Goal: Task Accomplishment & Management: Manage account settings

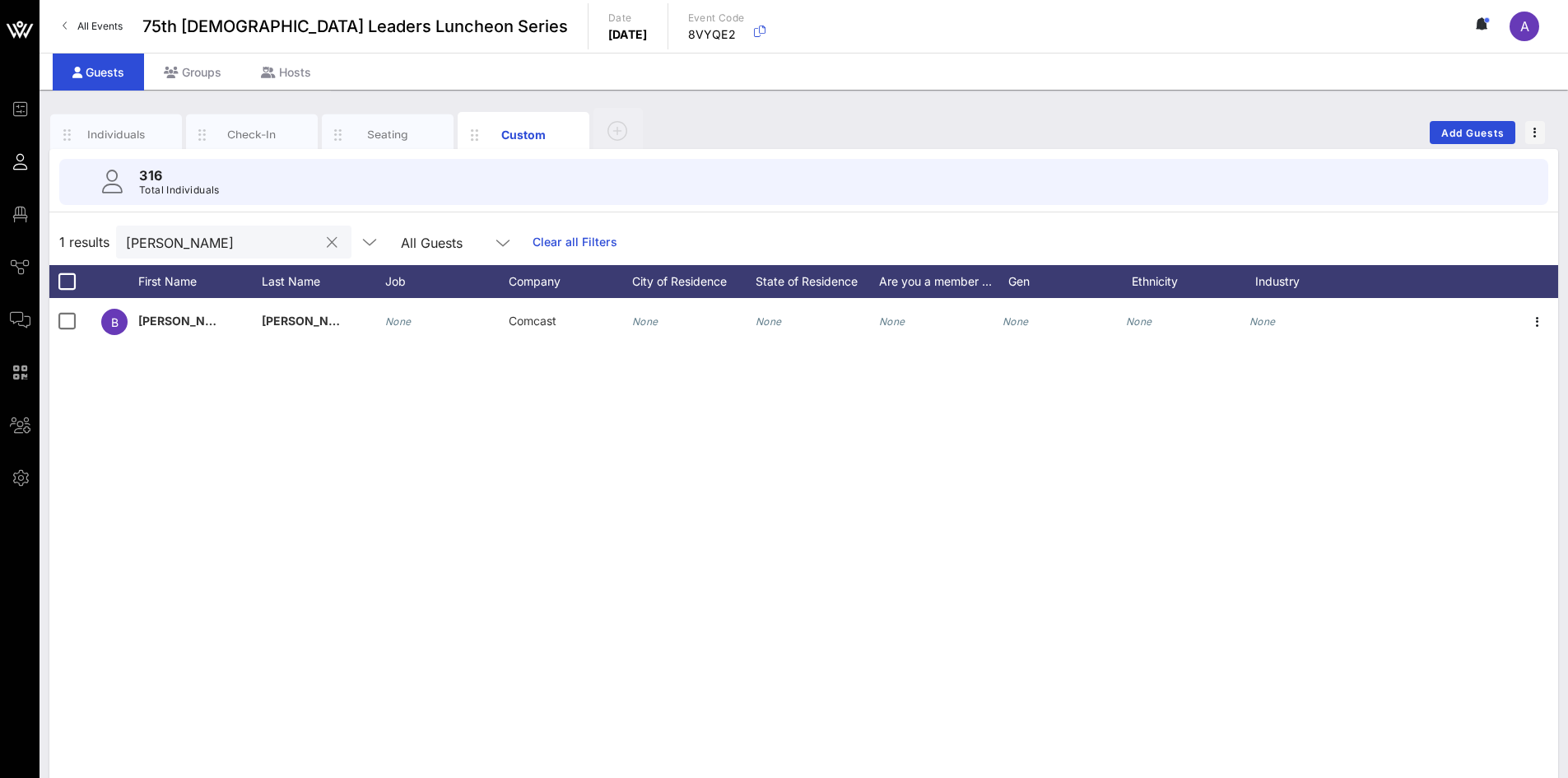
click at [327, 241] on button "clear icon" at bounding box center [332, 243] width 11 height 17
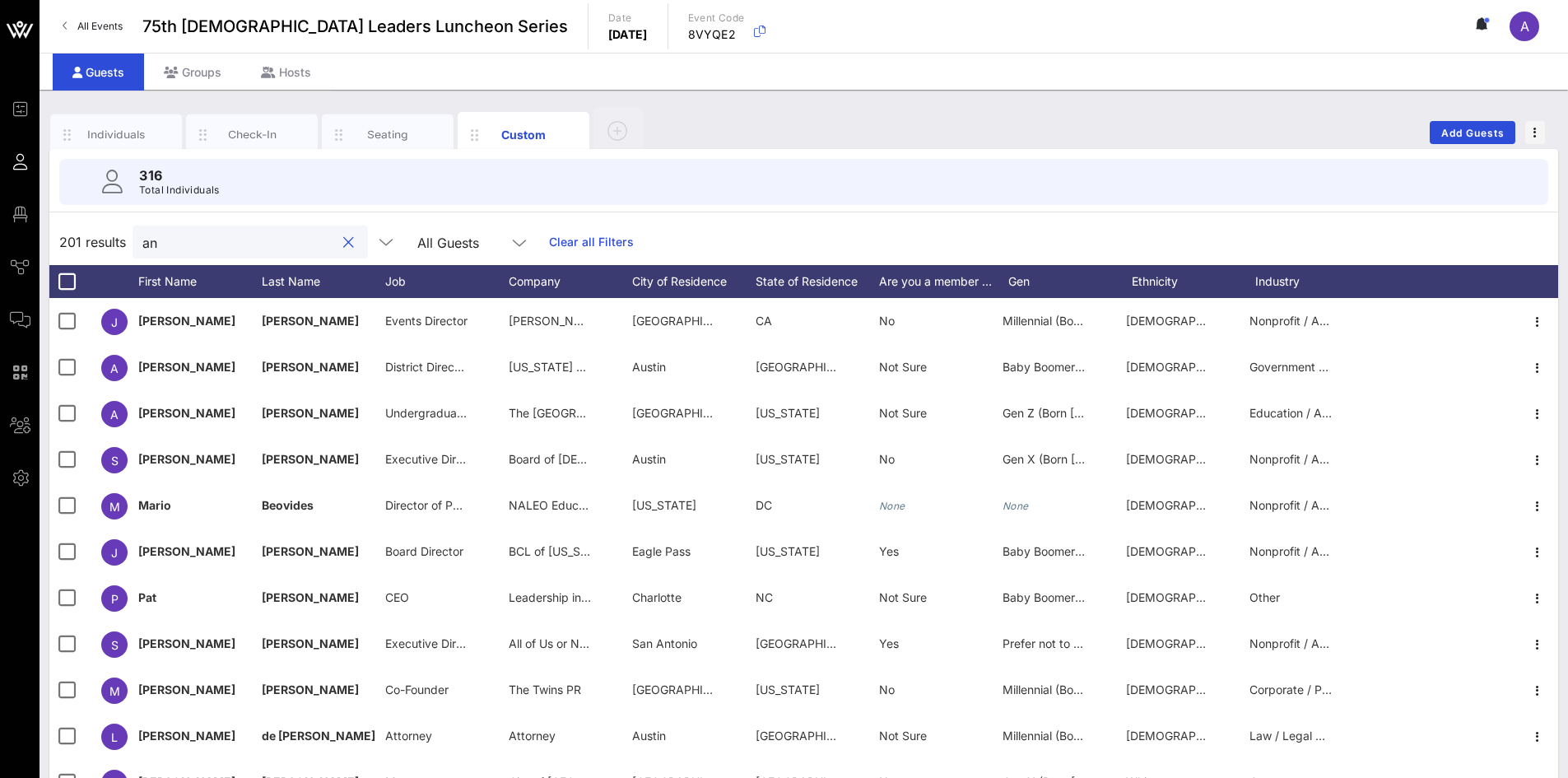
type input "a"
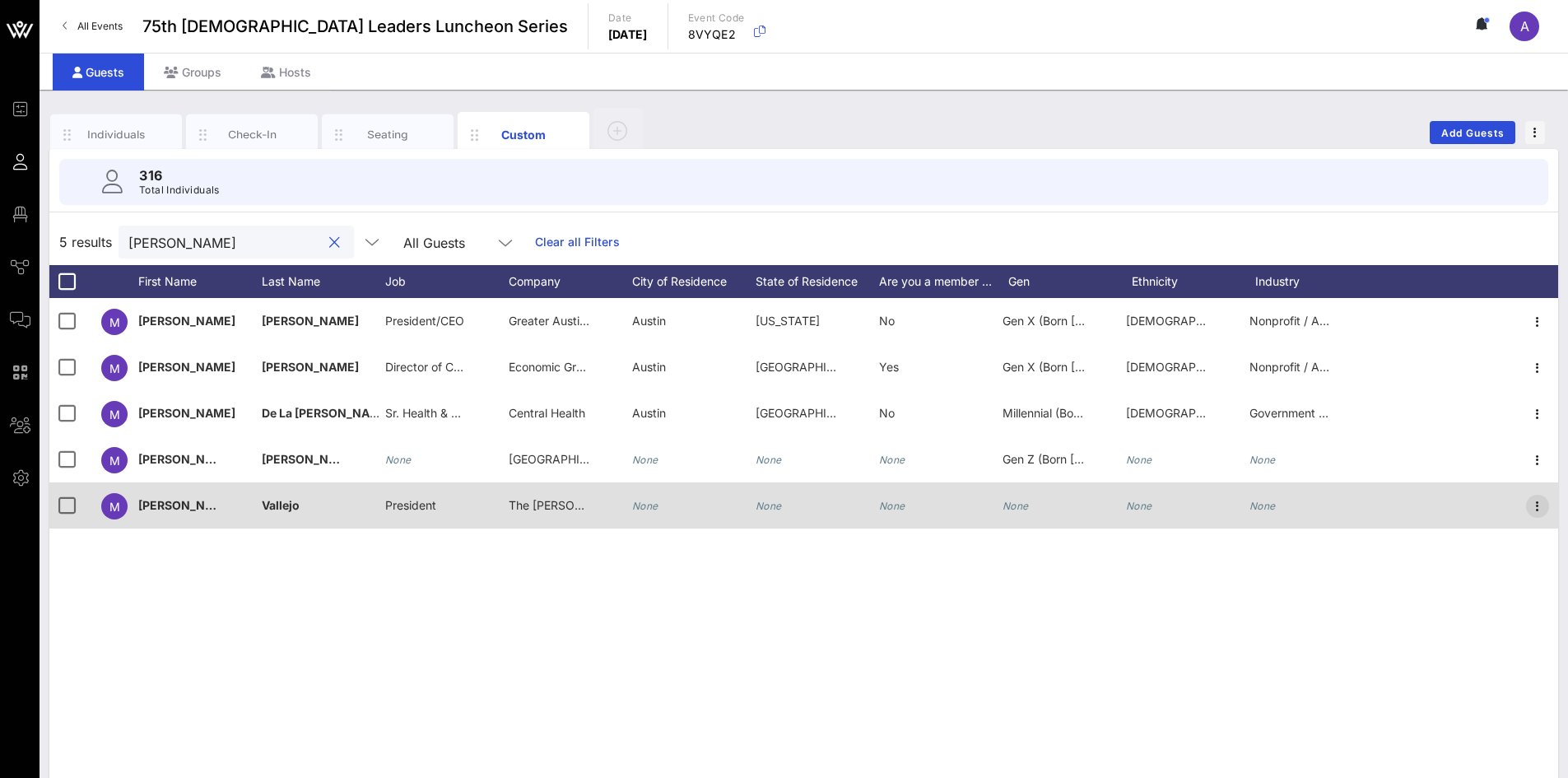
type input "[PERSON_NAME]"
click at [1536, 509] on icon "button" at bounding box center [1537, 505] width 19 height 19
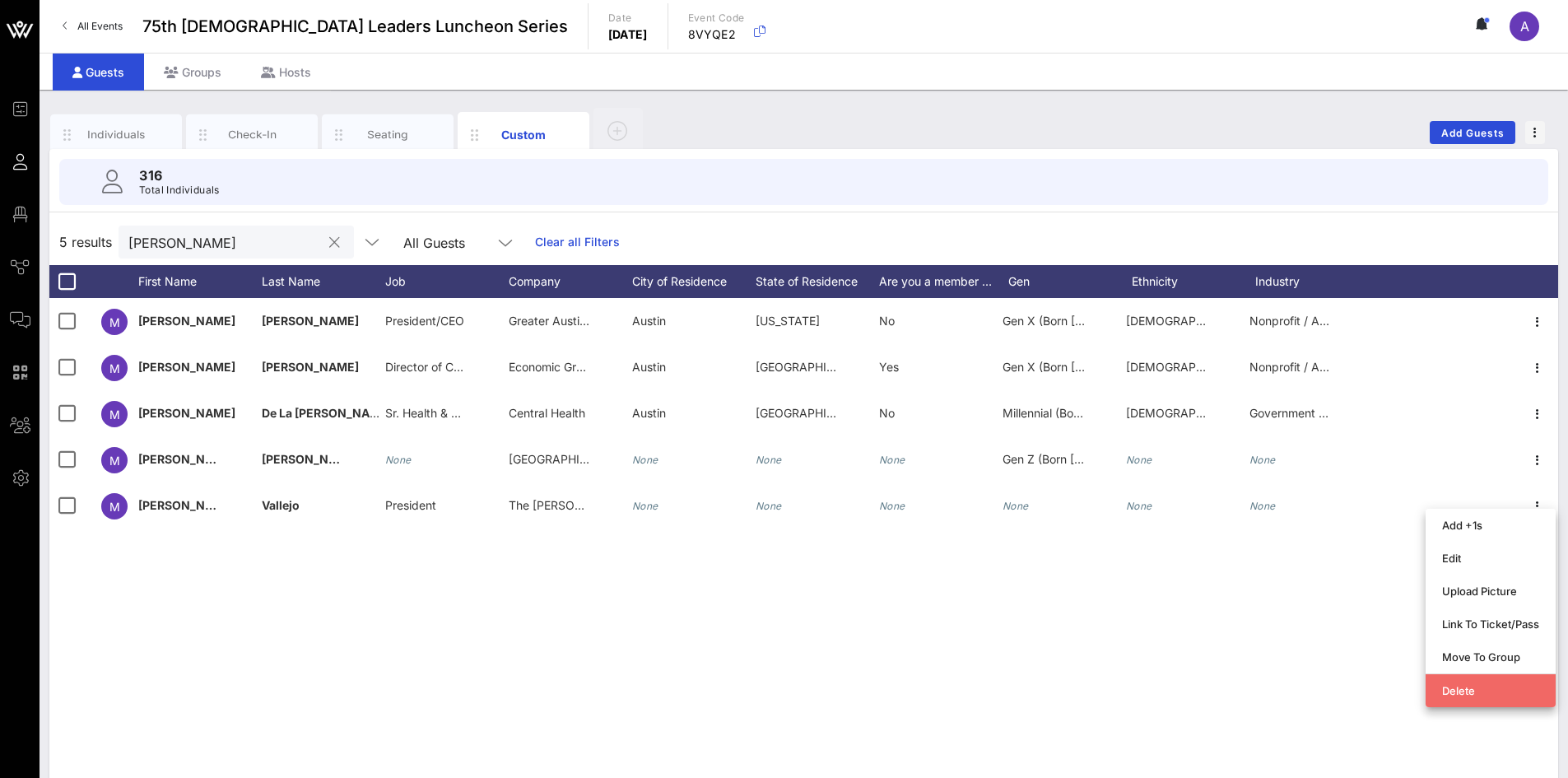
click at [1472, 684] on div "Delete" at bounding box center [1491, 691] width 98 height 26
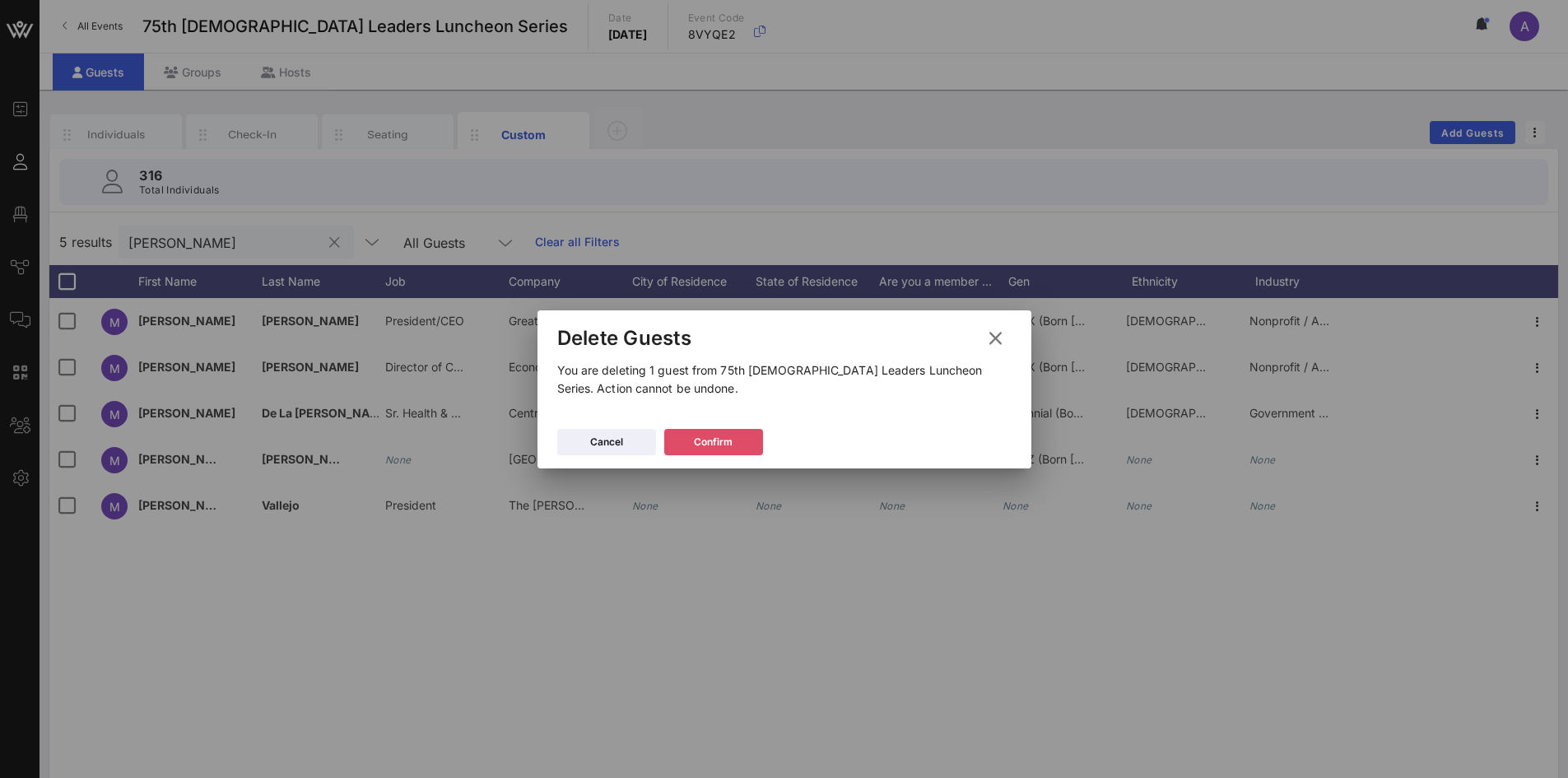
click at [711, 435] on div "Confirm" at bounding box center [713, 442] width 39 height 17
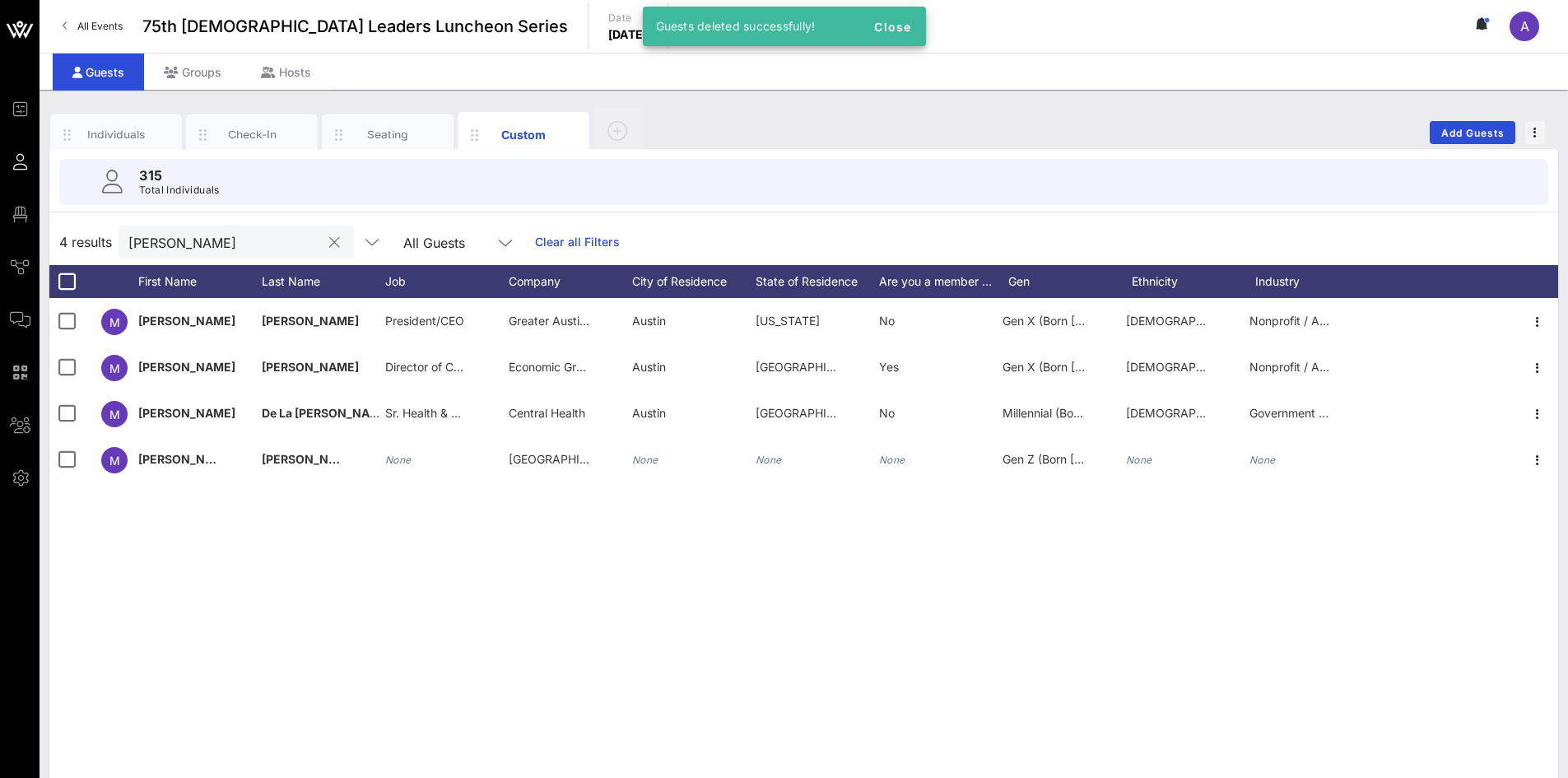
click at [330, 238] on button "clear icon" at bounding box center [335, 243] width 11 height 17
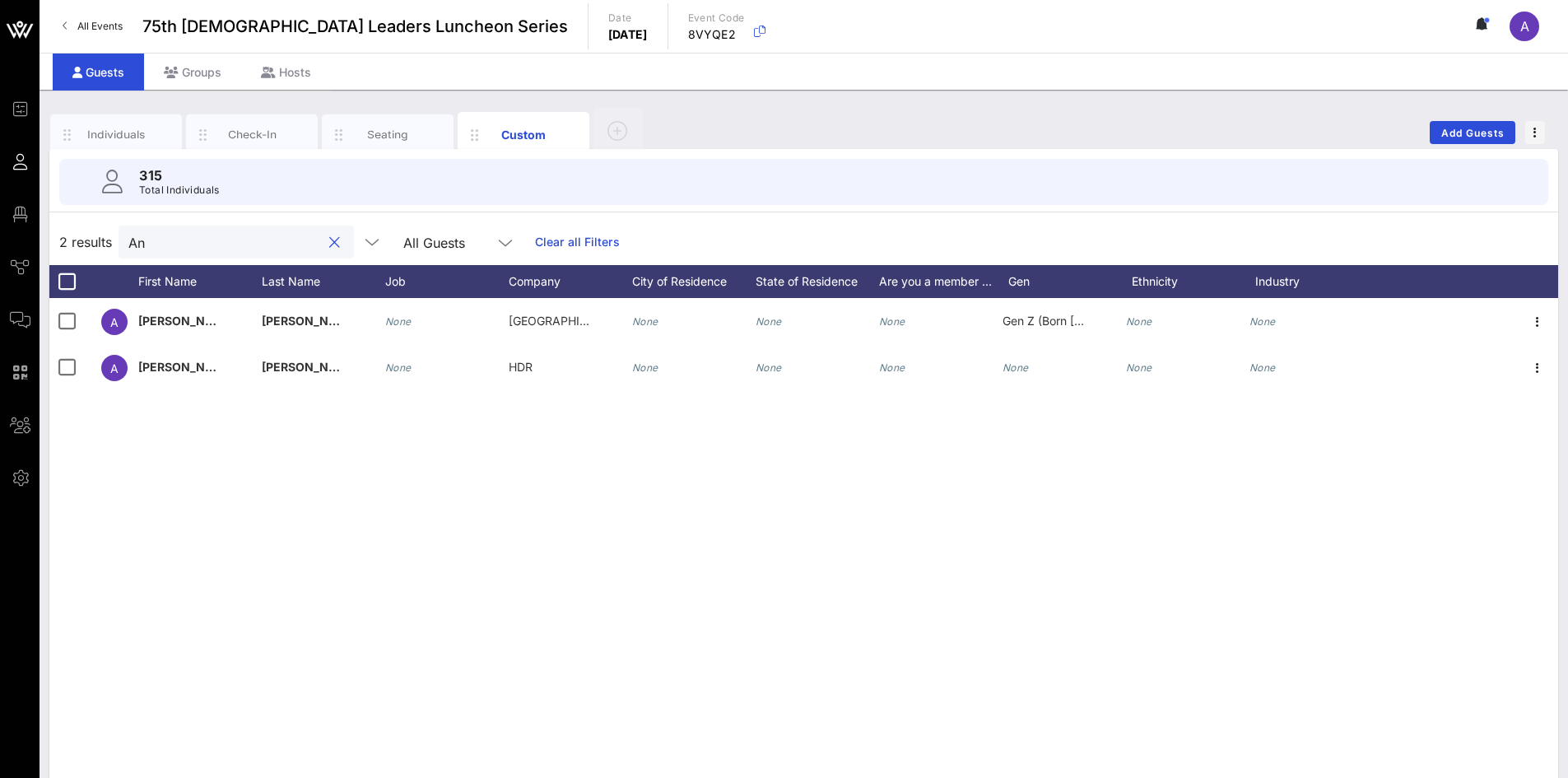
type input "A"
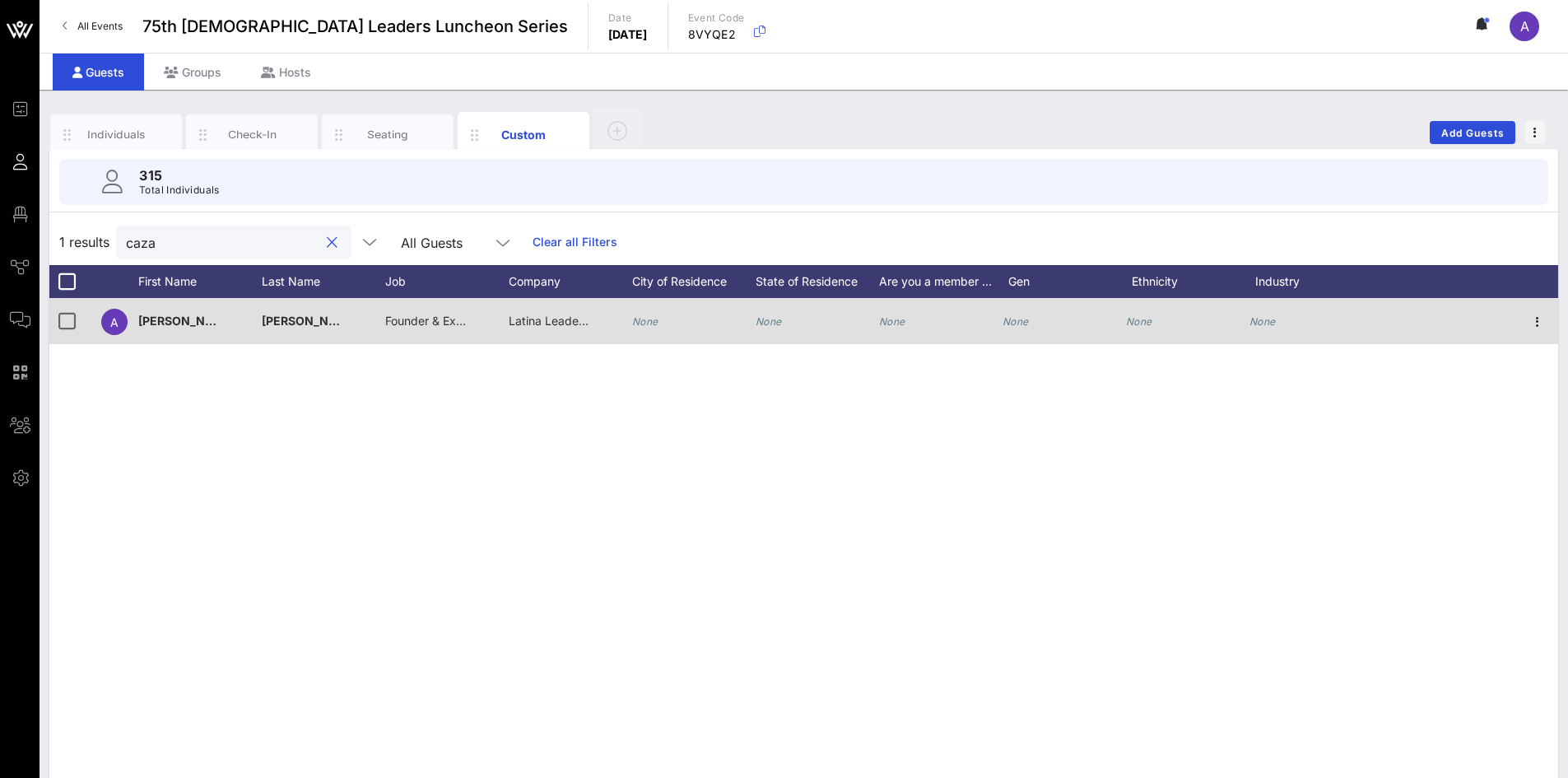
type input "caza"
click at [539, 317] on span "Latina Leadership Podcast, Amigas & Friends Network" at bounding box center [656, 320] width 294 height 14
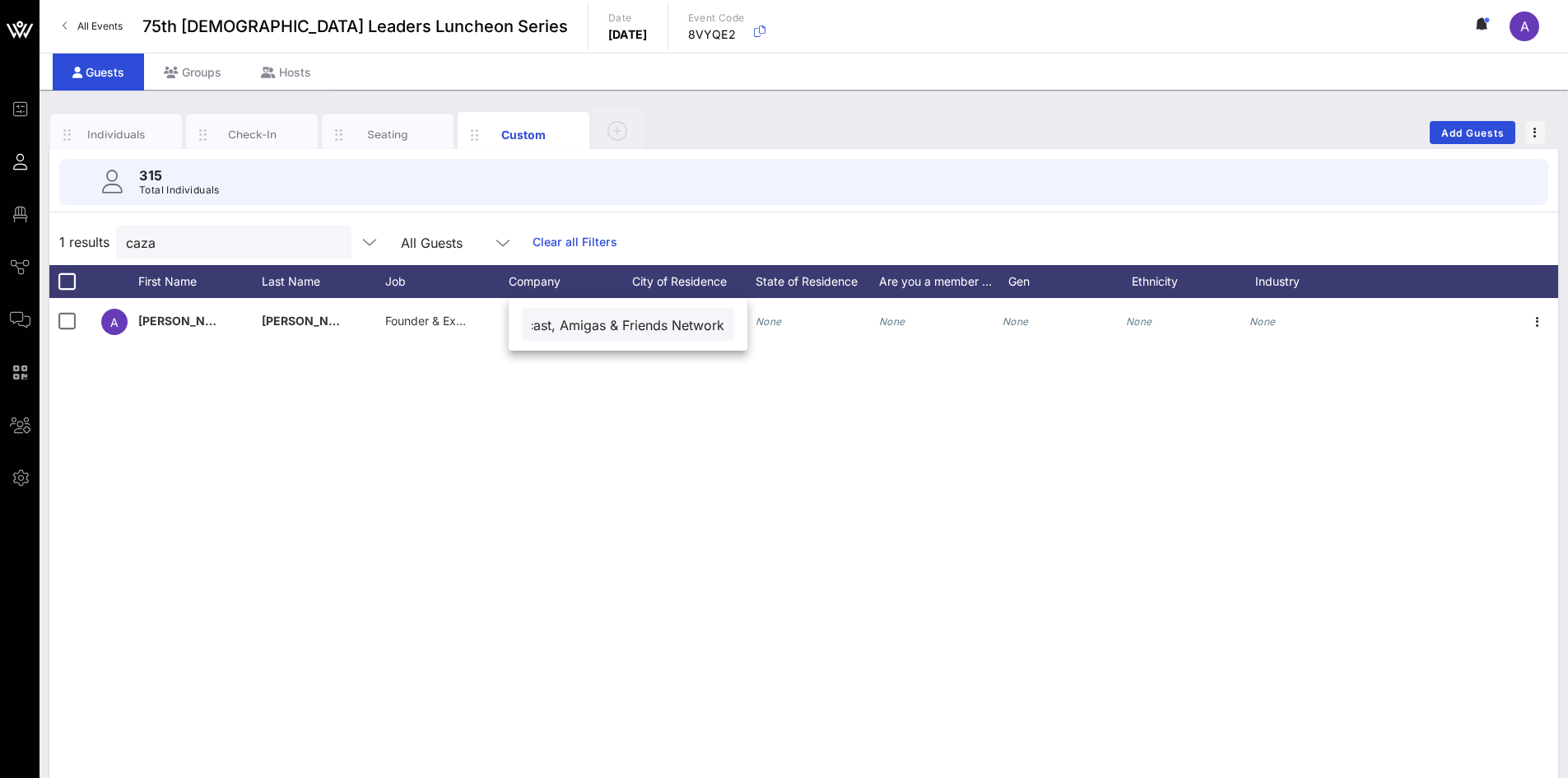
click at [470, 399] on div "A [PERSON_NAME] Founder & Executive Director Latina Leadership Podcast, Amigas …" at bounding box center [804, 544] width 1509 height 494
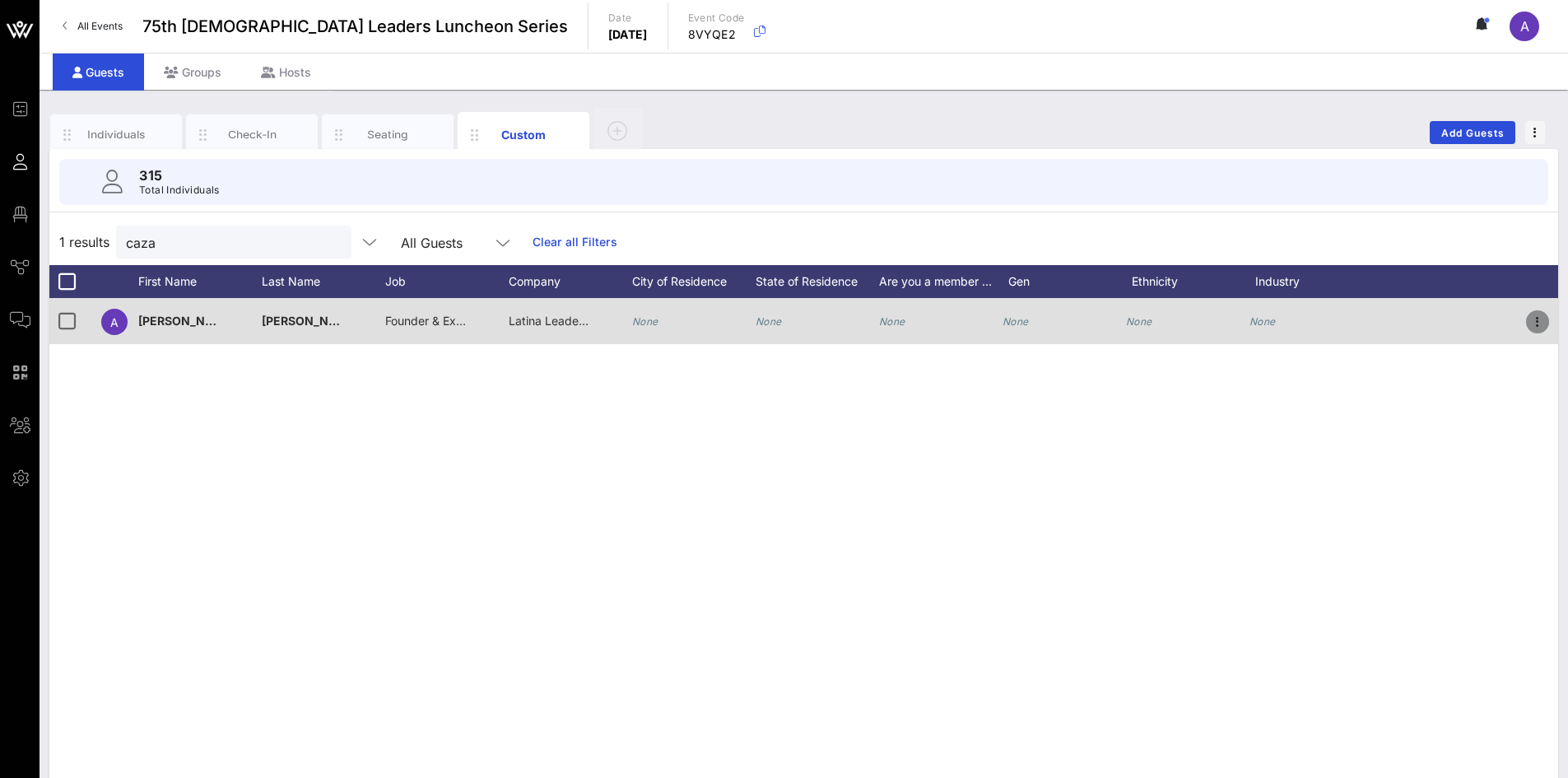
click at [1535, 315] on icon "button" at bounding box center [1537, 321] width 19 height 19
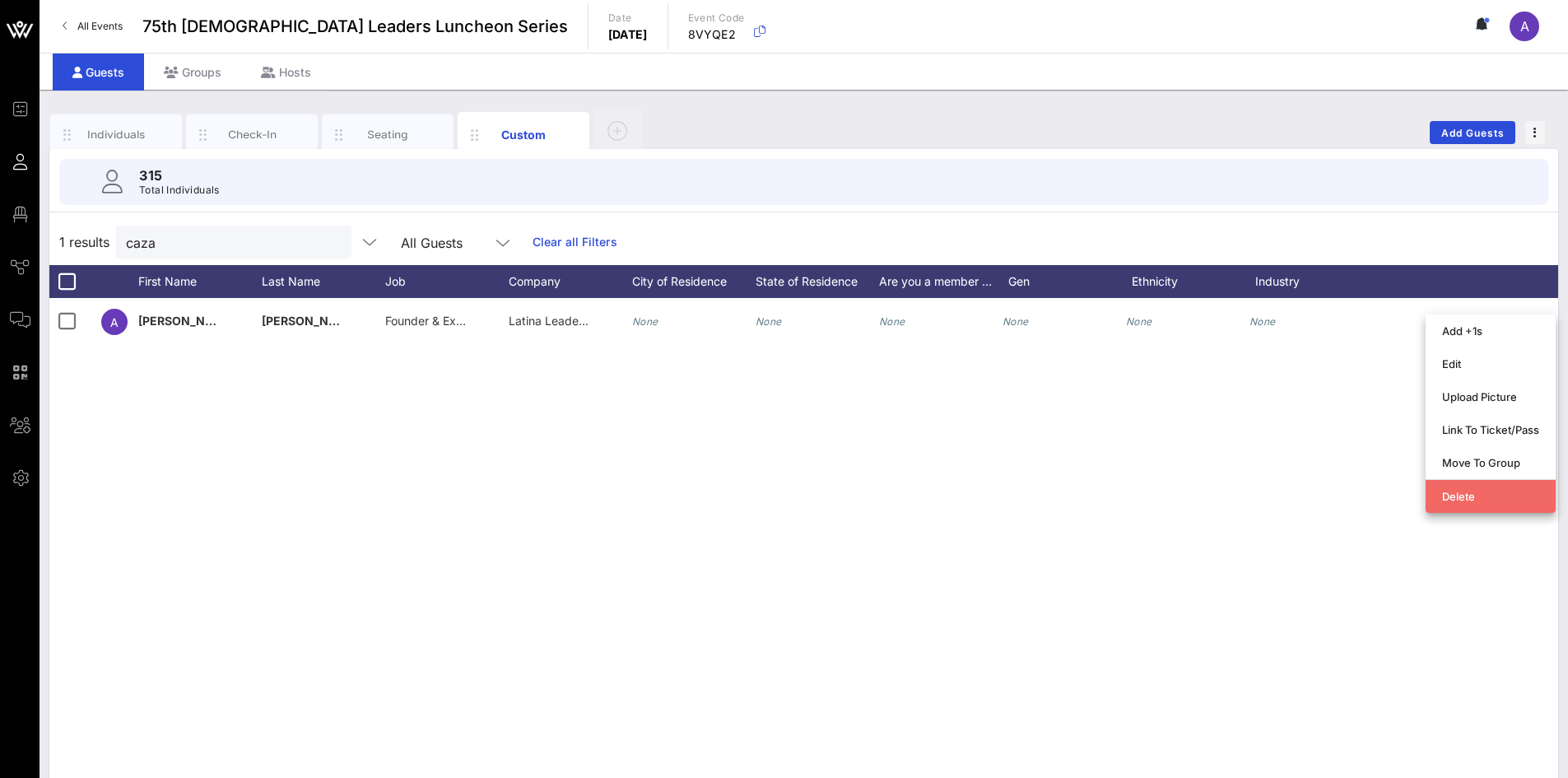
click at [1519, 495] on div "Delete" at bounding box center [1491, 497] width 98 height 13
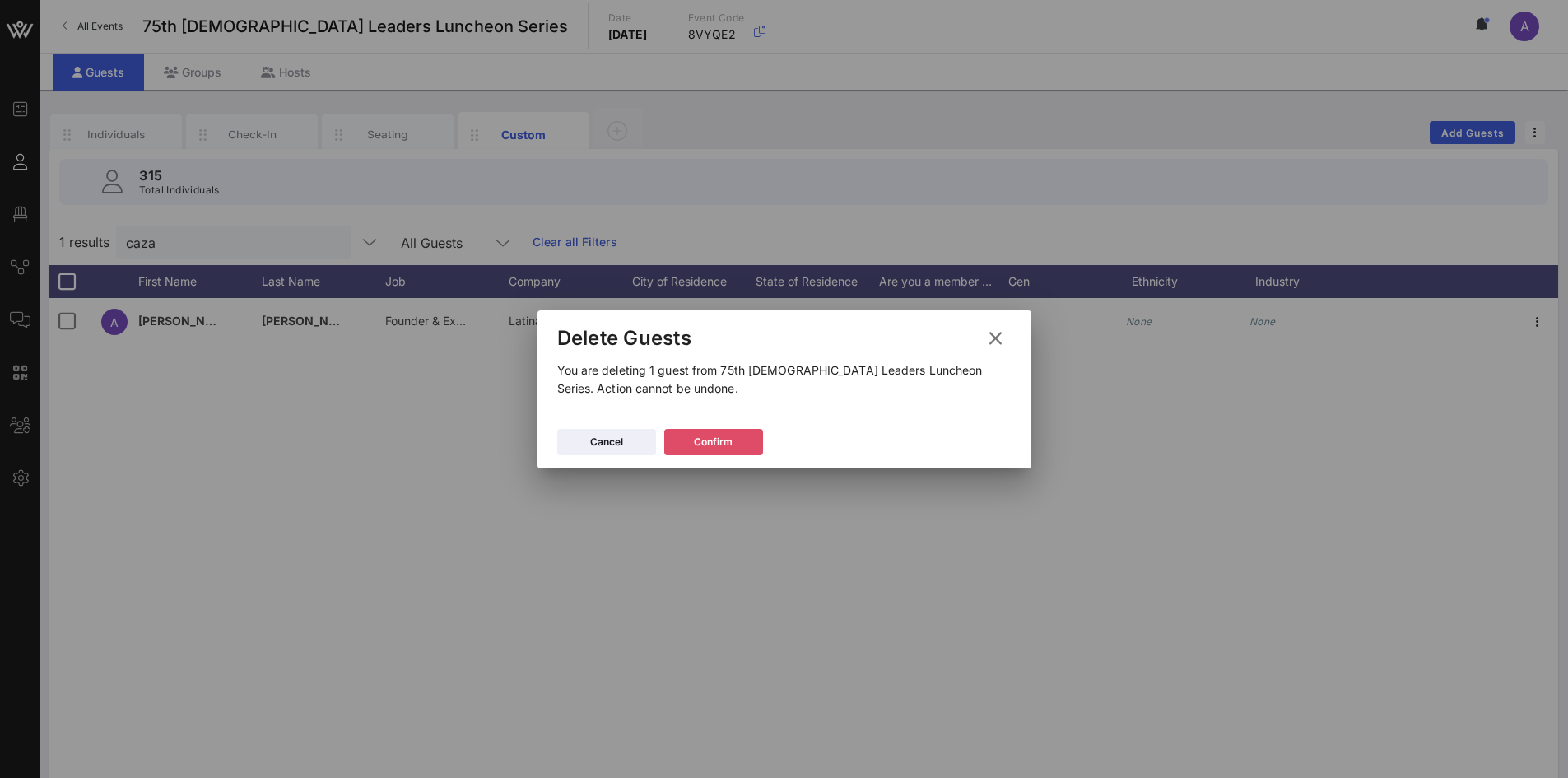
click at [727, 443] on div "Confirm" at bounding box center [713, 442] width 39 height 17
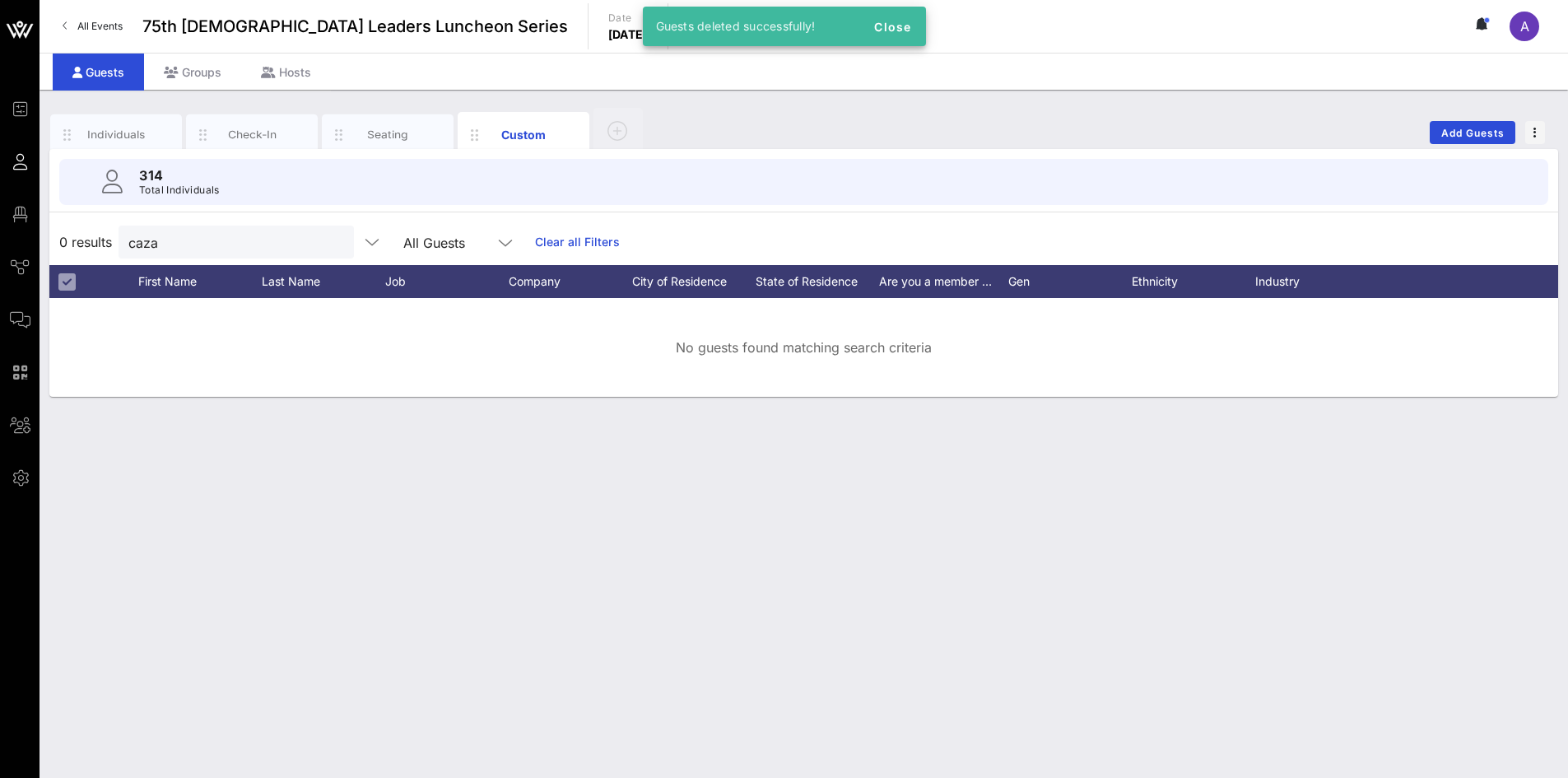
click at [330, 236] on button "clear icon" at bounding box center [335, 243] width 11 height 17
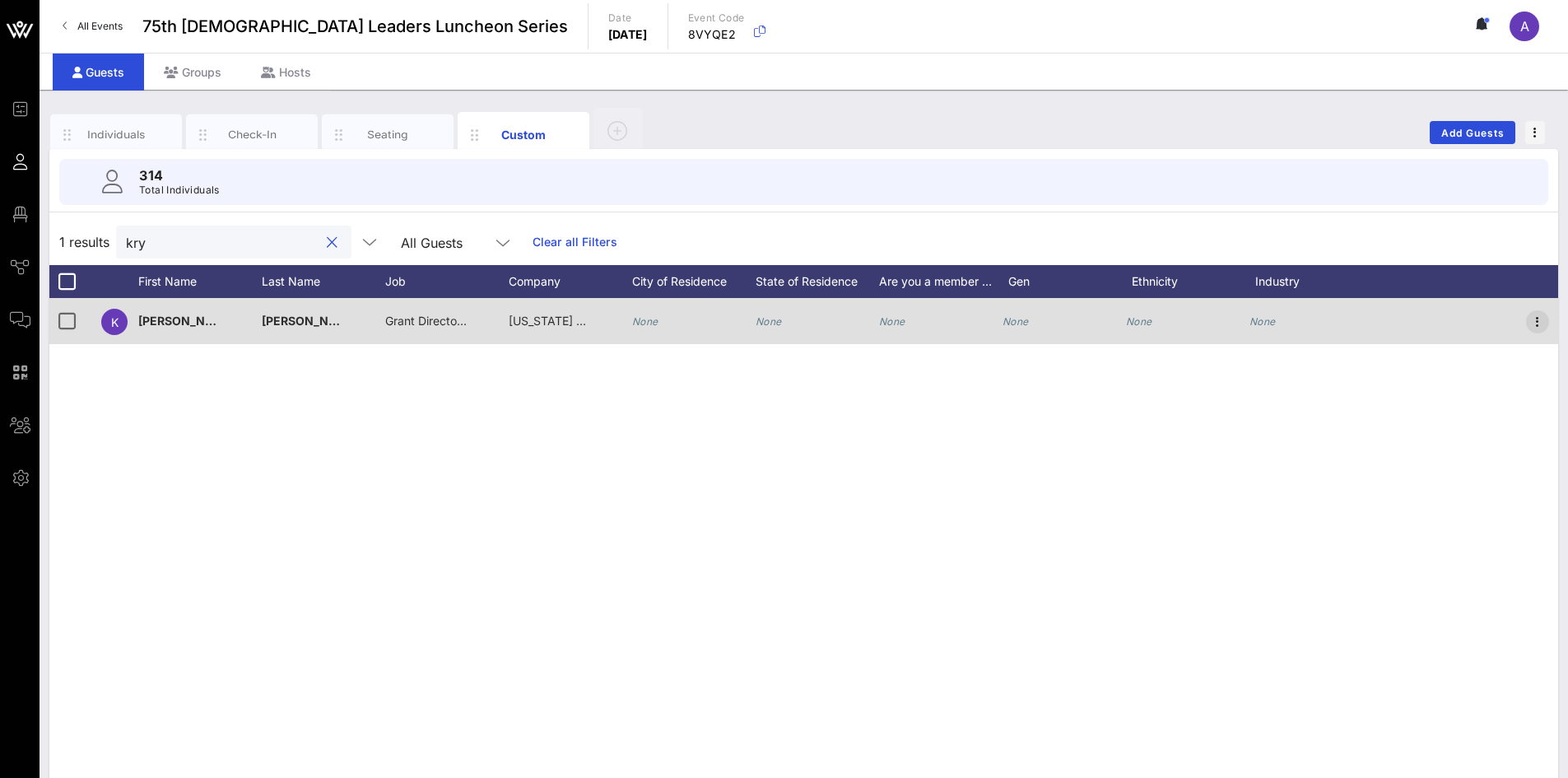
type input "kry"
click at [1543, 319] on icon "button" at bounding box center [1537, 321] width 19 height 19
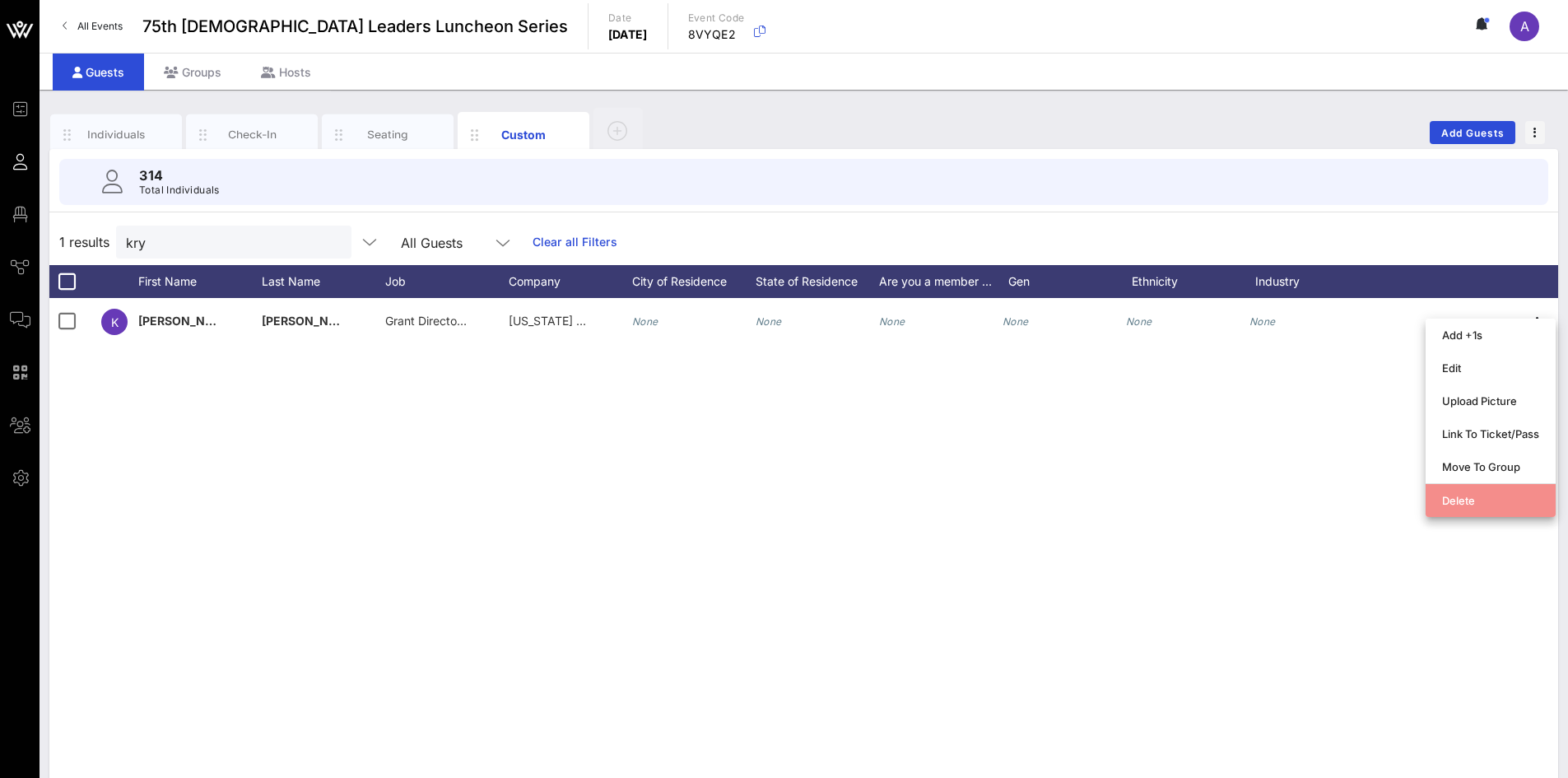
click at [1482, 495] on div "Delete" at bounding box center [1491, 500] width 98 height 13
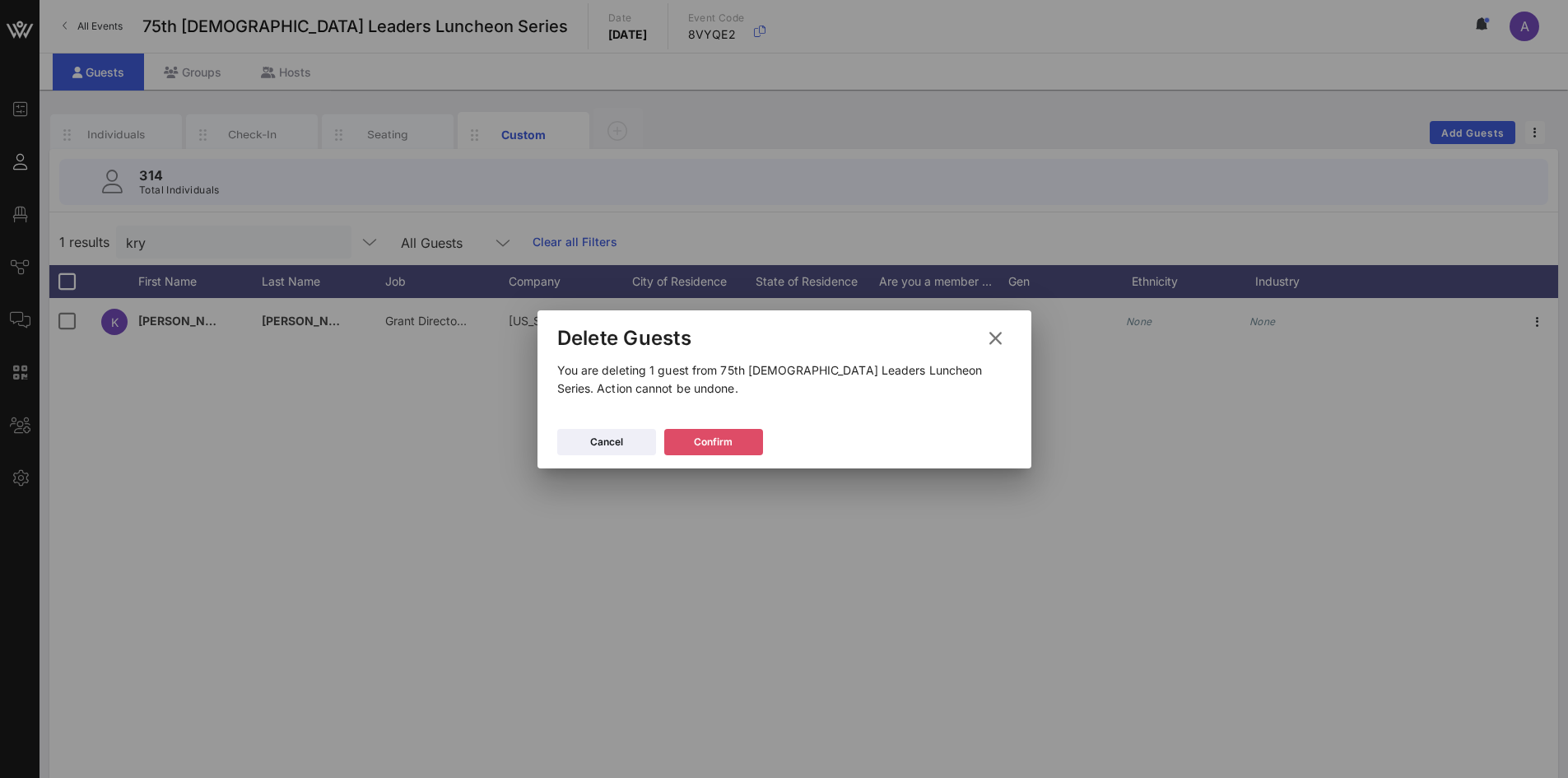
click at [720, 447] on div "Confirm" at bounding box center [713, 442] width 39 height 17
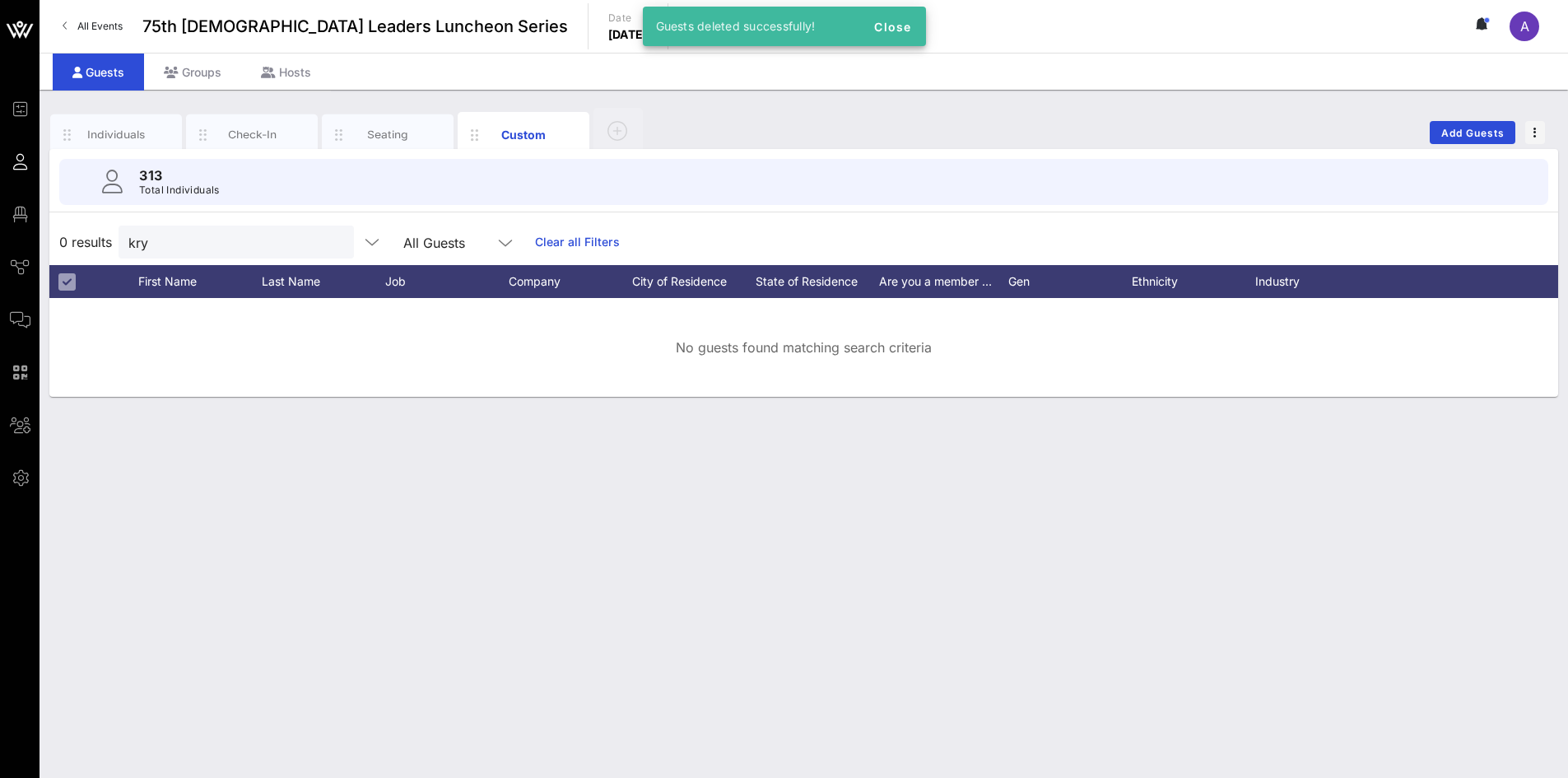
click at [321, 242] on div at bounding box center [332, 242] width 23 height 19
click at [330, 239] on button "clear icon" at bounding box center [335, 243] width 11 height 17
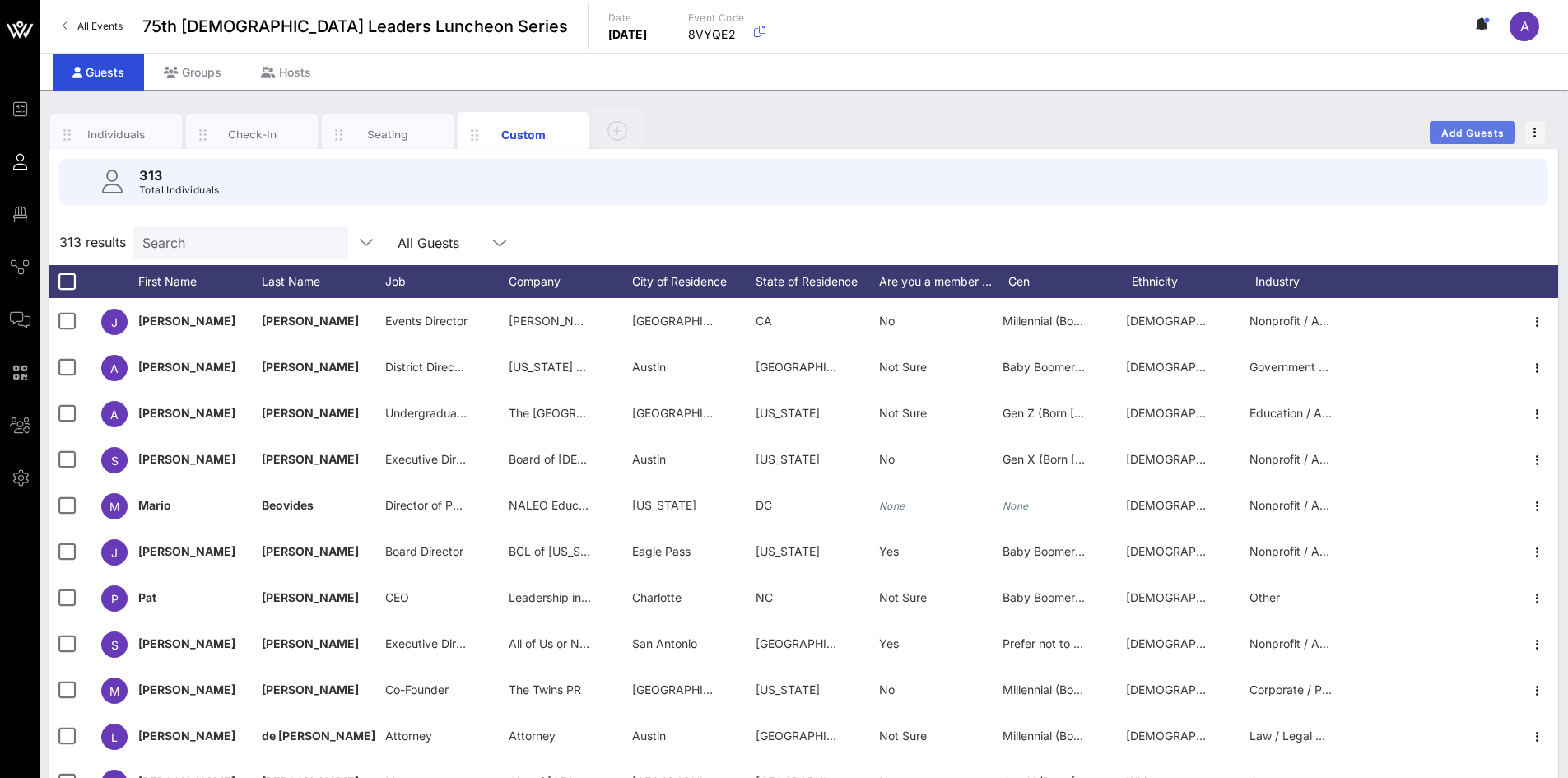
click at [1441, 124] on button "Add Guests" at bounding box center [1473, 132] width 86 height 23
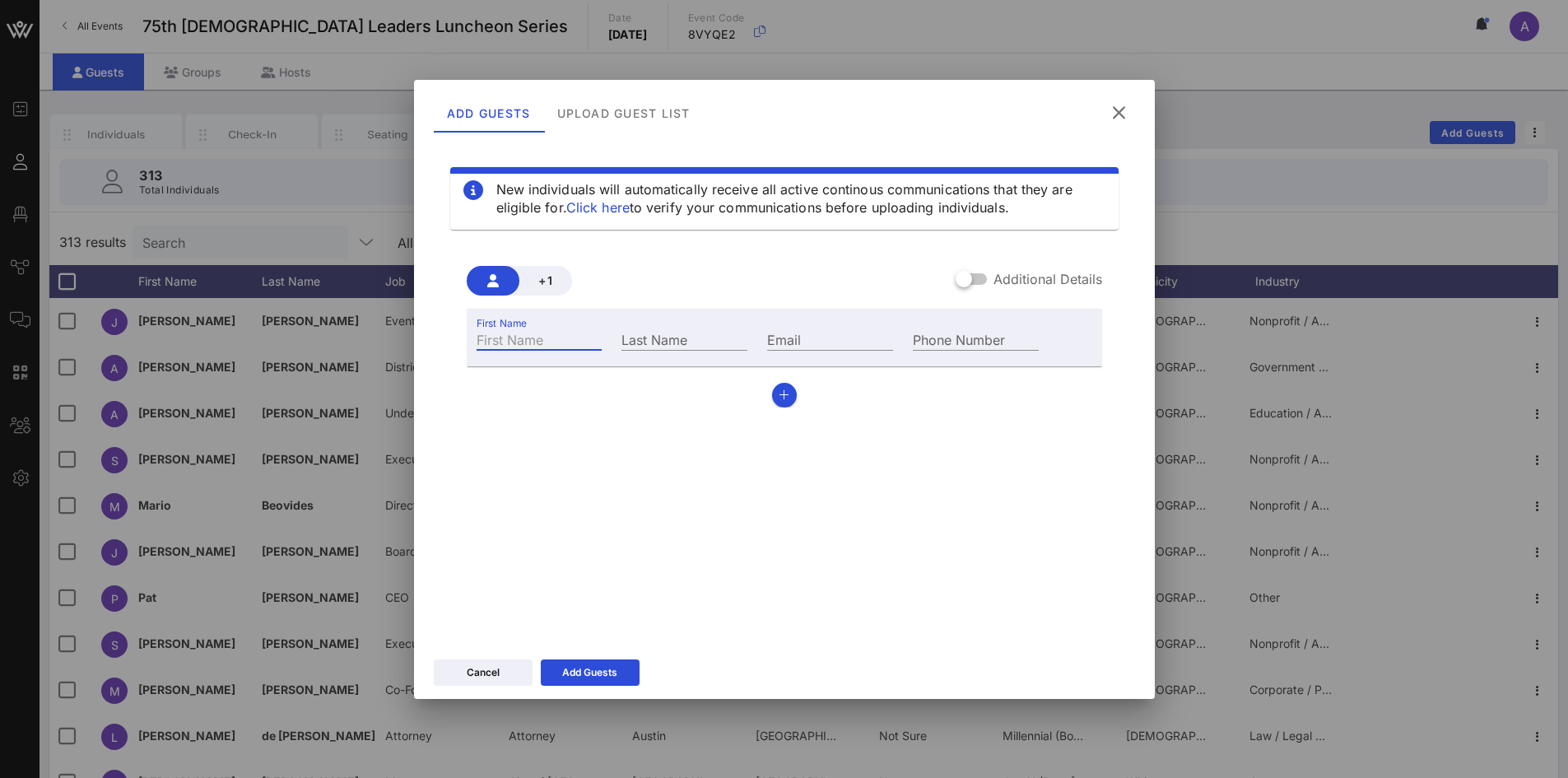
click at [543, 331] on input "First Name" at bounding box center [540, 339] width 126 height 21
type input "[PERSON_NAME]"
click at [877, 337] on input "Email" at bounding box center [830, 339] width 126 height 21
paste input "[PERSON_NAME][EMAIL_ADDRESS][PERSON_NAME][DOMAIN_NAME]"
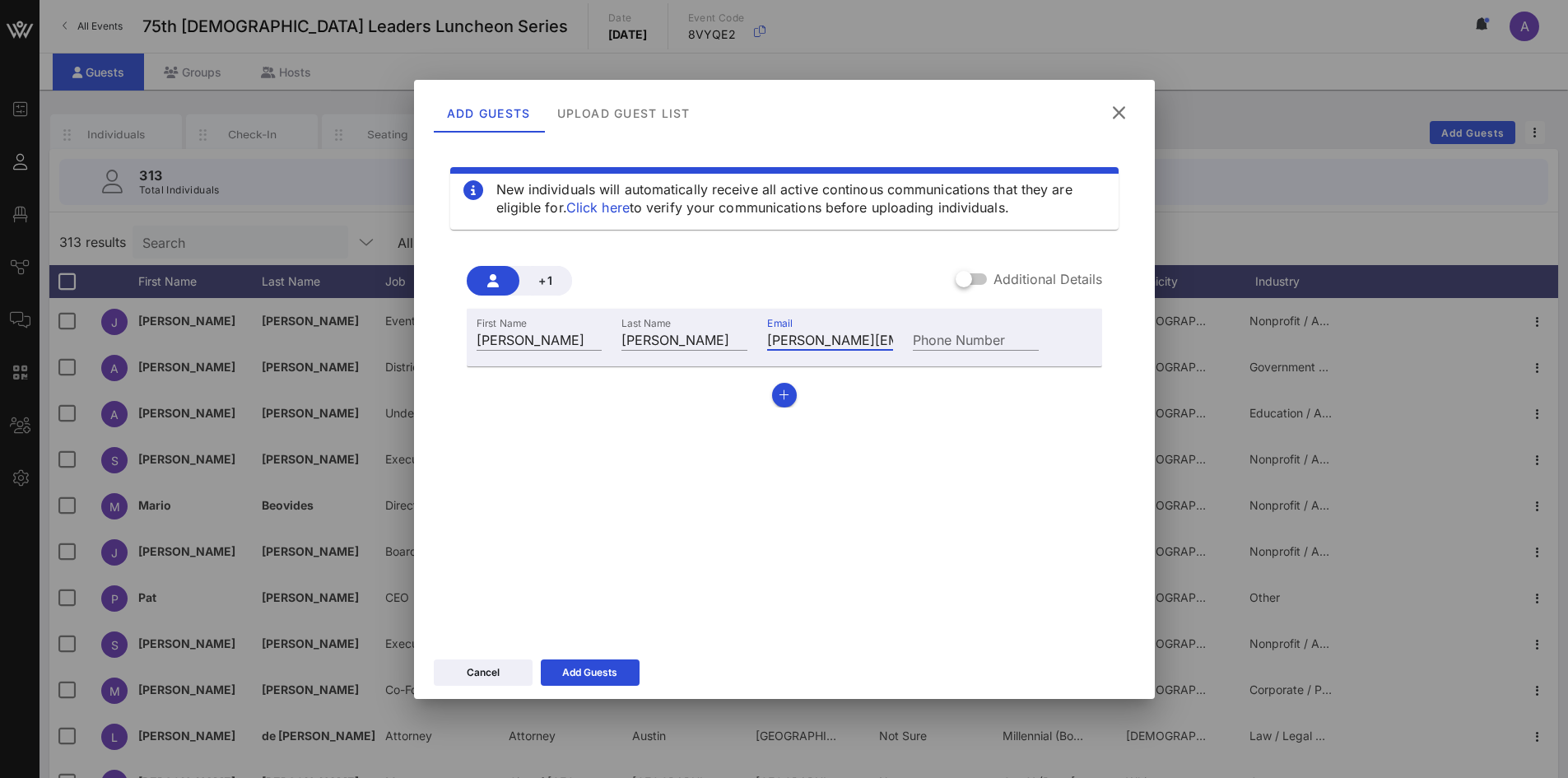
scroll to position [0, 34]
type input "[PERSON_NAME][EMAIL_ADDRESS][PERSON_NAME][DOMAIN_NAME]"
click at [779, 389] on icon "button" at bounding box center [784, 395] width 11 height 12
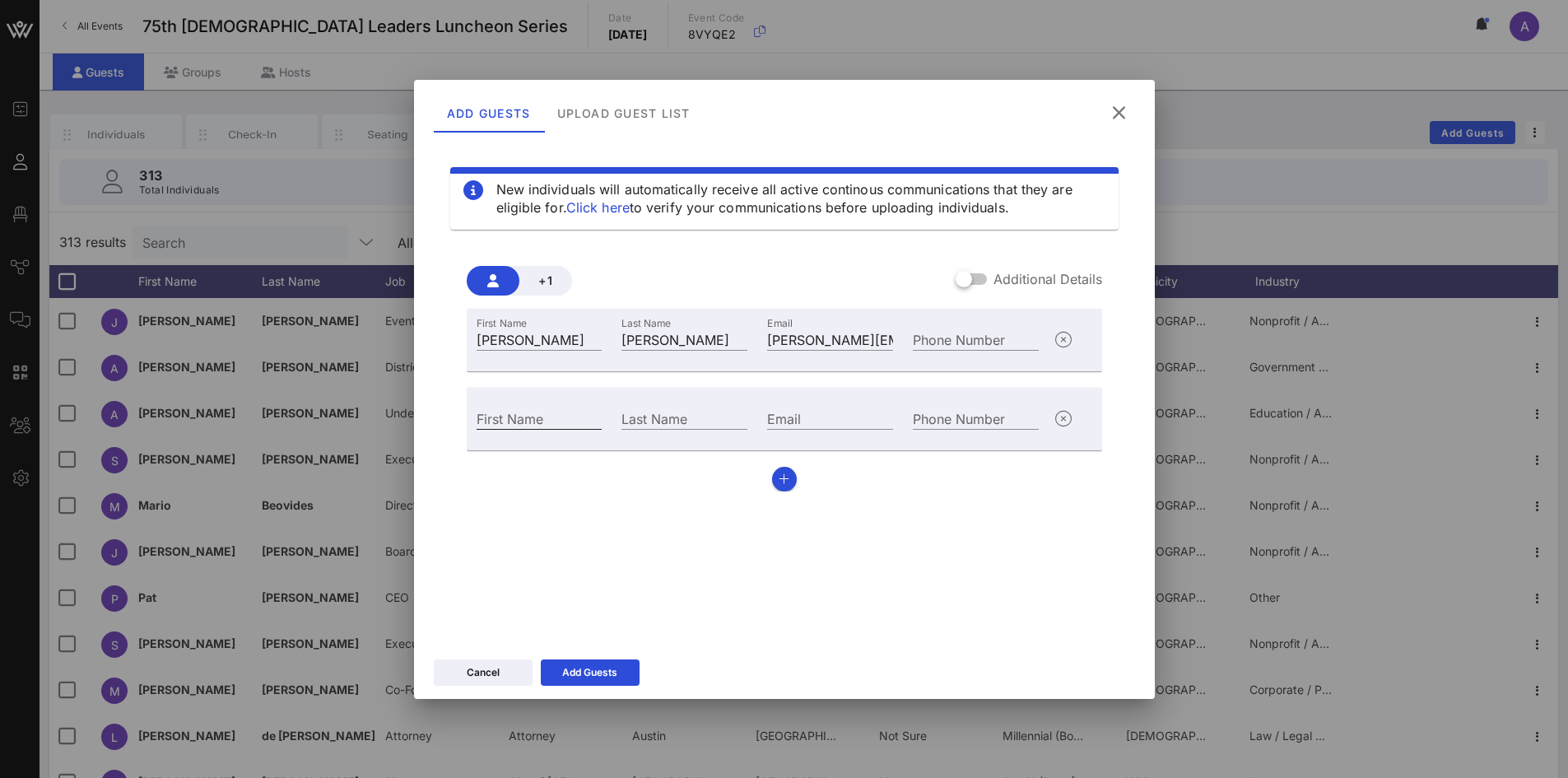
click at [502, 413] on div "First Name" at bounding box center [540, 418] width 126 height 21
type input "Rosbell "[PERSON_NAME]""
type input "[PERSON_NAME]"
click at [773, 468] on div "First Name [PERSON_NAME] Last Name [PERSON_NAME] [PERSON_NAME][EMAIL_ADDRESS][P…" at bounding box center [784, 400] width 636 height 183
click at [778, 481] on button "button" at bounding box center [784, 479] width 24 height 24
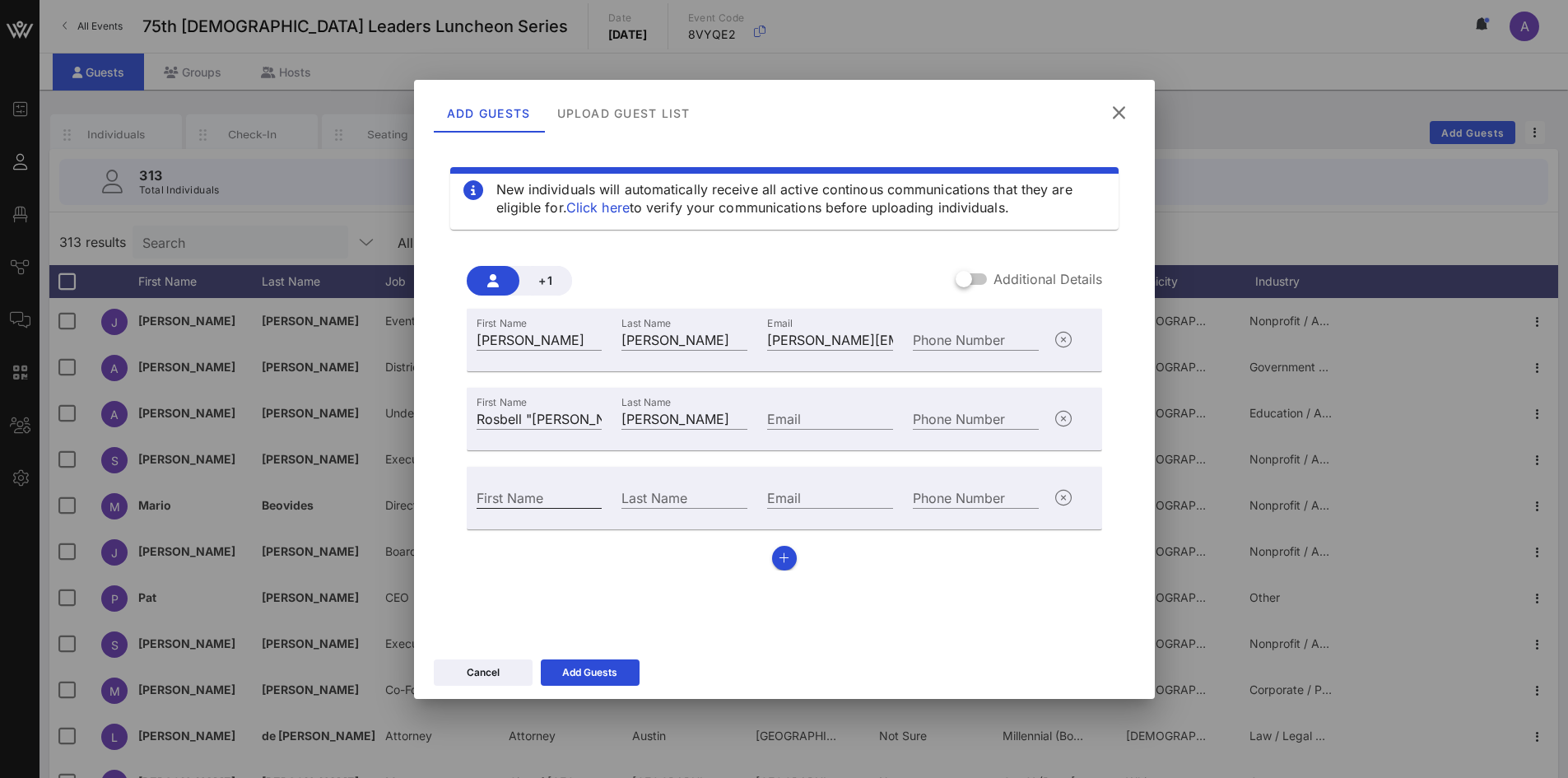
click at [488, 496] on div "First Name" at bounding box center [540, 497] width 126 height 21
type input "[PERSON_NAME]"
click at [837, 494] on input "Email" at bounding box center [830, 497] width 126 height 21
paste input "[PERSON_NAME][EMAIL_ADDRESS][PERSON_NAME][DOMAIN_NAME]"
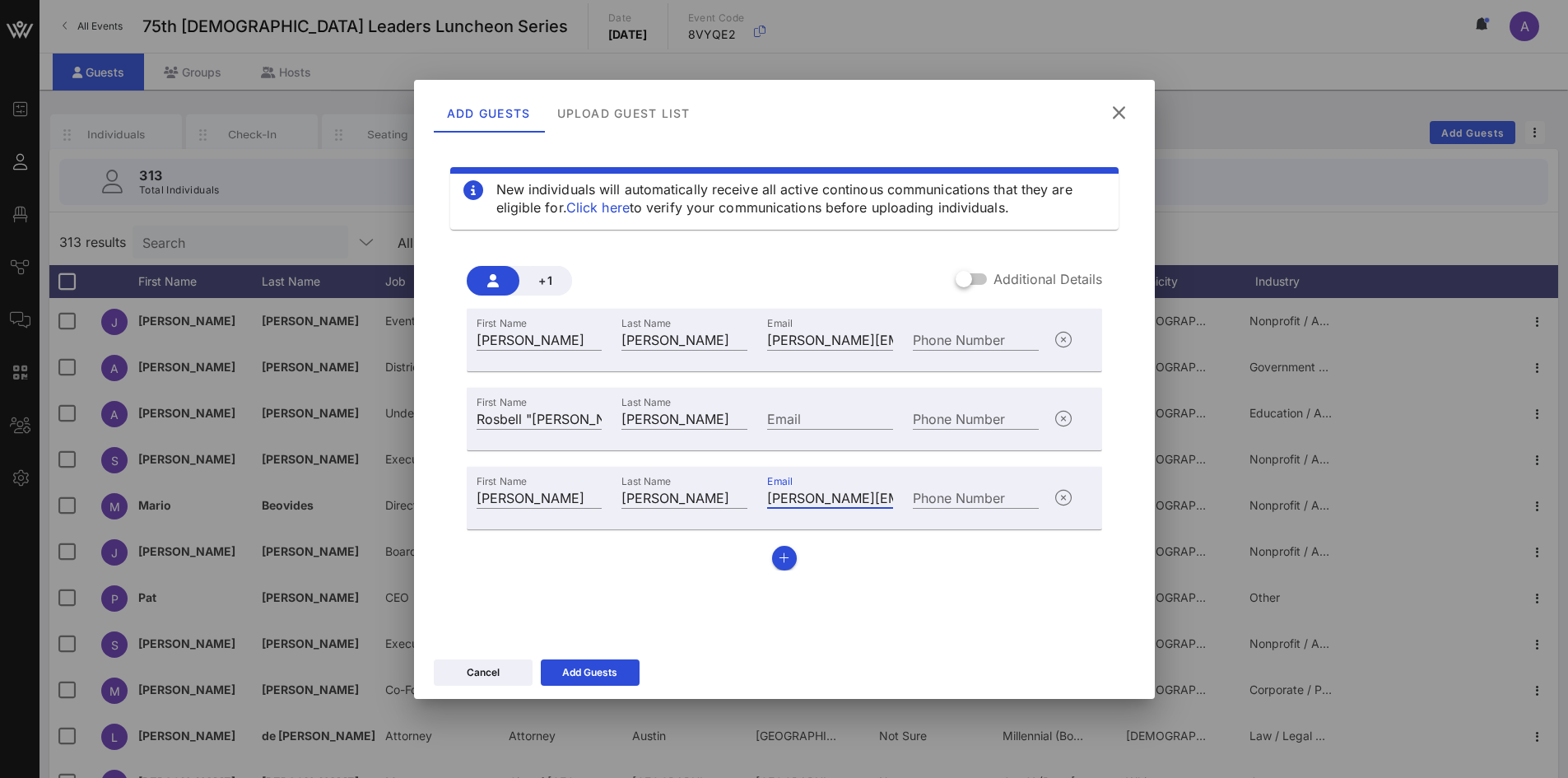
scroll to position [0, 82]
type input "[PERSON_NAME][EMAIL_ADDRESS][PERSON_NAME][DOMAIN_NAME]"
click at [725, 611] on div "New individuals will automatically receive all active continous communications …" at bounding box center [784, 387] width 701 height 494
click at [638, 671] on button "Add Guests" at bounding box center [589, 672] width 98 height 26
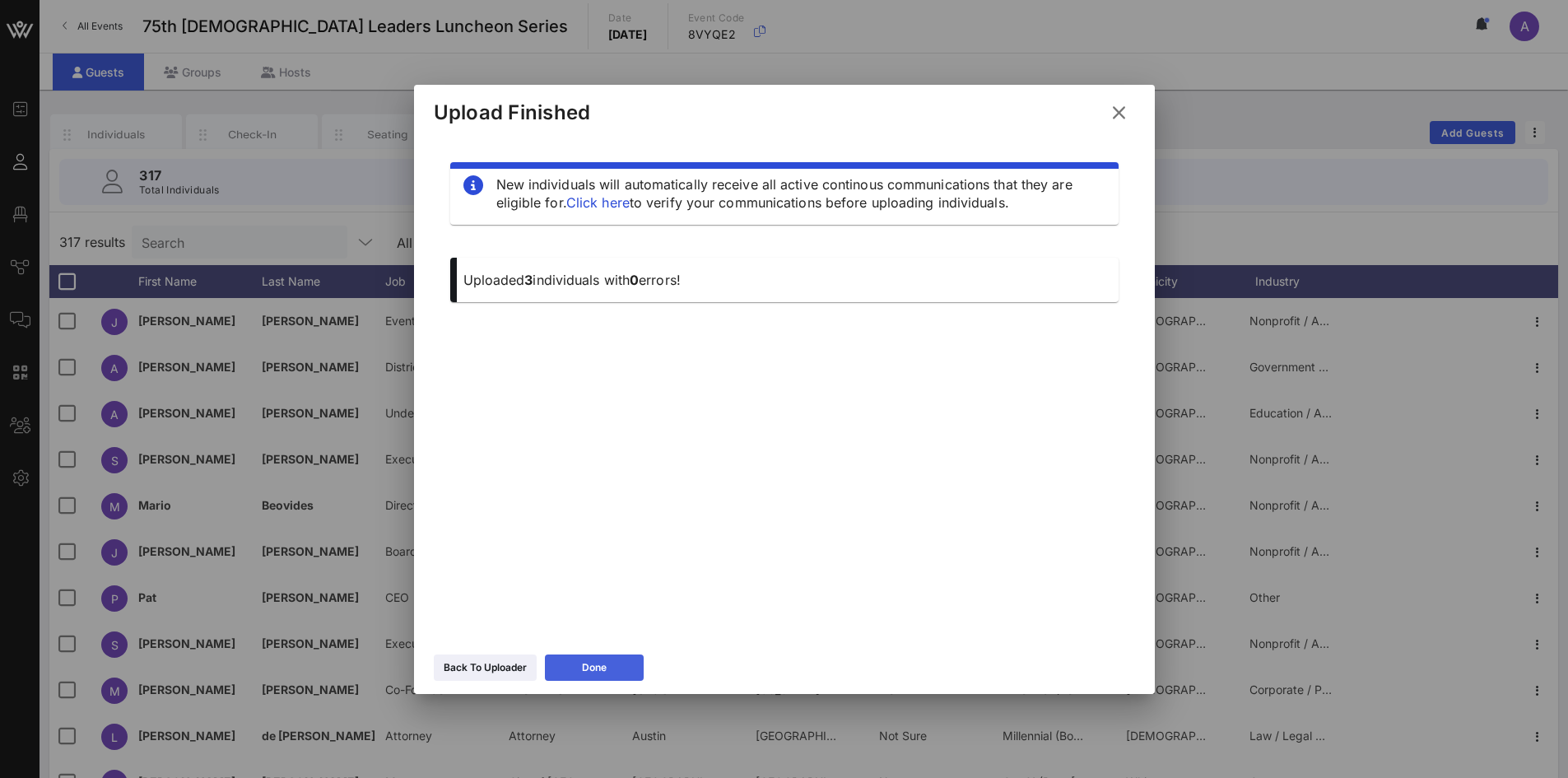
click at [610, 670] on button "Done" at bounding box center [594, 667] width 98 height 26
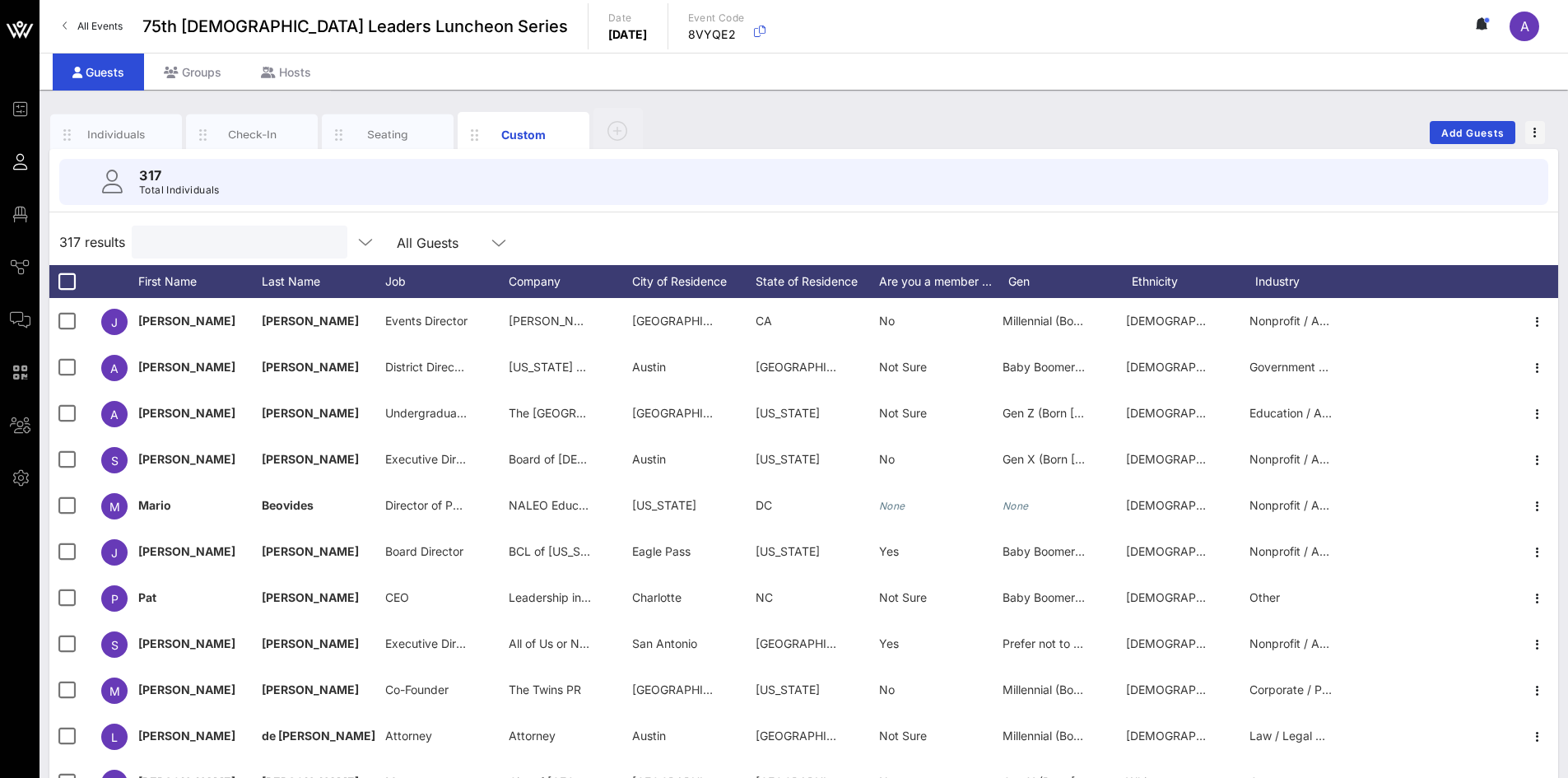
click at [248, 247] on input "text" at bounding box center [237, 241] width 193 height 21
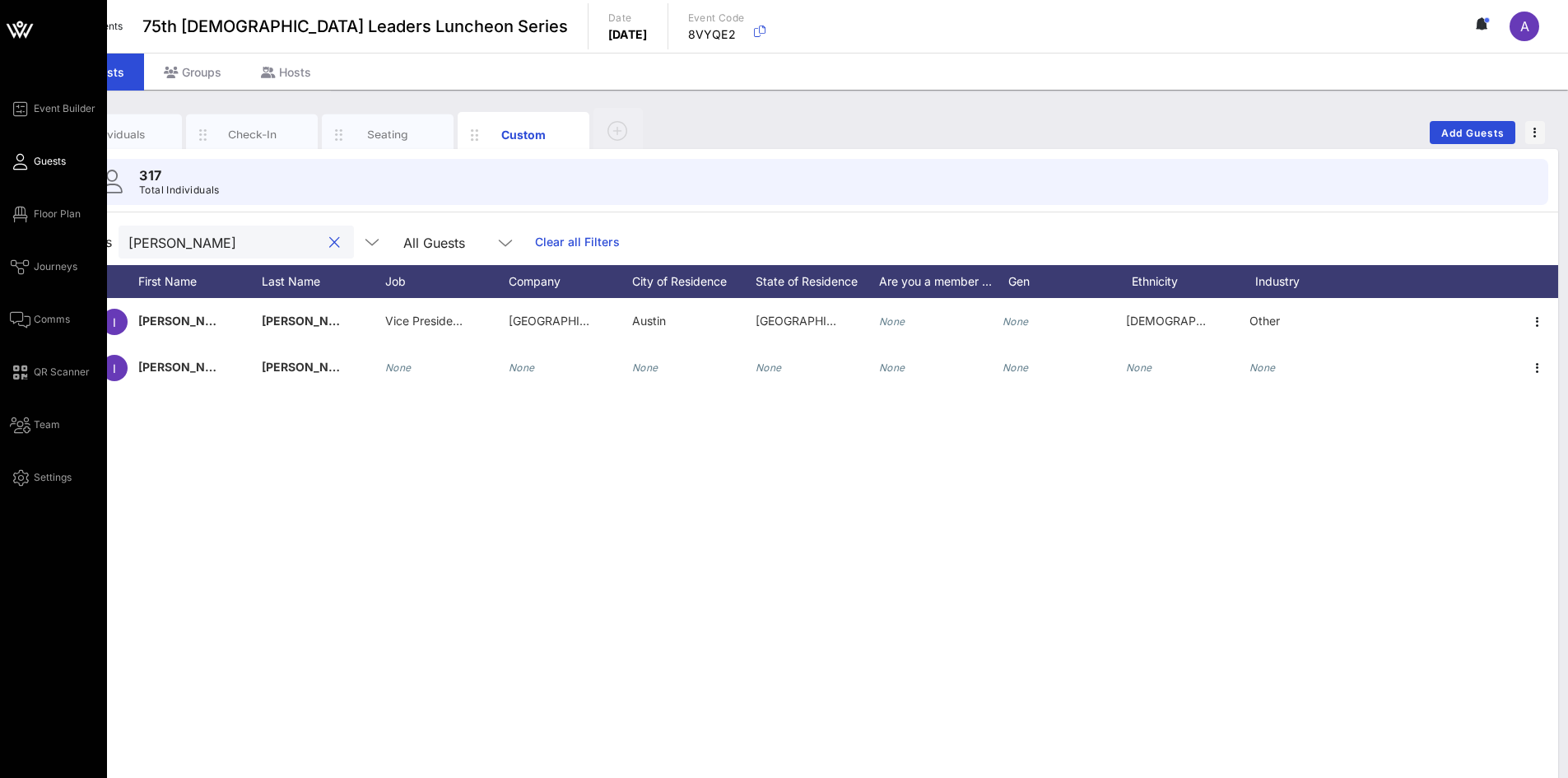
type input "[PERSON_NAME]"
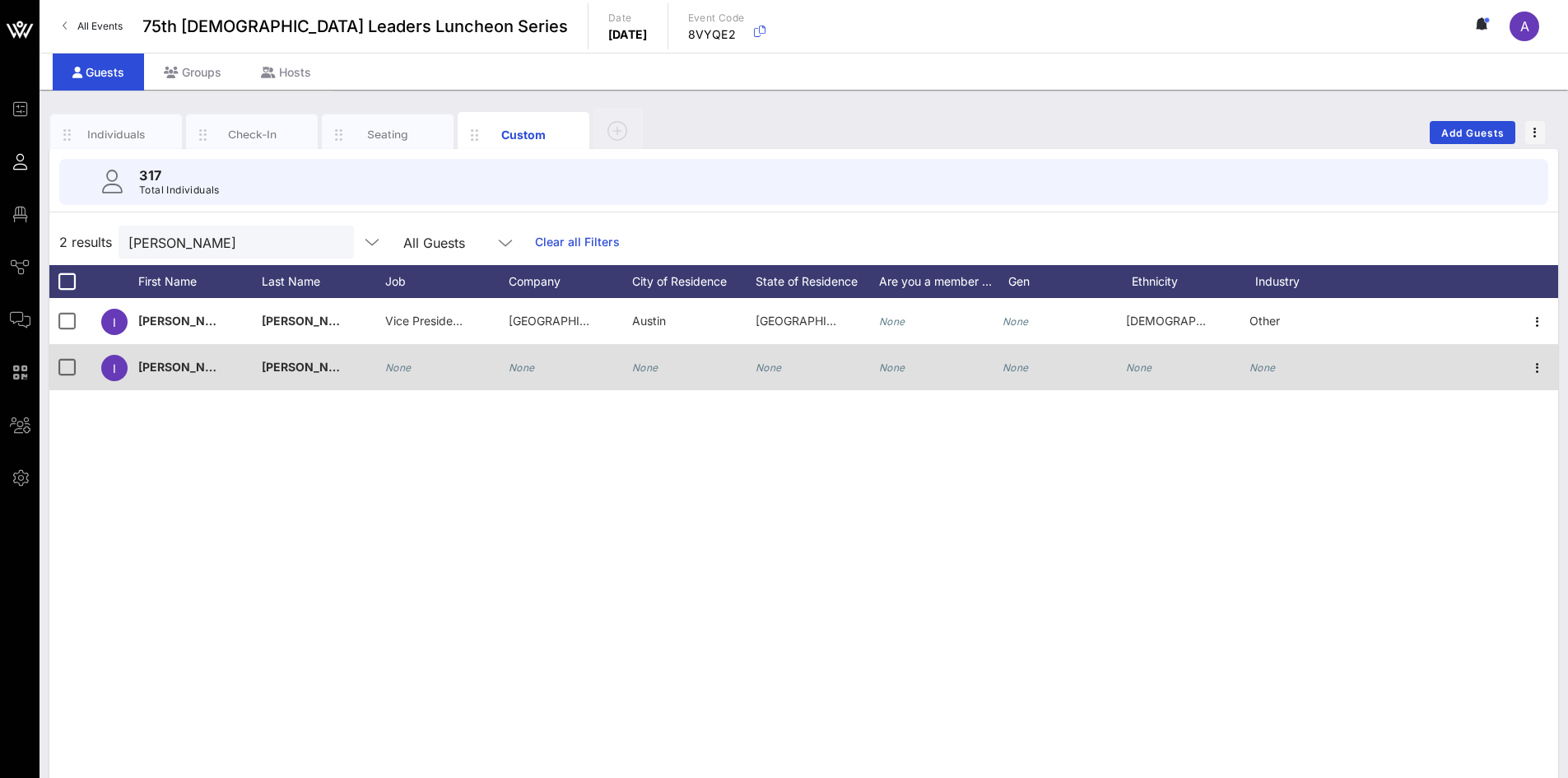
click at [420, 368] on div "None" at bounding box center [446, 376] width 124 height 65
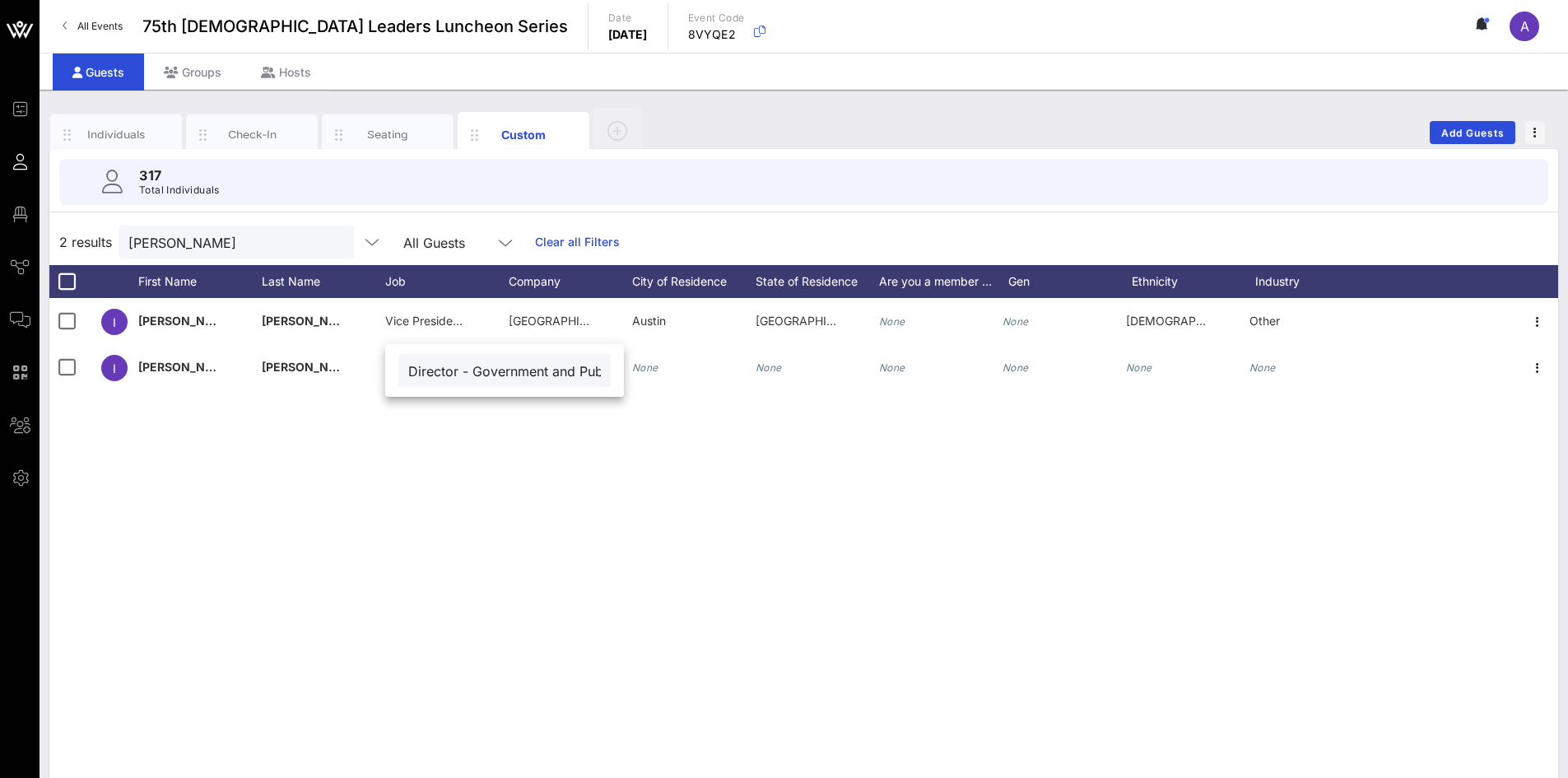
scroll to position [0, 76]
type input "Director - Government and Public Affairs"
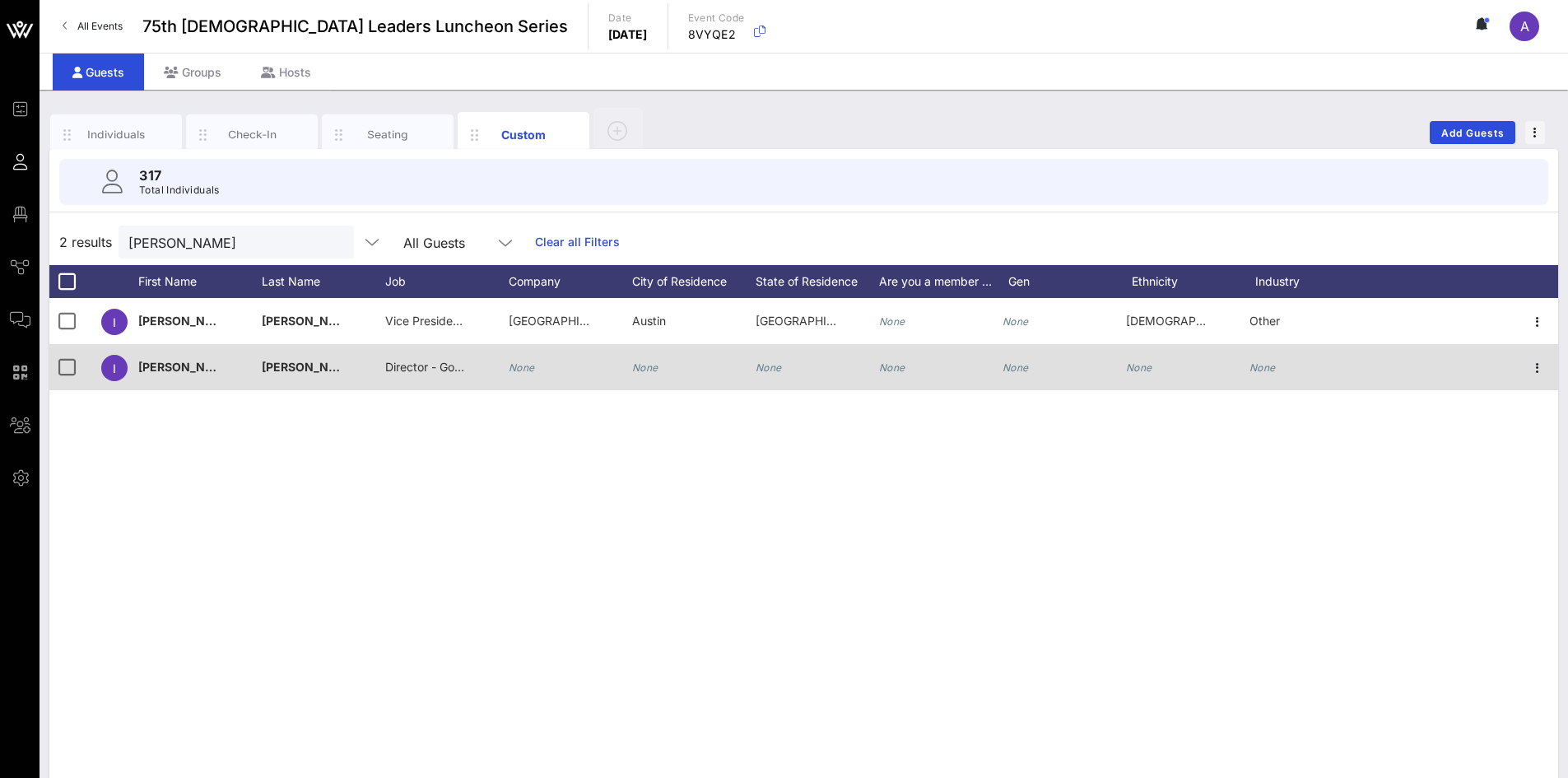
click at [508, 373] on div "Director - Government and Public Affairs" at bounding box center [446, 376] width 124 height 65
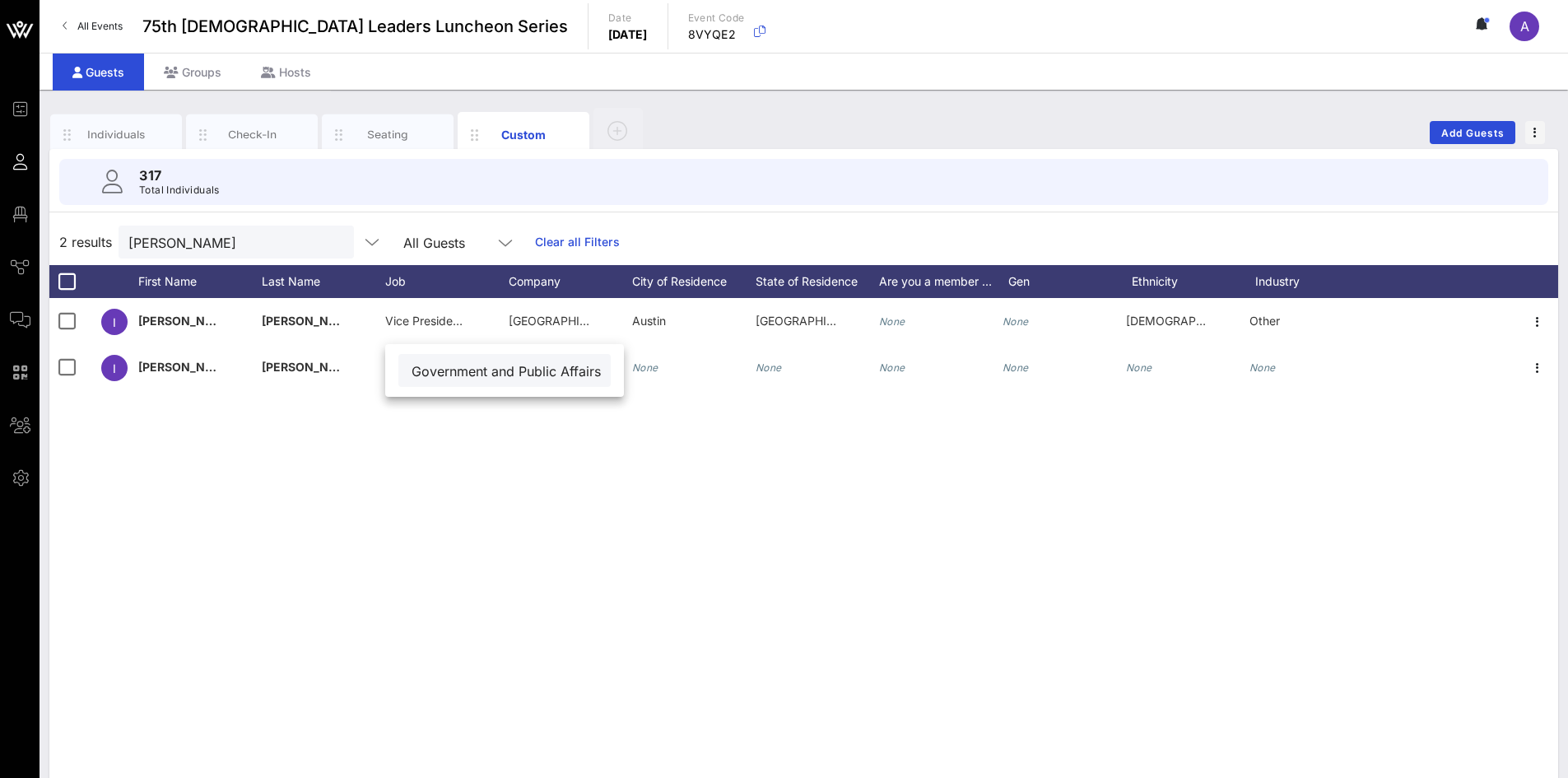
drag, startPoint x: 585, startPoint y: 453, endPoint x: 574, endPoint y: 453, distance: 11.0
click at [583, 453] on div "I [PERSON_NAME] Vice President of Marketing & Communications [GEOGRAPHIC_DATA] …" at bounding box center [804, 544] width 1509 height 494
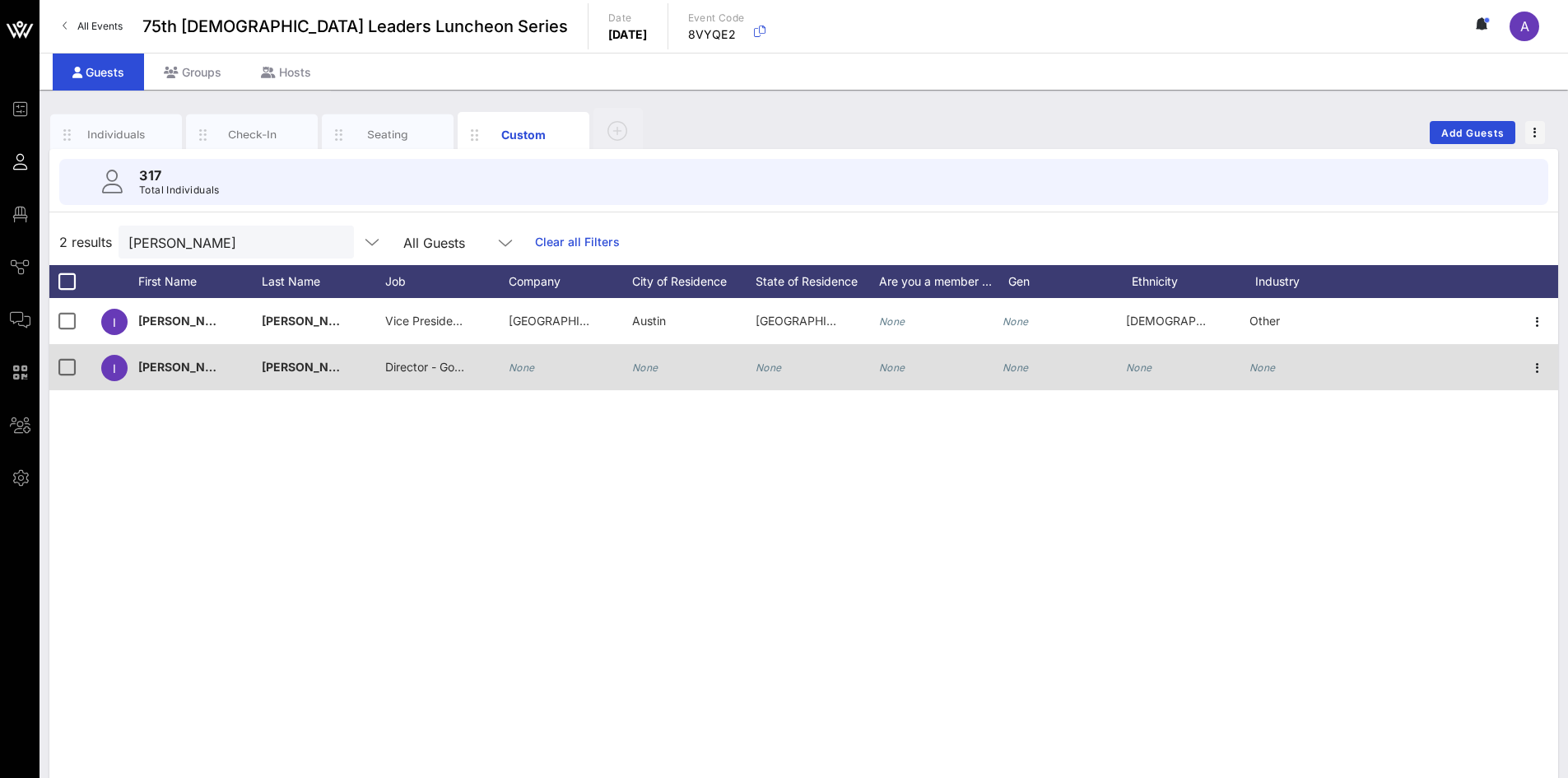
click at [541, 358] on div "None" at bounding box center [570, 376] width 124 height 65
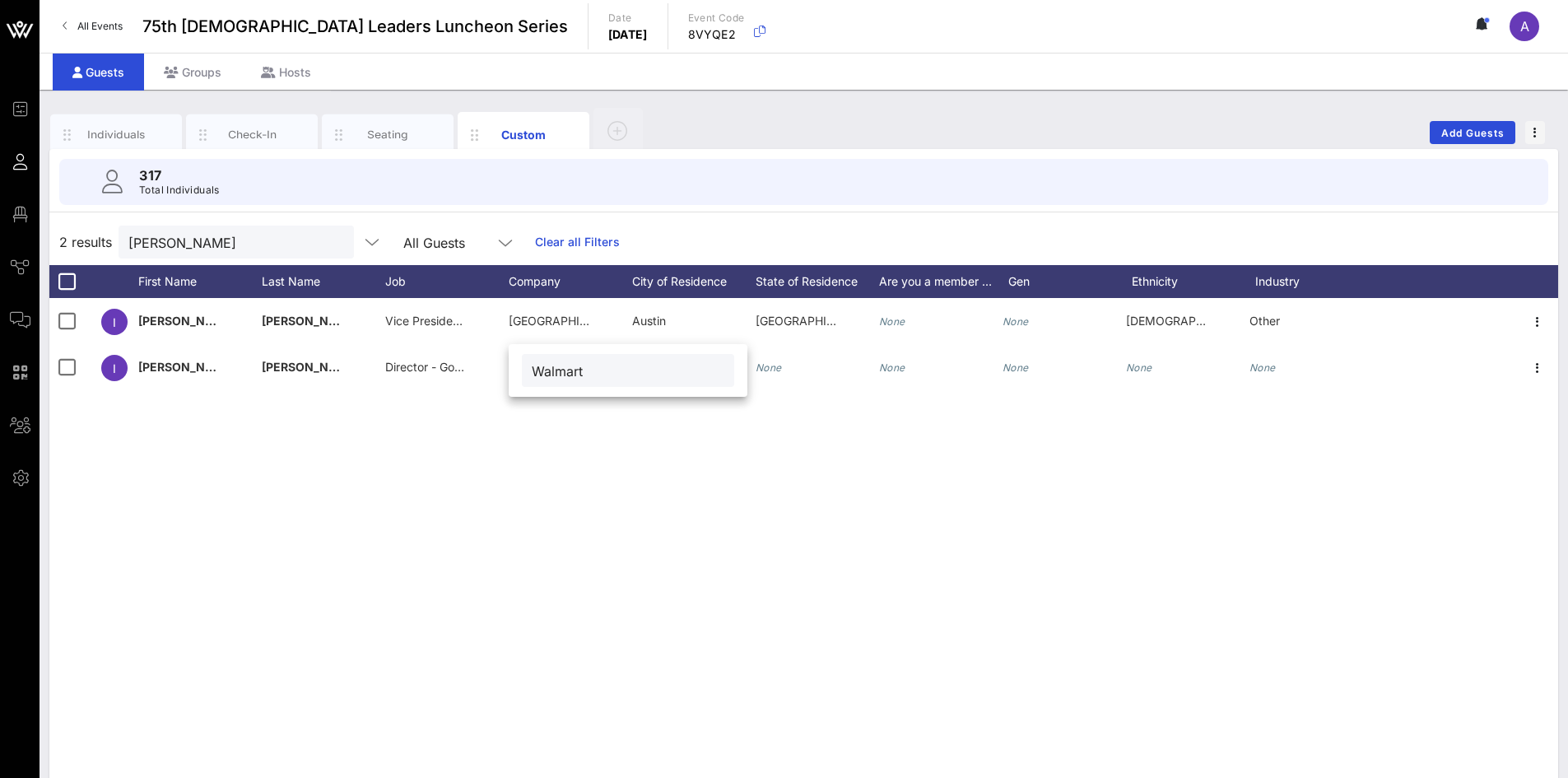
type input "Walmart"
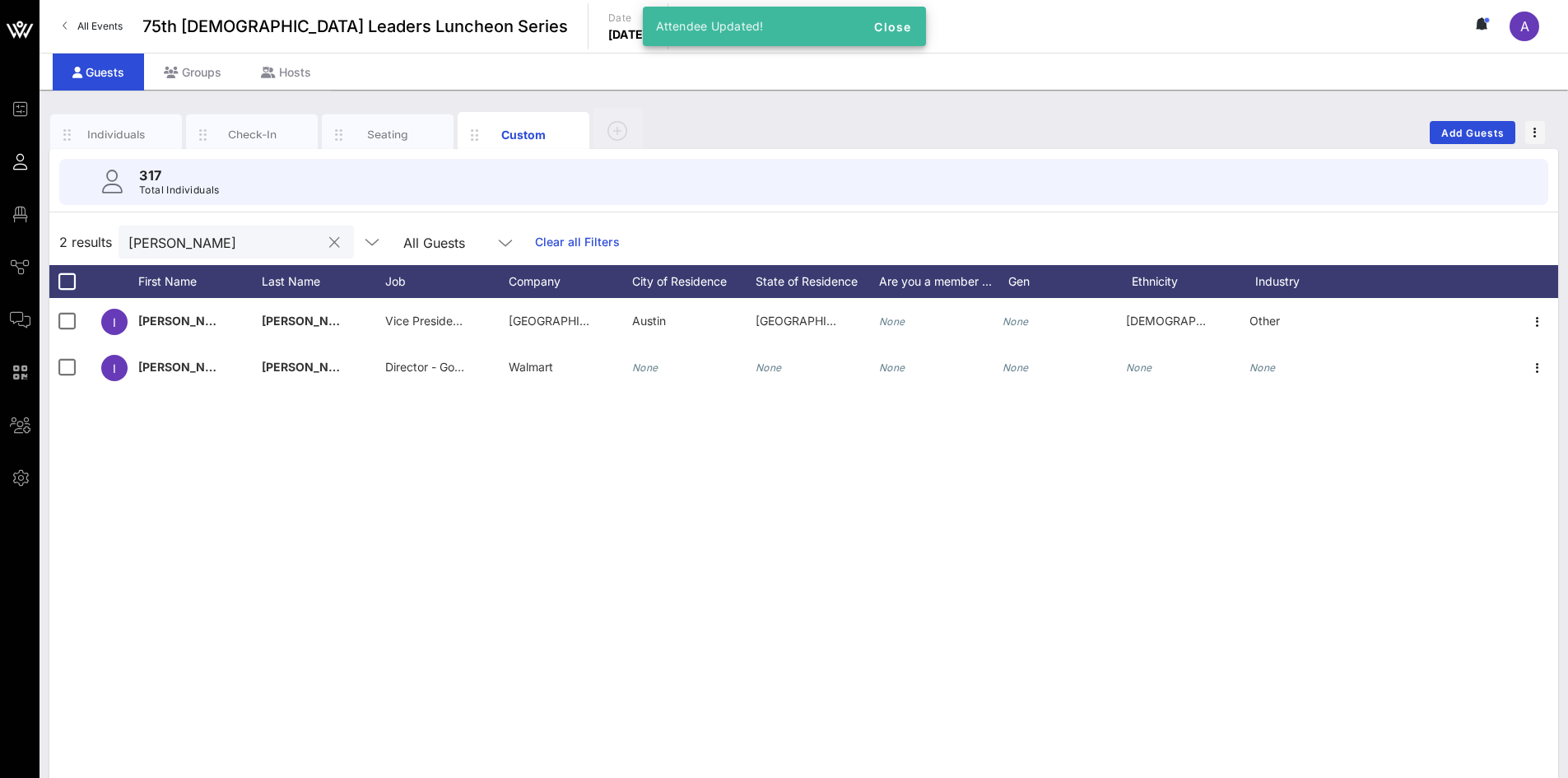
click at [330, 242] on button "clear icon" at bounding box center [335, 243] width 11 height 17
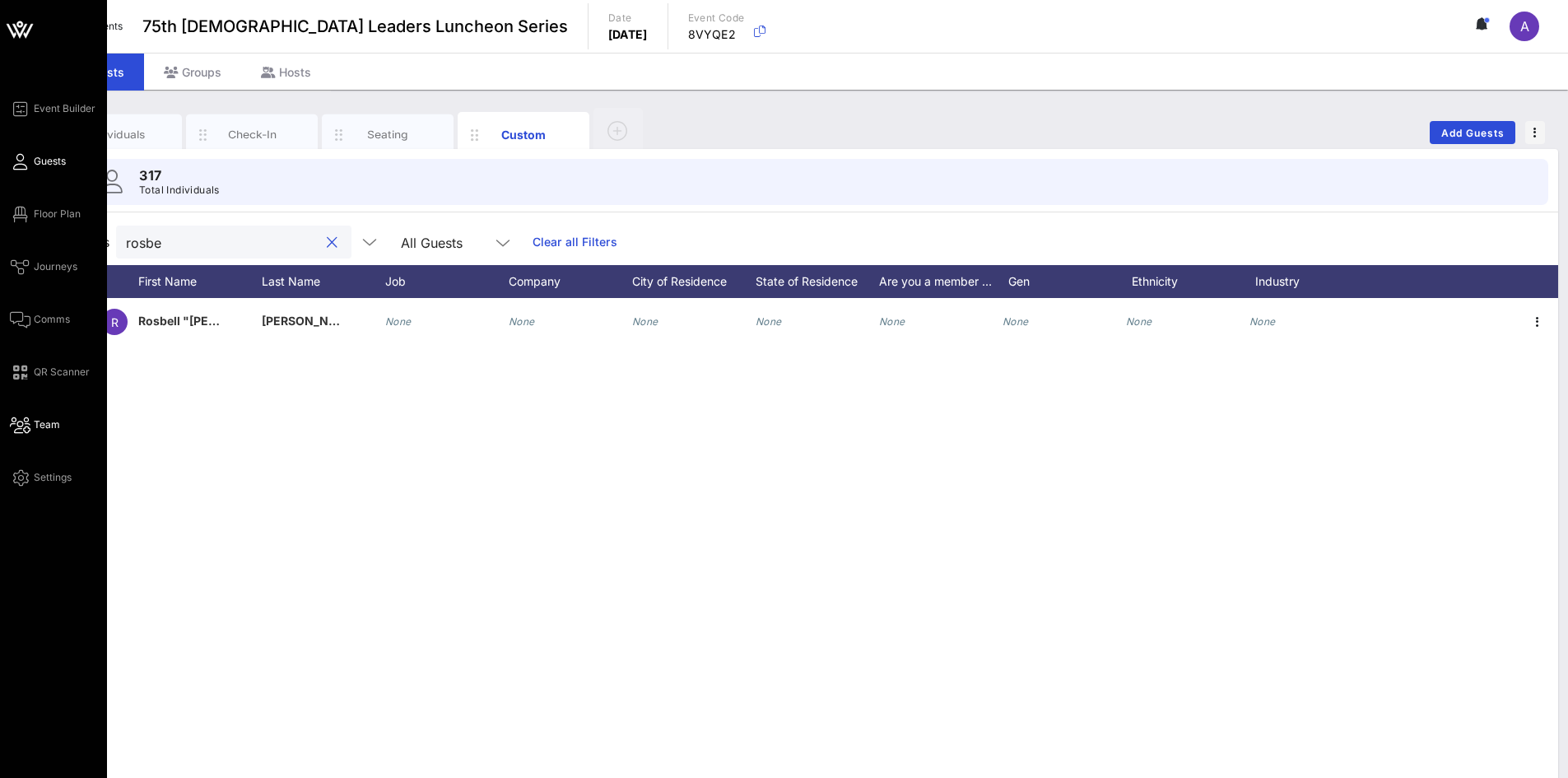
type input "rosbe"
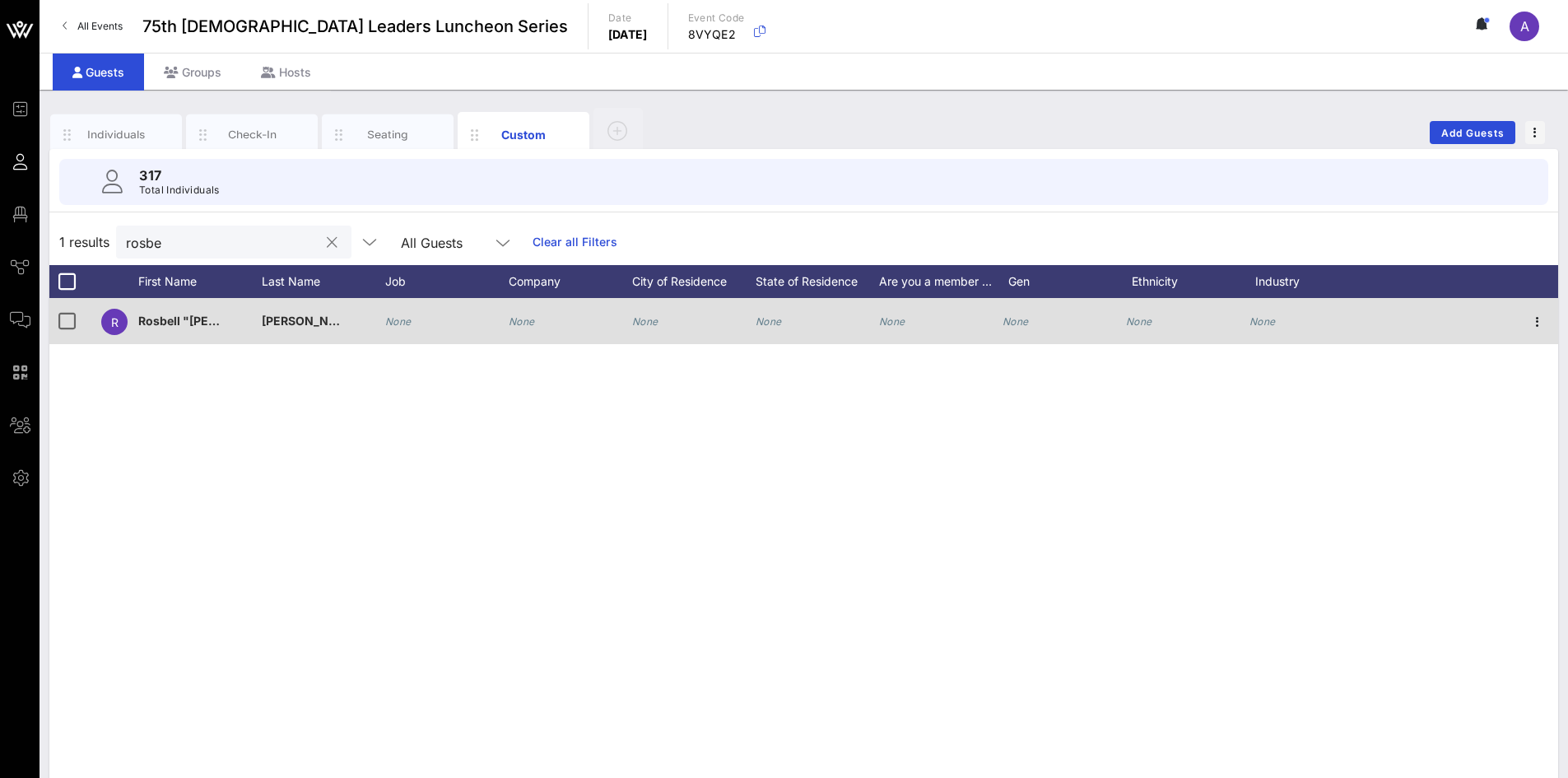
click at [413, 315] on div "None" at bounding box center [446, 330] width 124 height 65
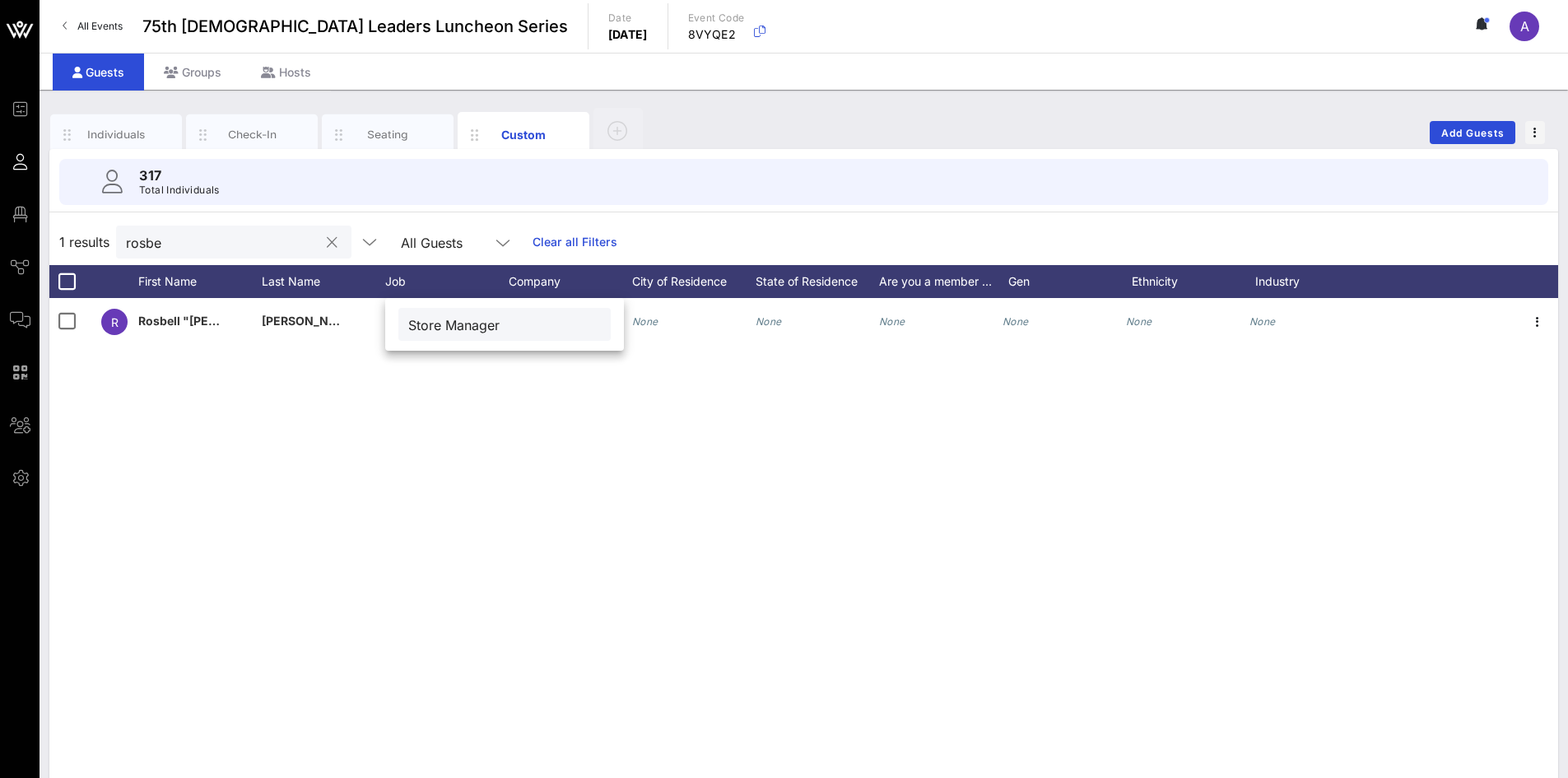
type input "Store Manager"
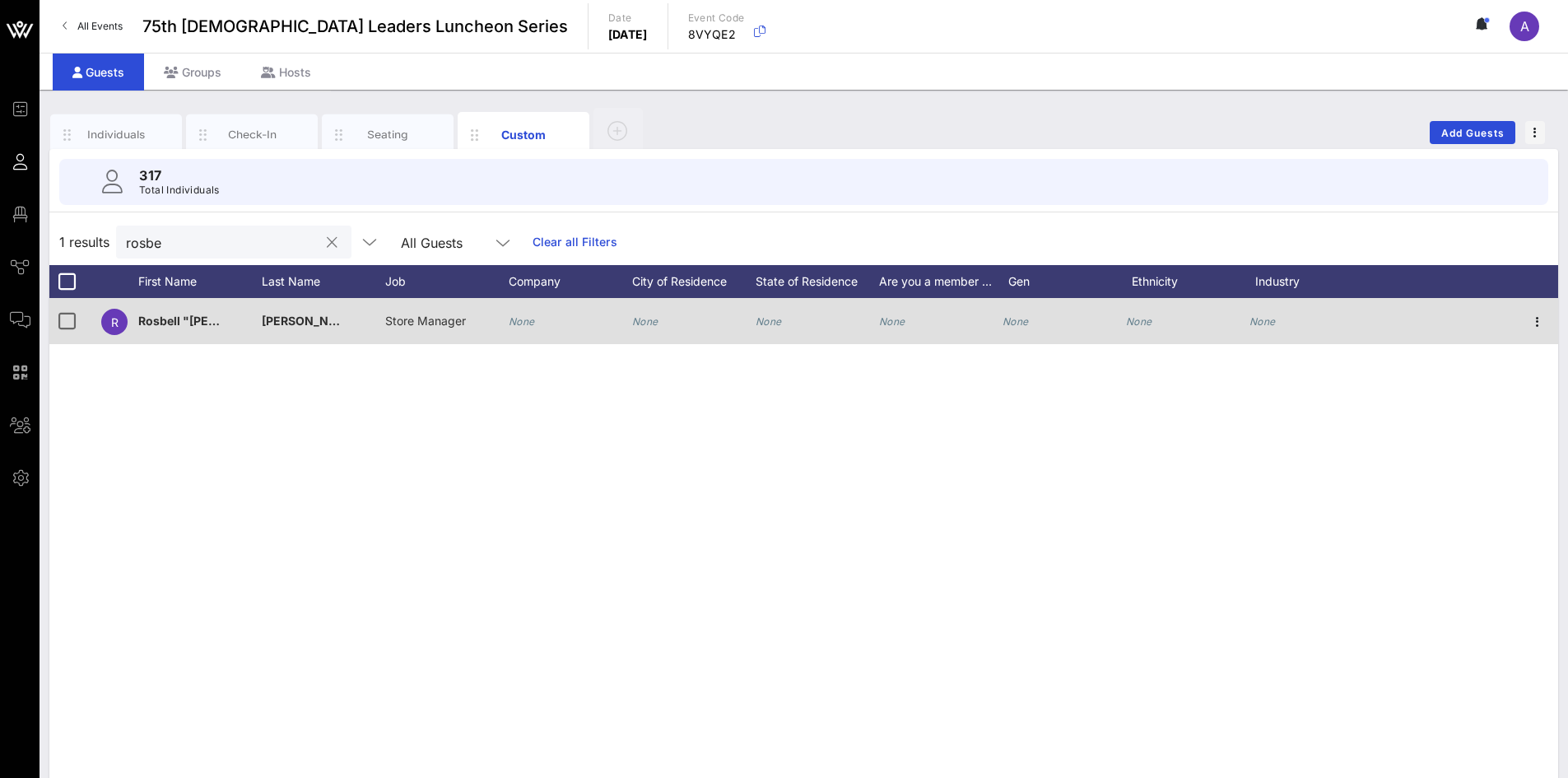
click at [531, 320] on icon "None" at bounding box center [521, 321] width 26 height 13
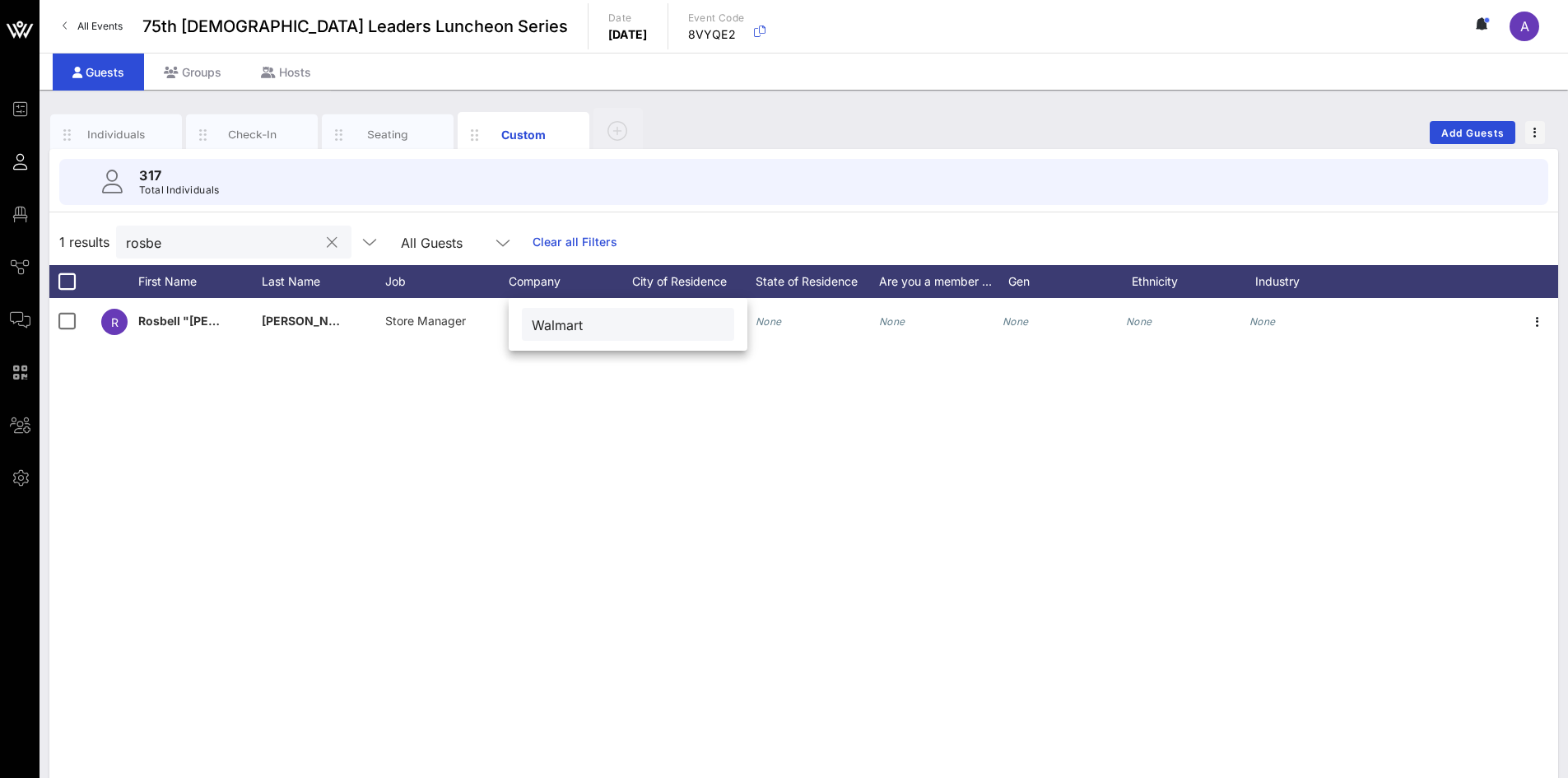
type input "Walmart"
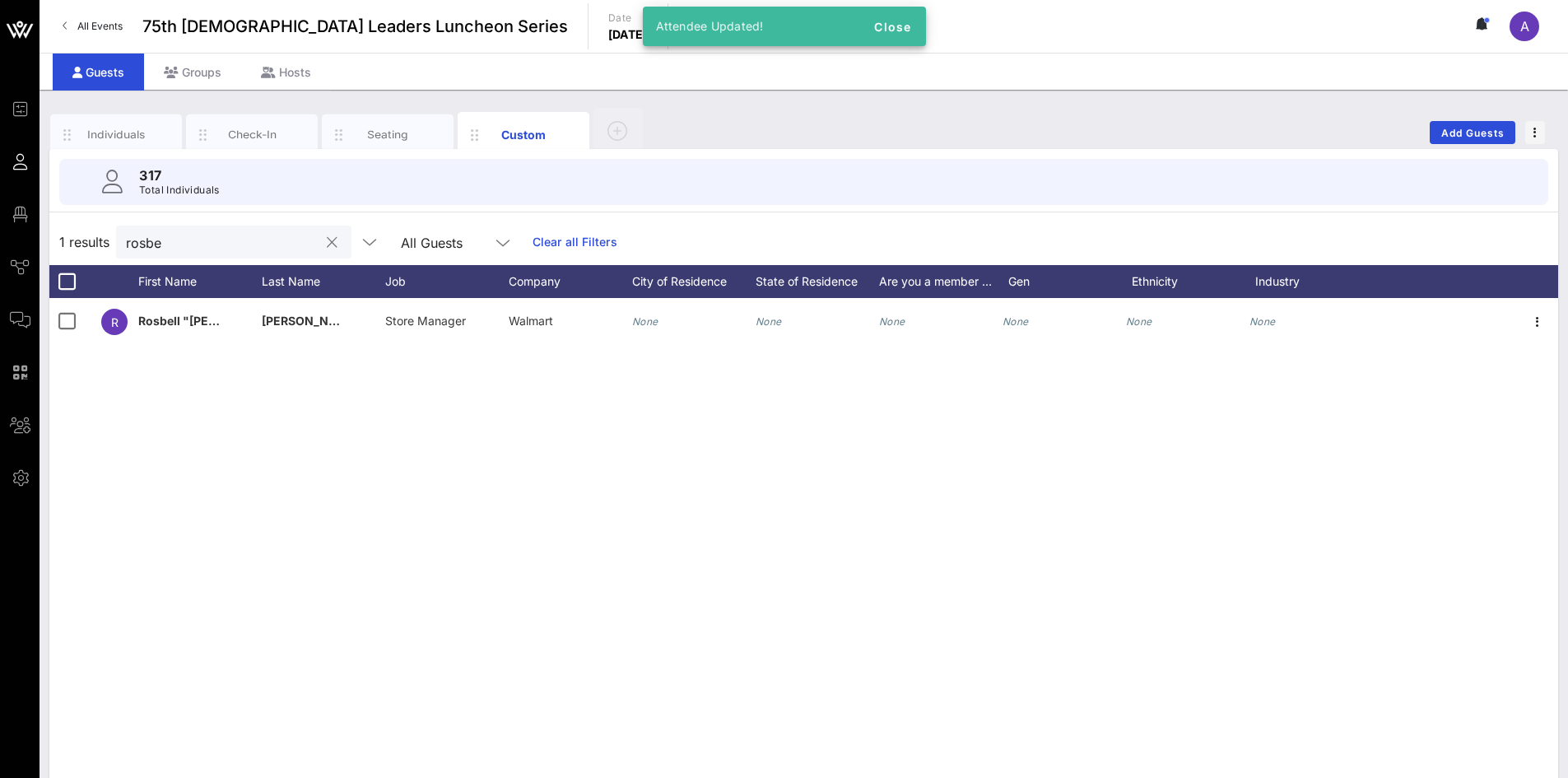
click at [327, 236] on button "clear icon" at bounding box center [332, 243] width 11 height 17
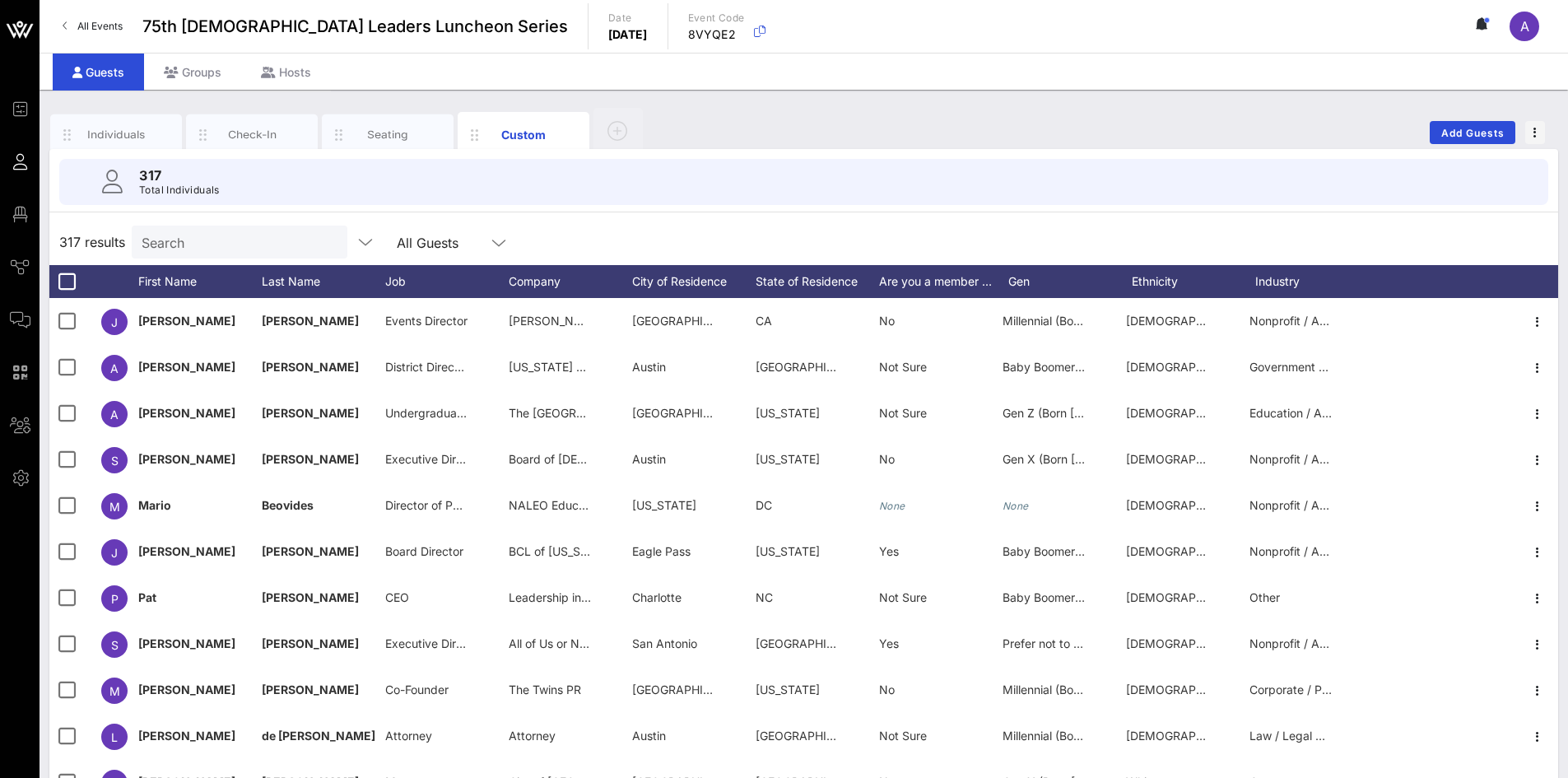
click at [247, 246] on input "Search" at bounding box center [237, 241] width 193 height 21
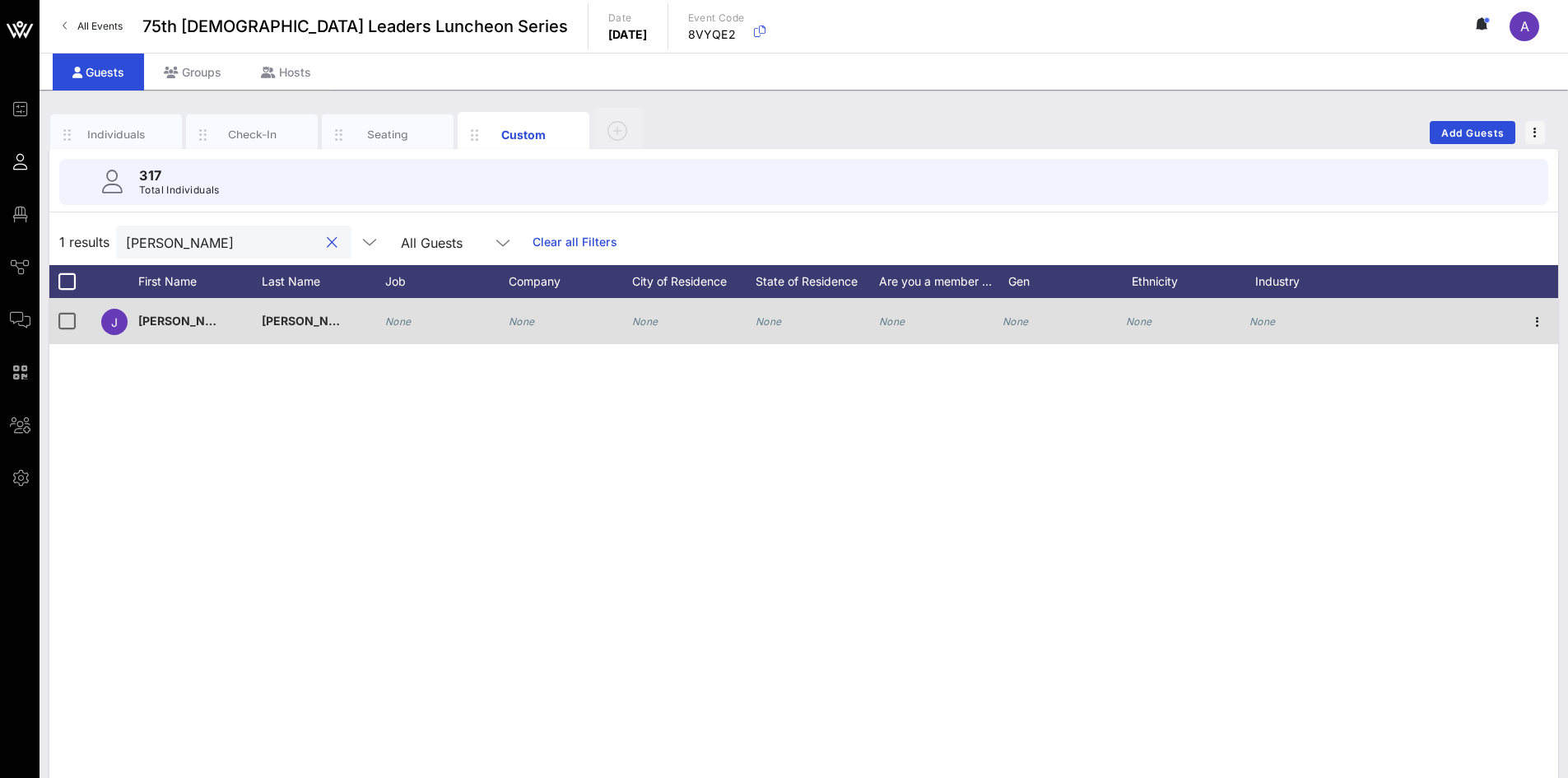
type input "[PERSON_NAME]"
click at [402, 325] on icon "None" at bounding box center [398, 321] width 26 height 13
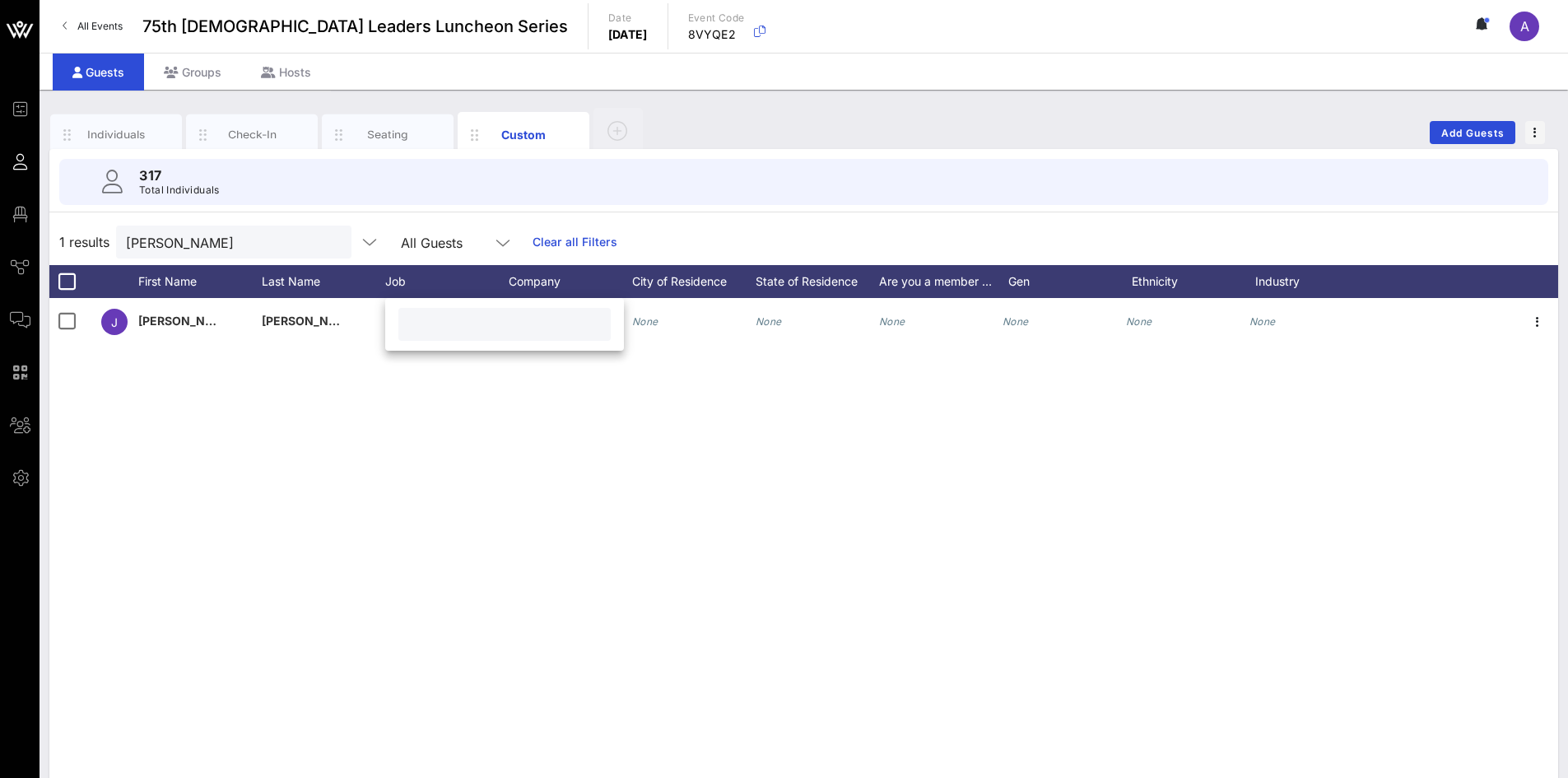
paste input "Regional Vice President, Southwest BU"
type input "Regional Vice President, Southwest BU"
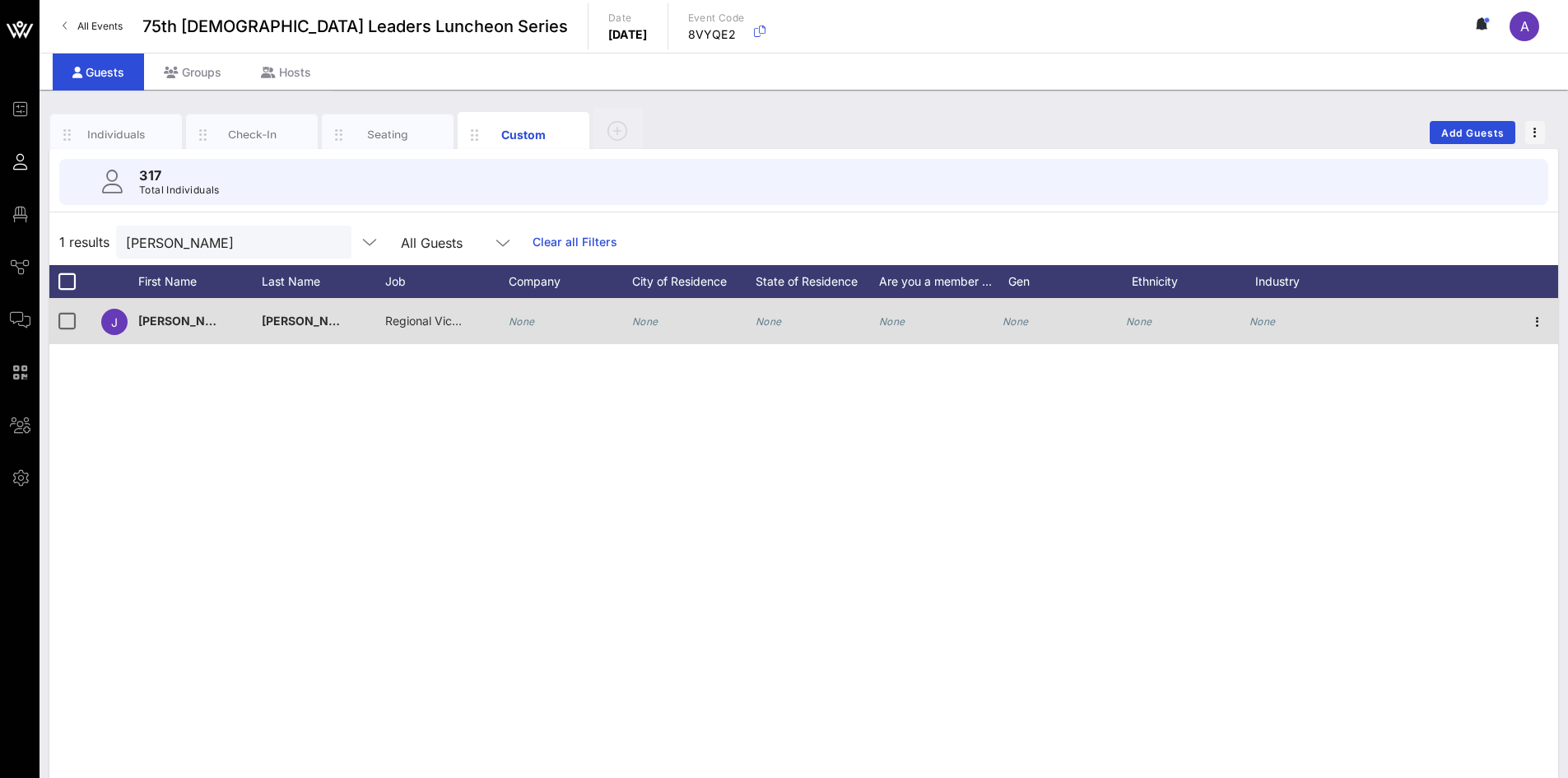
click at [529, 322] on icon "None" at bounding box center [521, 321] width 26 height 13
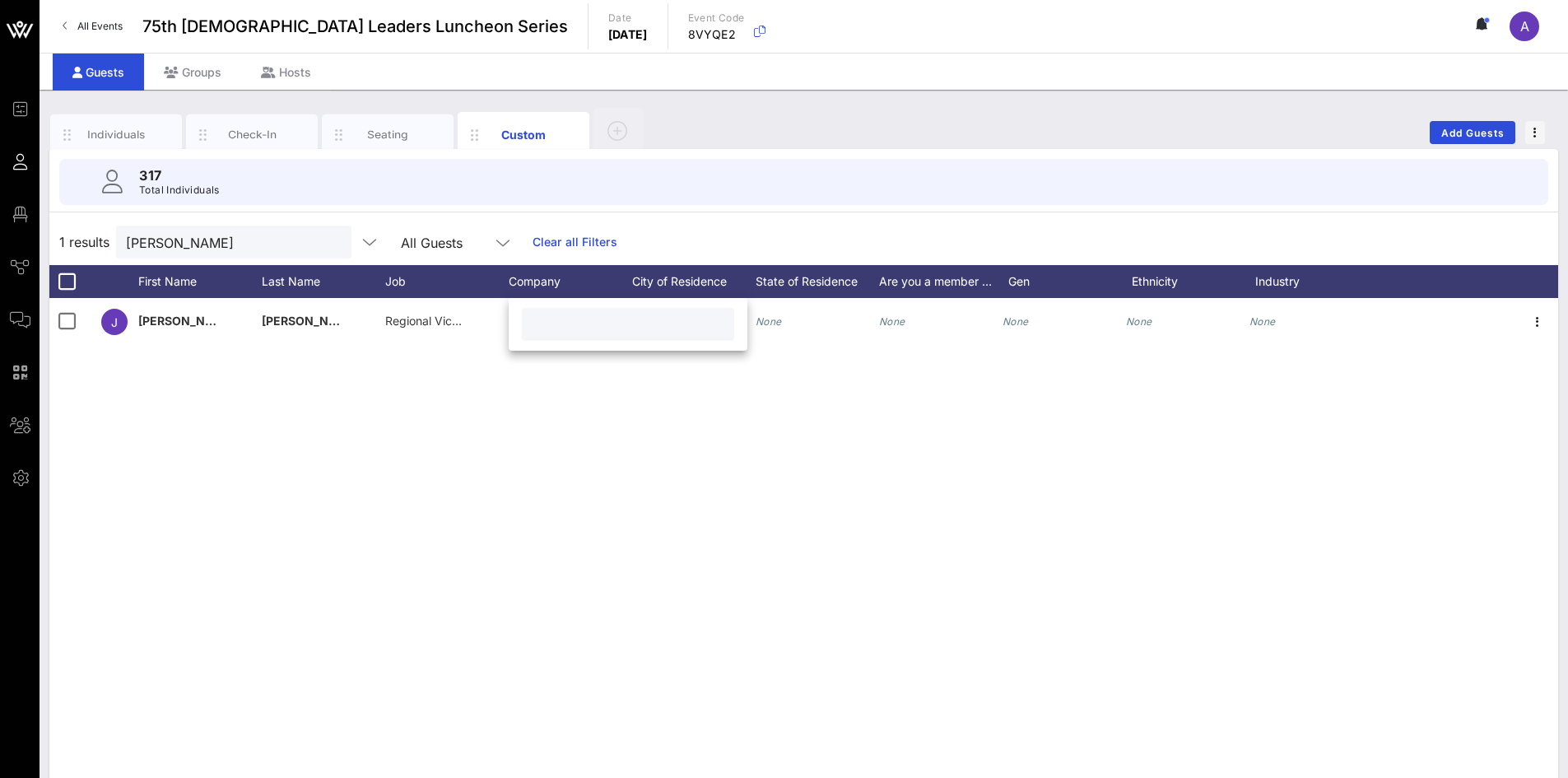
paste input "Walmart"
type input "Walmart"
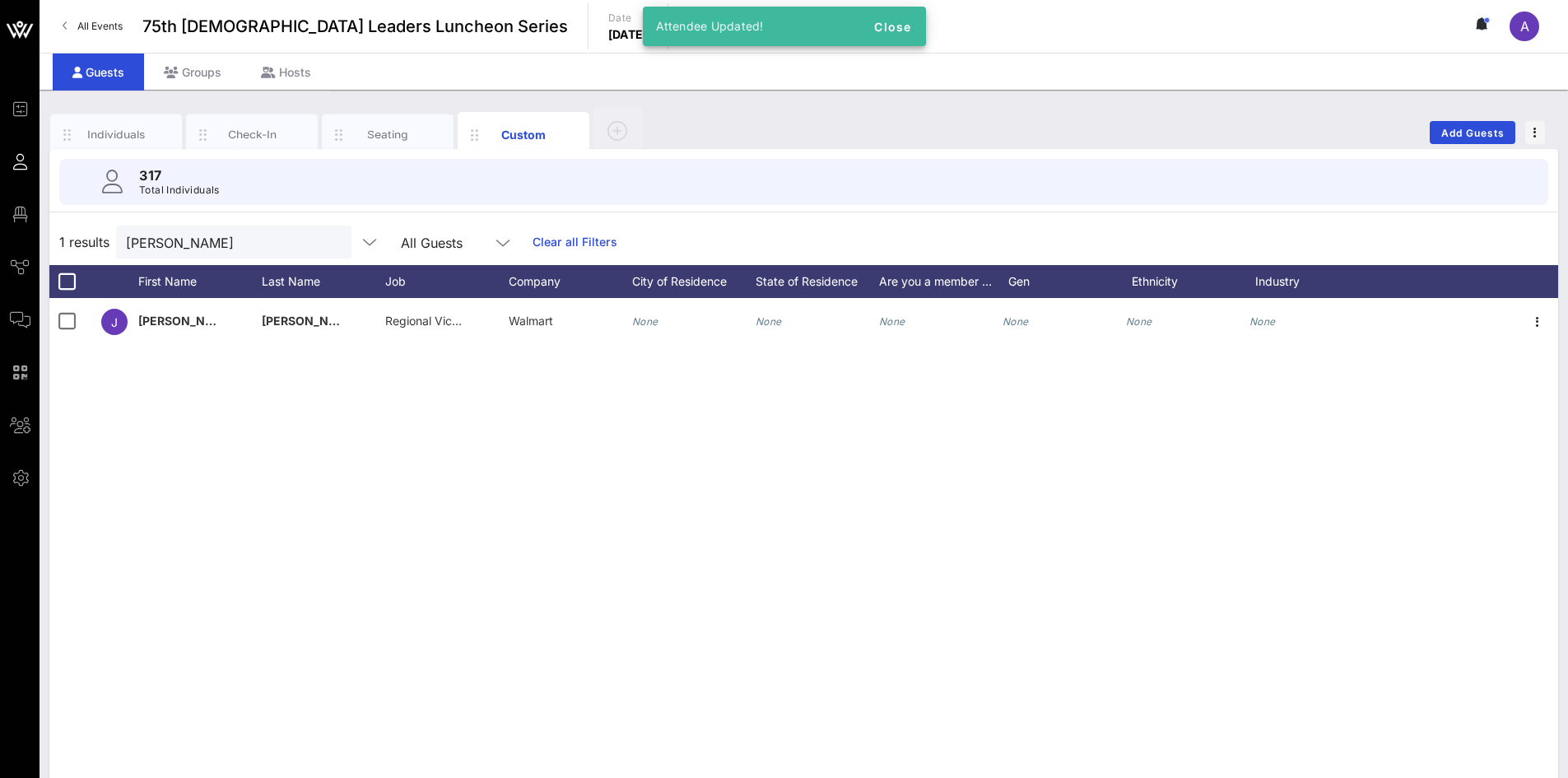
click at [531, 437] on div "J [PERSON_NAME] Regional Vice President, Southwest BU Walmart None None None No…" at bounding box center [804, 544] width 1509 height 494
click at [327, 246] on button "clear icon" at bounding box center [332, 243] width 11 height 17
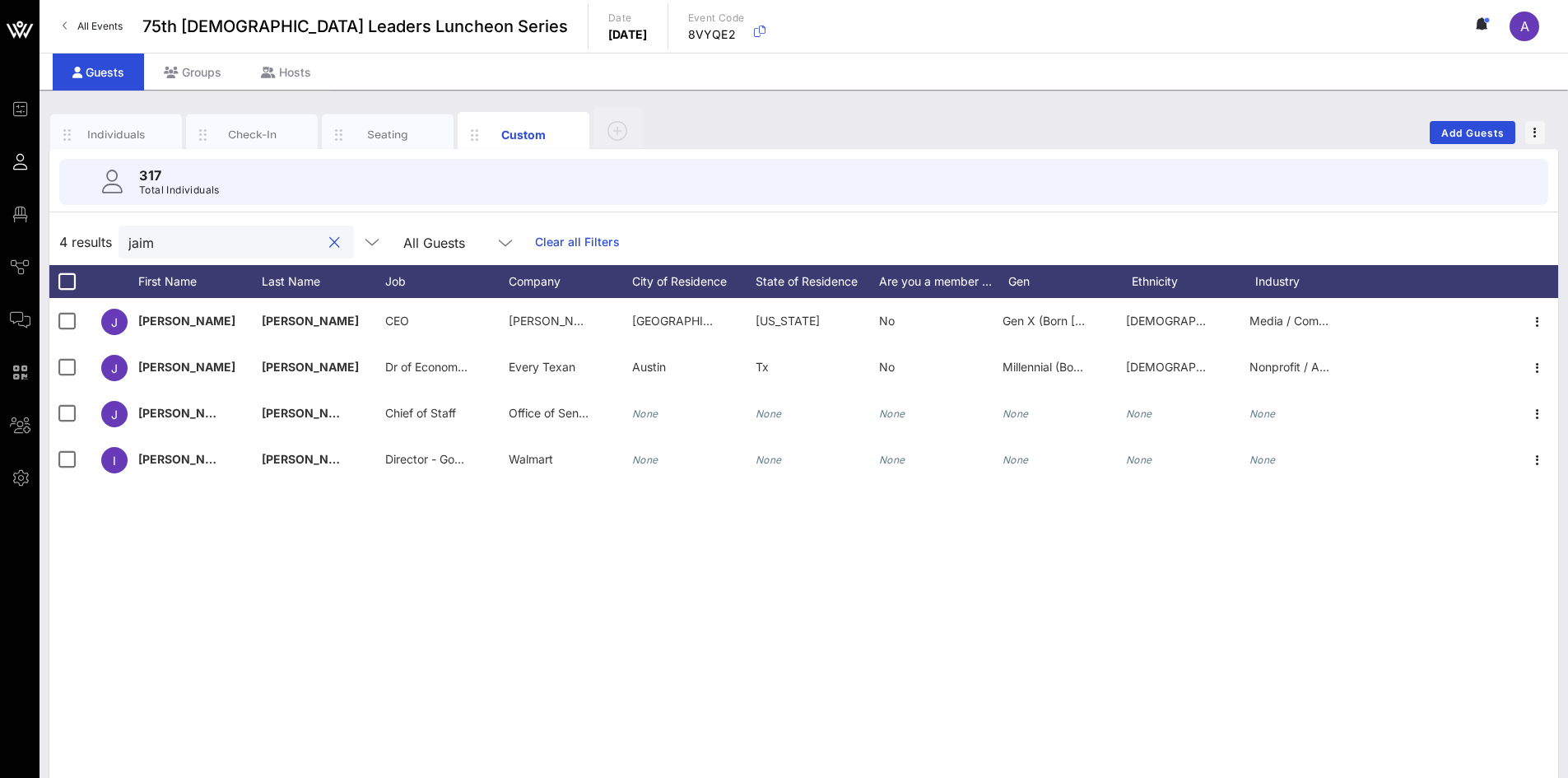
type input "[PERSON_NAME]"
click at [325, 245] on div at bounding box center [334, 242] width 19 height 19
click at [330, 241] on button "clear icon" at bounding box center [335, 243] width 11 height 17
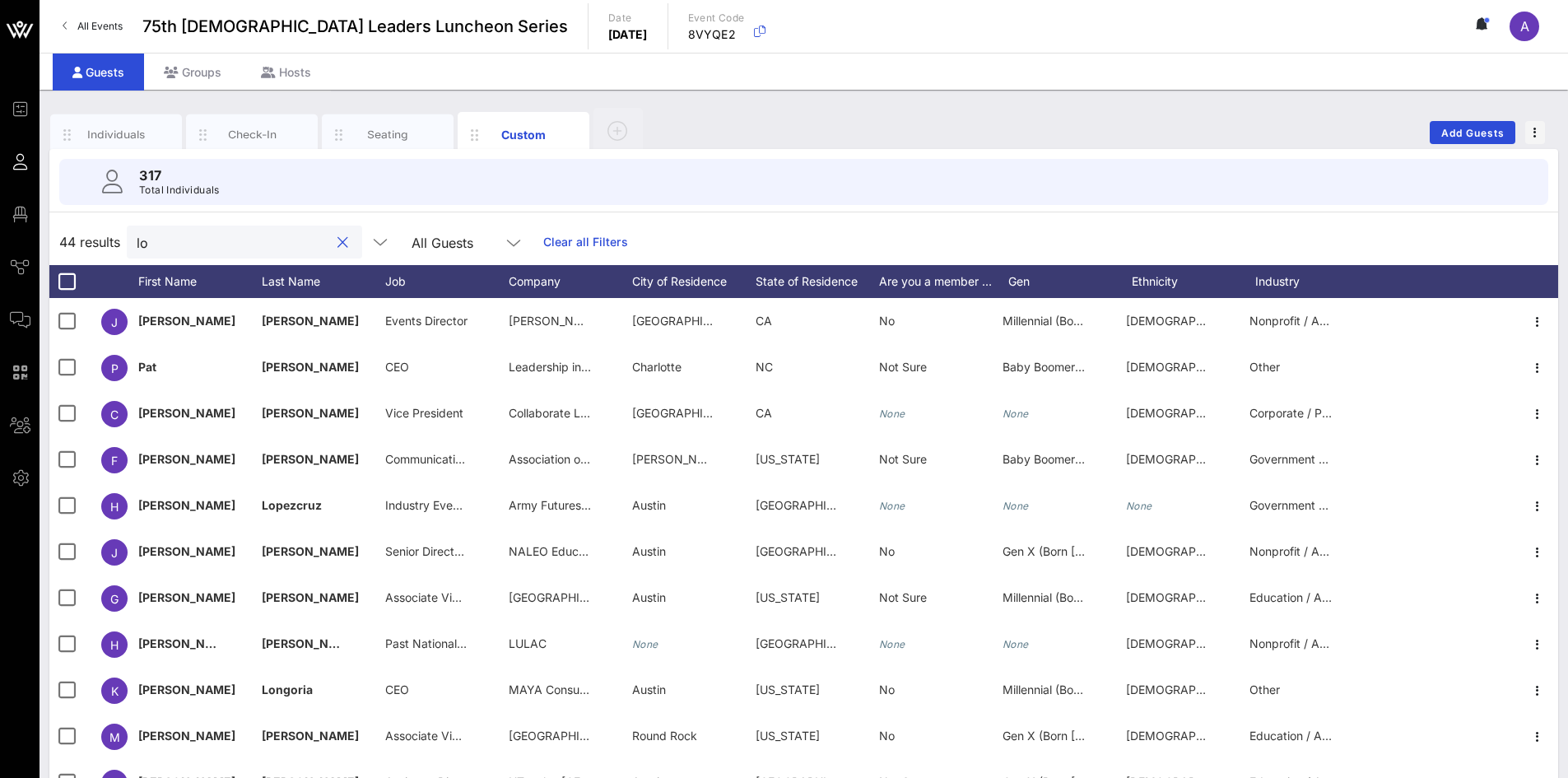
type input "l"
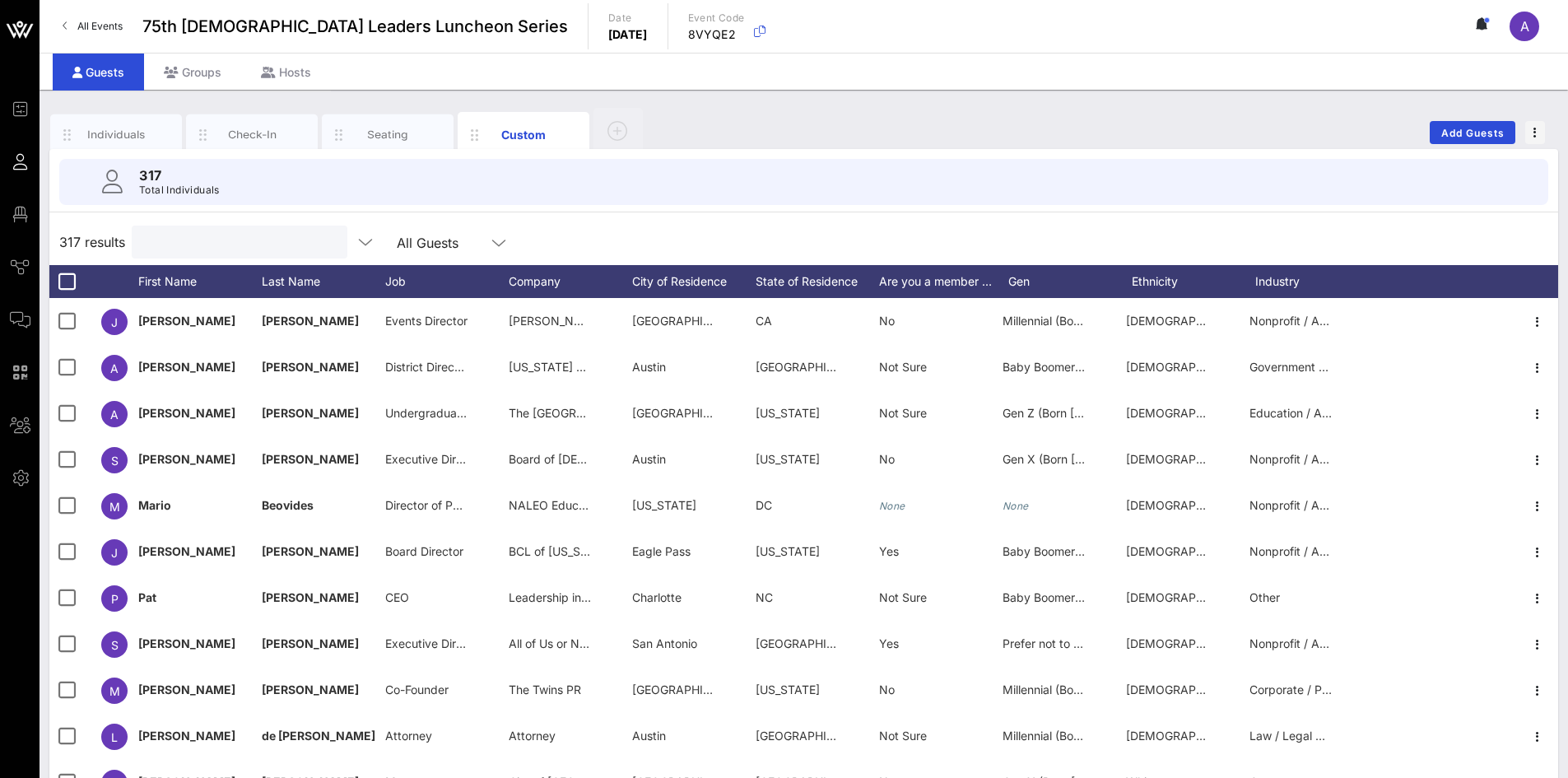
click at [299, 239] on input "text" at bounding box center [237, 241] width 193 height 21
type input "l"
click at [210, 236] on input "text" at bounding box center [237, 241] width 193 height 21
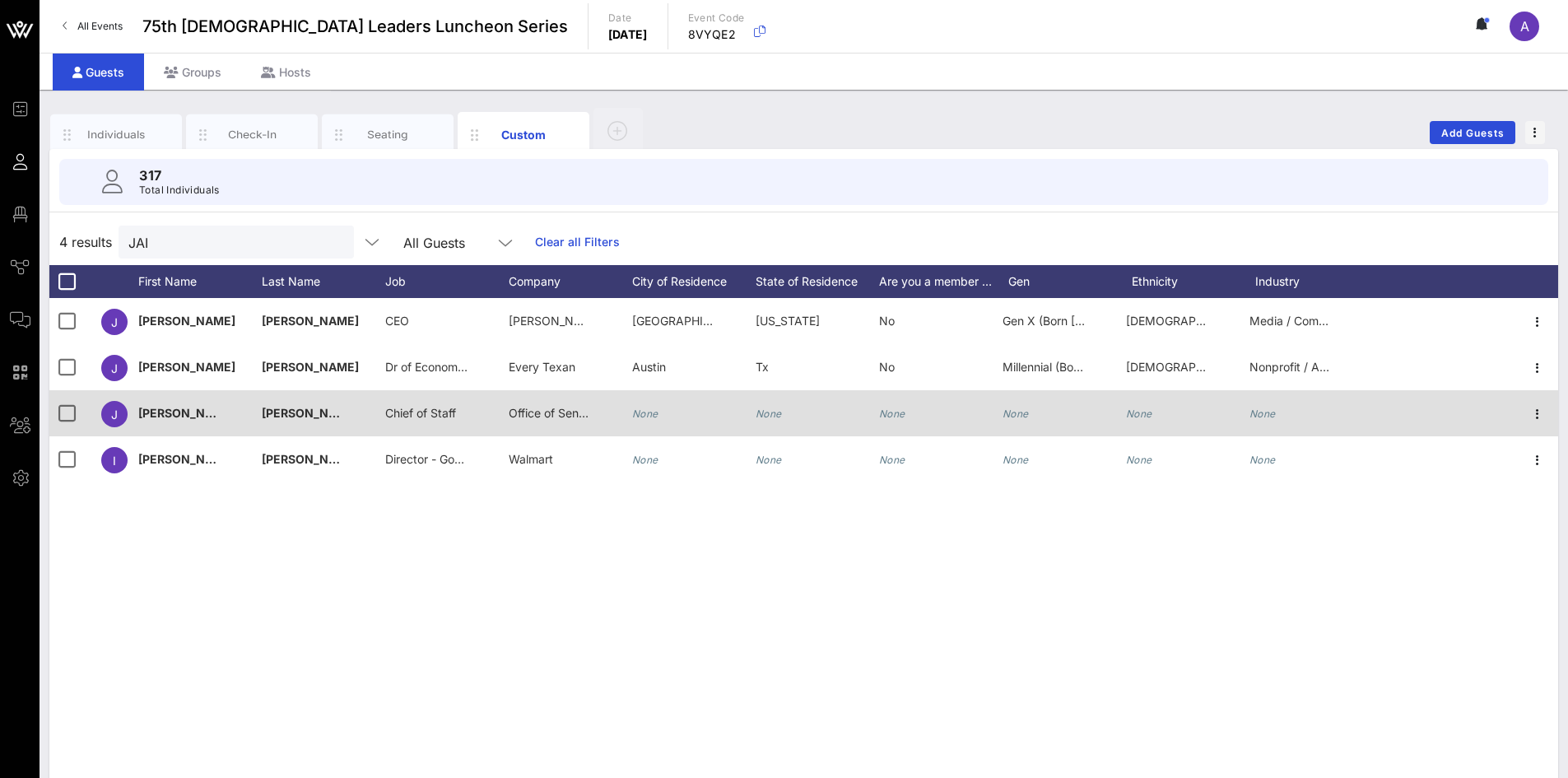
click at [530, 410] on span "Office of Sen. [PERSON_NAME]" at bounding box center [594, 413] width 172 height 14
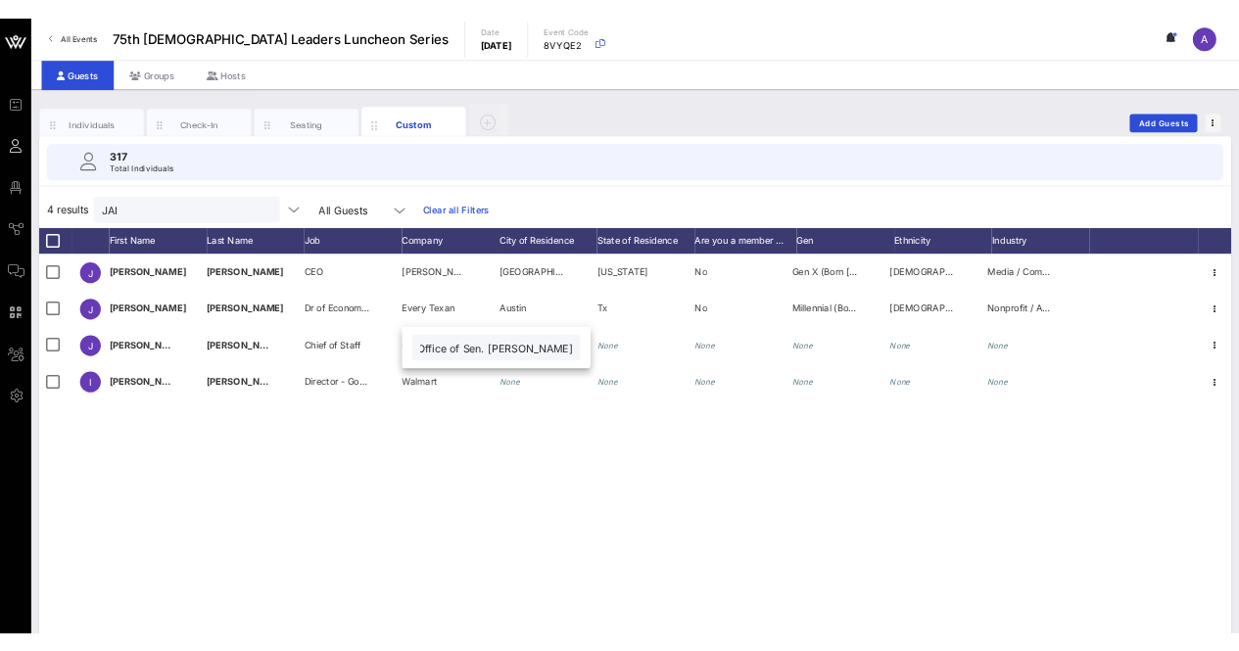
scroll to position [0, 0]
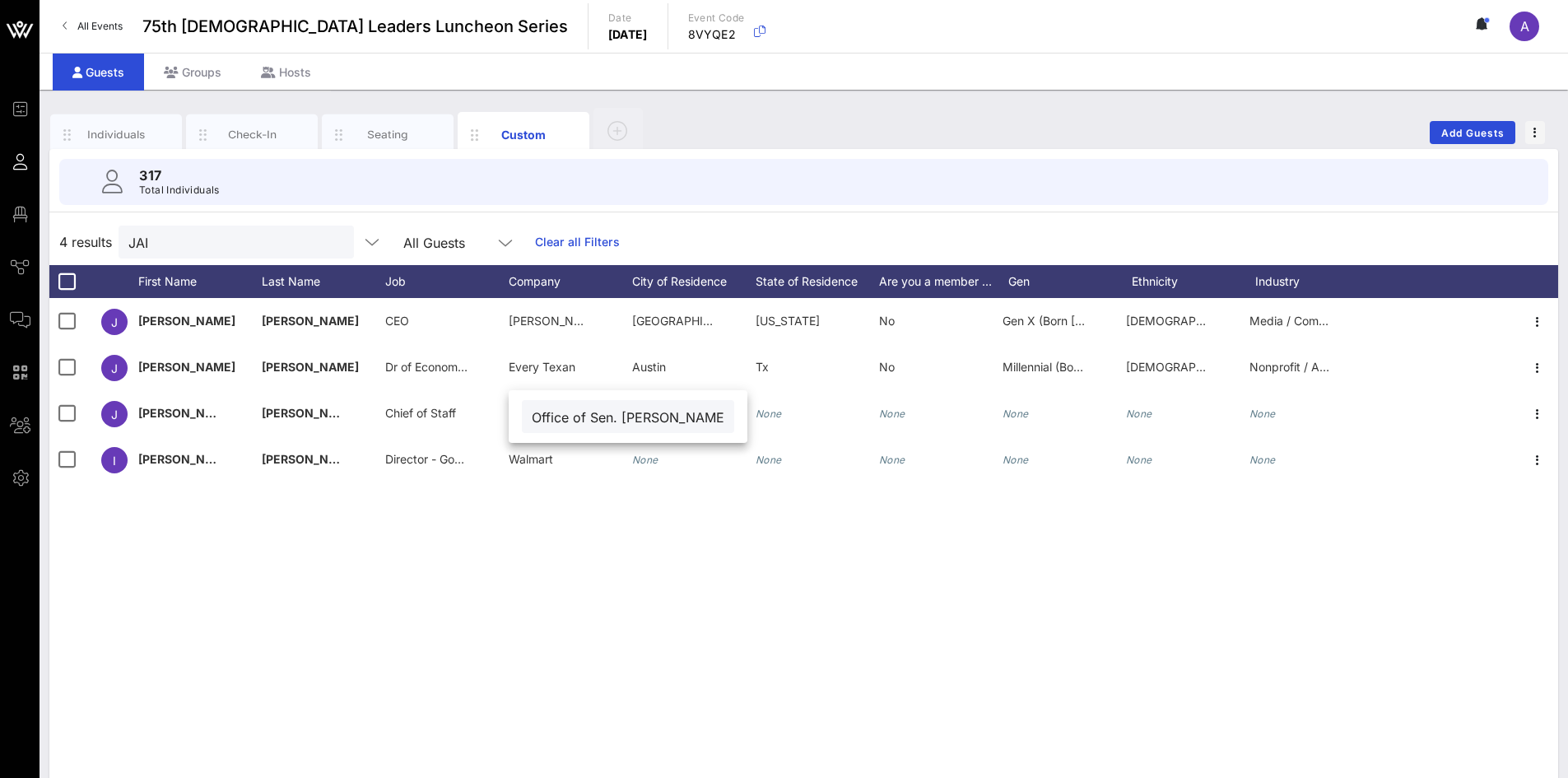
click at [564, 617] on div "[PERSON_NAME] CEO [PERSON_NAME] Communications LLC [GEOGRAPHIC_DATA] [US_STATE]…" at bounding box center [804, 544] width 1509 height 494
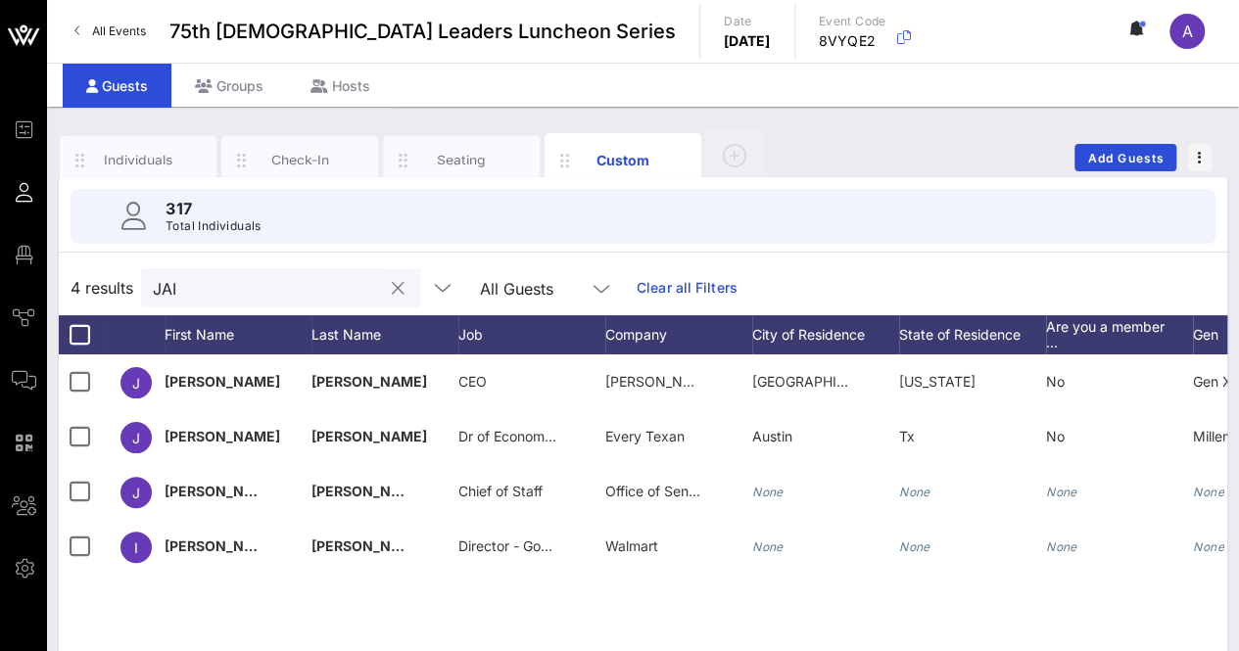
click at [190, 287] on input "JAI" at bounding box center [267, 287] width 229 height 25
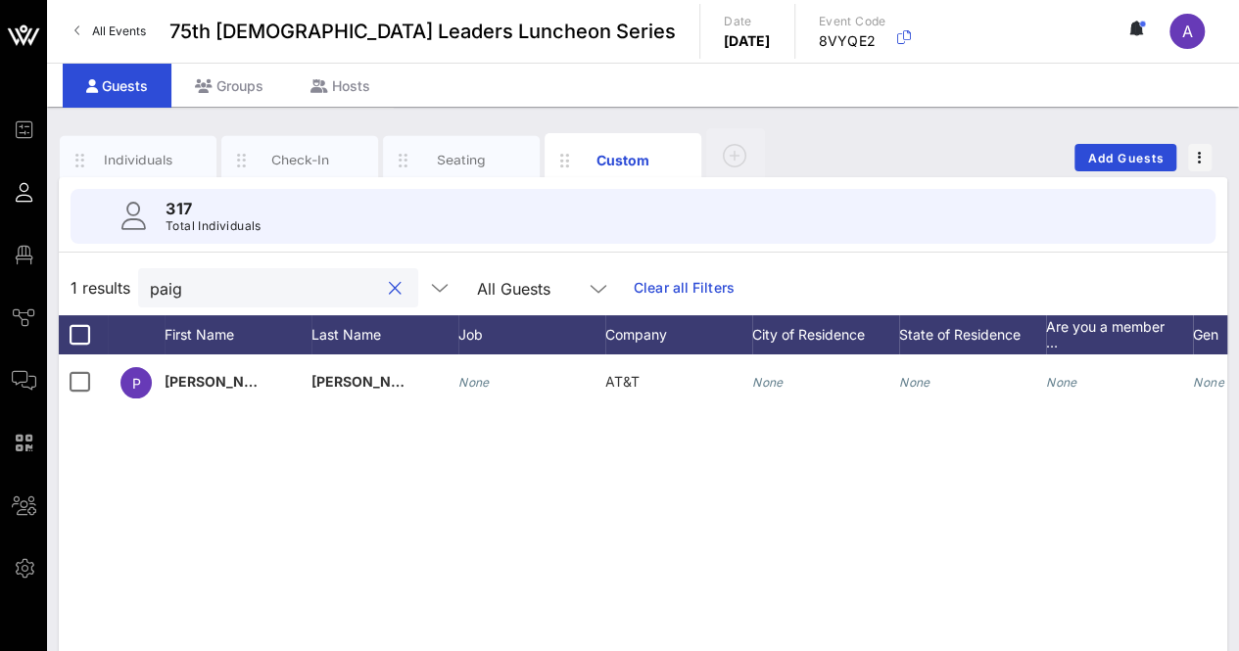
type input "[PERSON_NAME]"
click at [389, 293] on button "clear icon" at bounding box center [395, 289] width 13 height 20
type input "j"
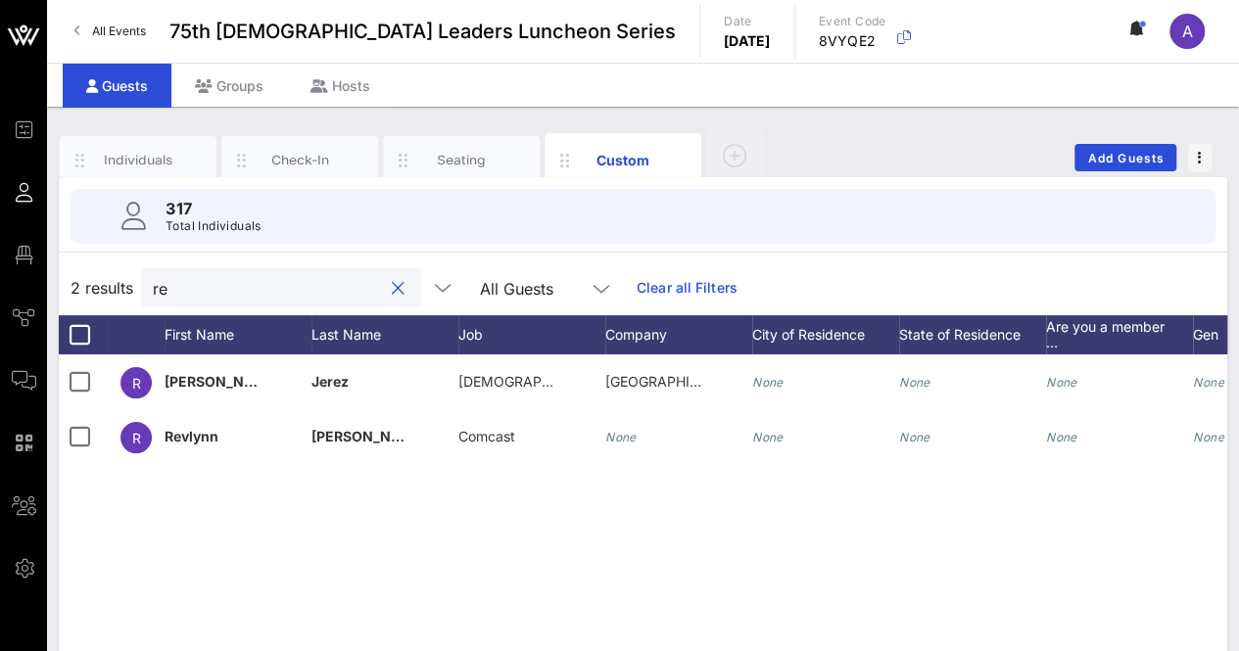
type input "r"
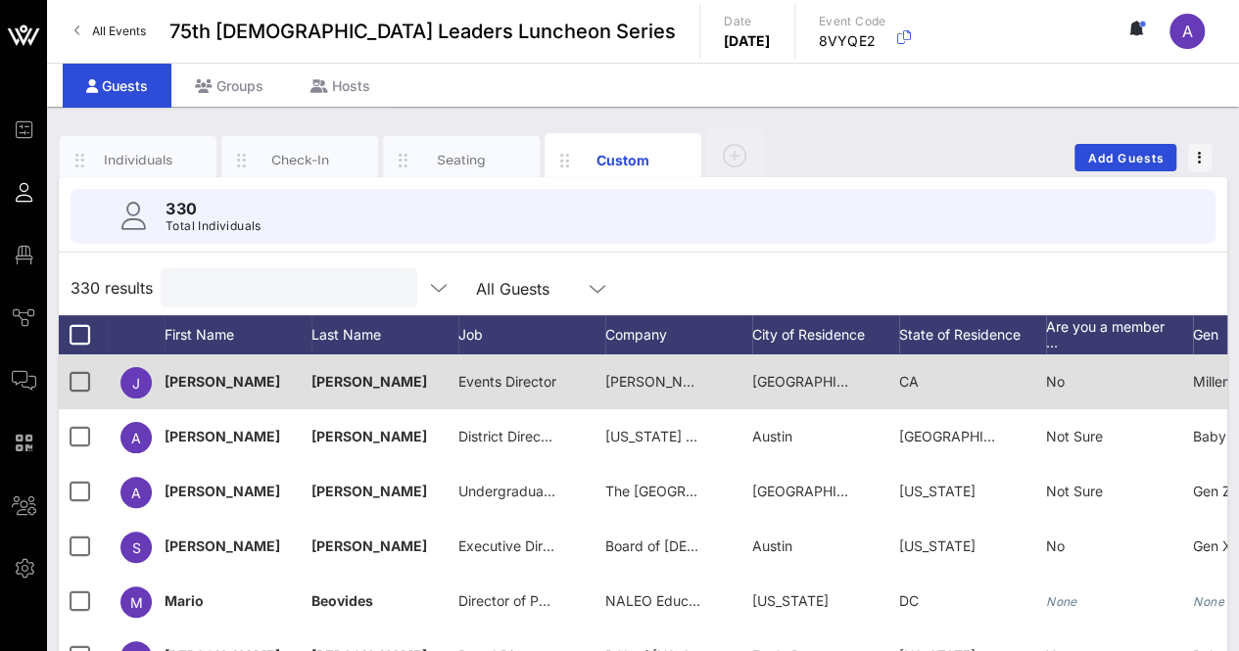
click at [646, 376] on span "[PERSON_NAME] Consulting" at bounding box center [697, 381] width 184 height 17
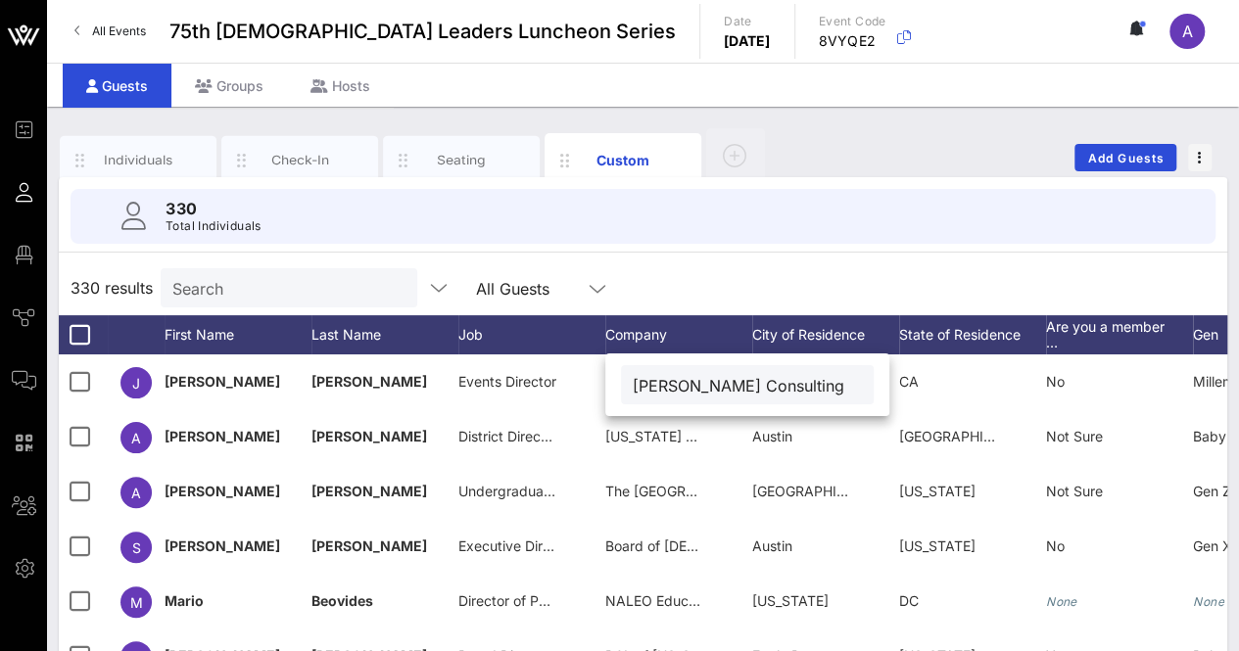
click at [903, 126] on div "Individuals Check-In Seating Custom Add Guests" at bounding box center [643, 157] width 1168 height 63
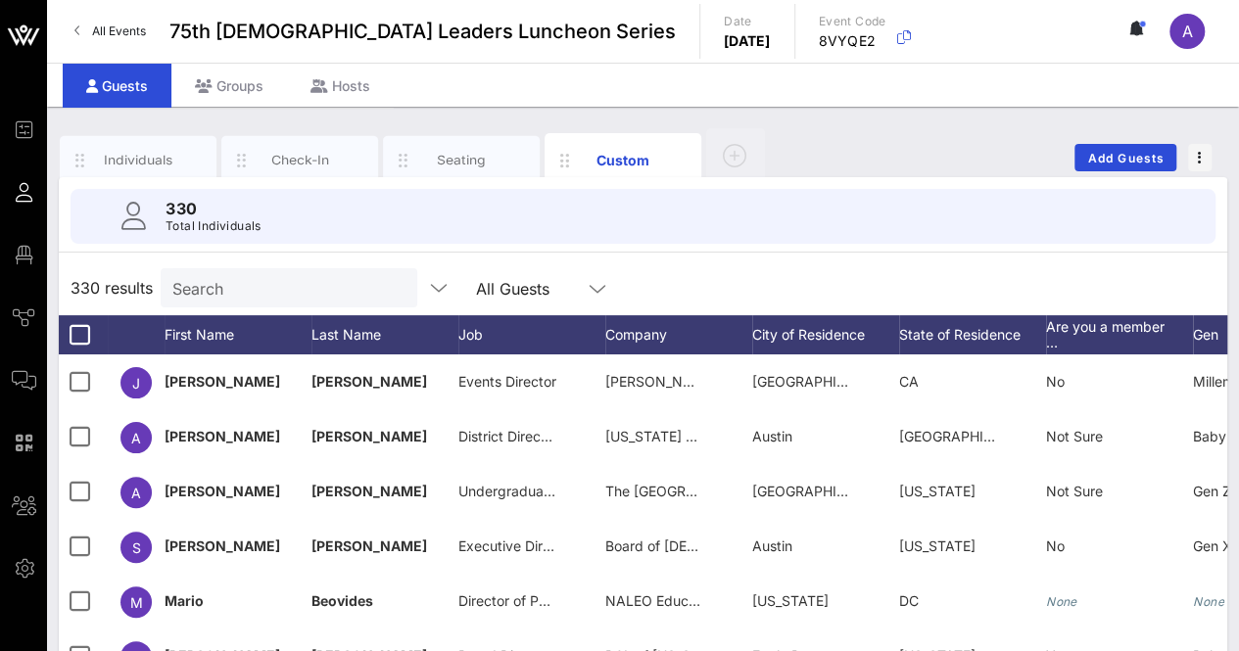
click at [871, 139] on div "Individuals Check-In Seating Custom Add Guests" at bounding box center [643, 157] width 1168 height 63
click at [347, 277] on input "Search" at bounding box center [283, 287] width 229 height 25
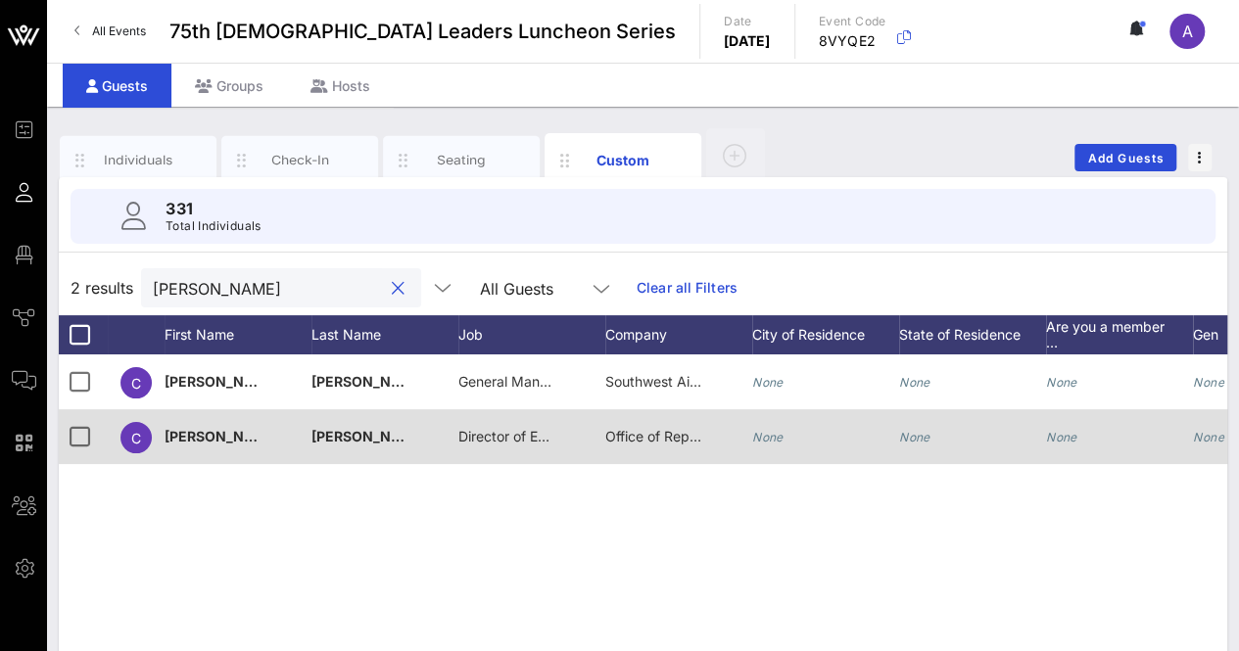
click at [484, 432] on span "Director of Engagement & Policy" at bounding box center [562, 436] width 208 height 17
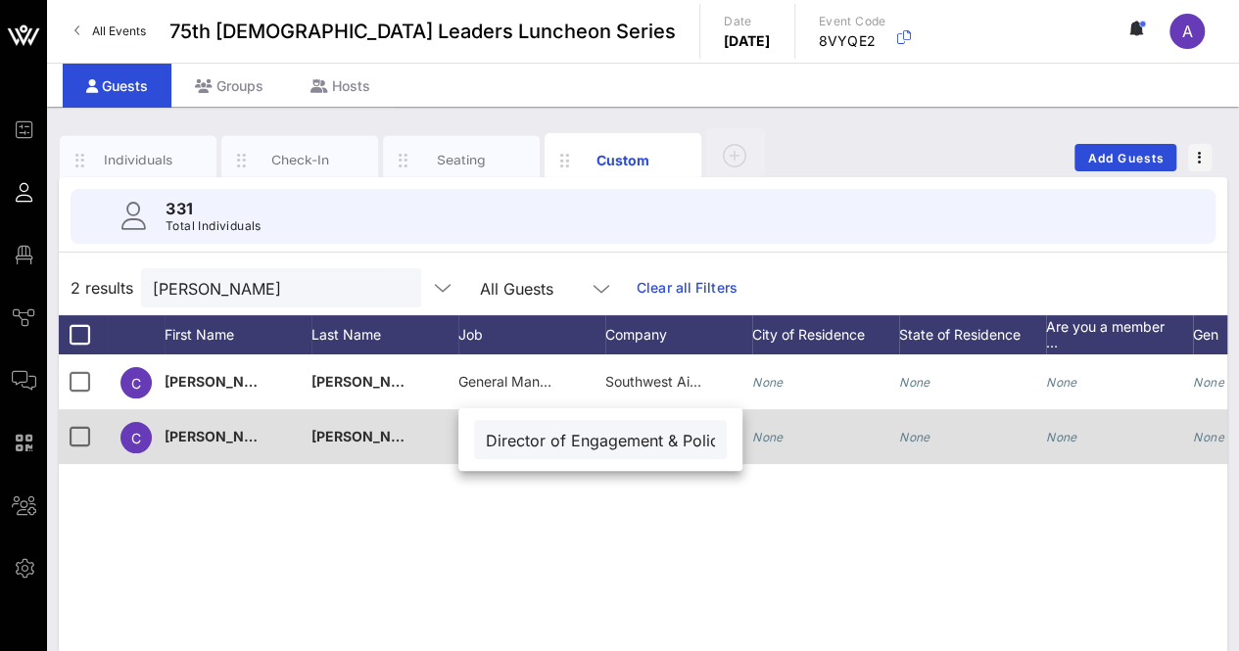
scroll to position [0, 33]
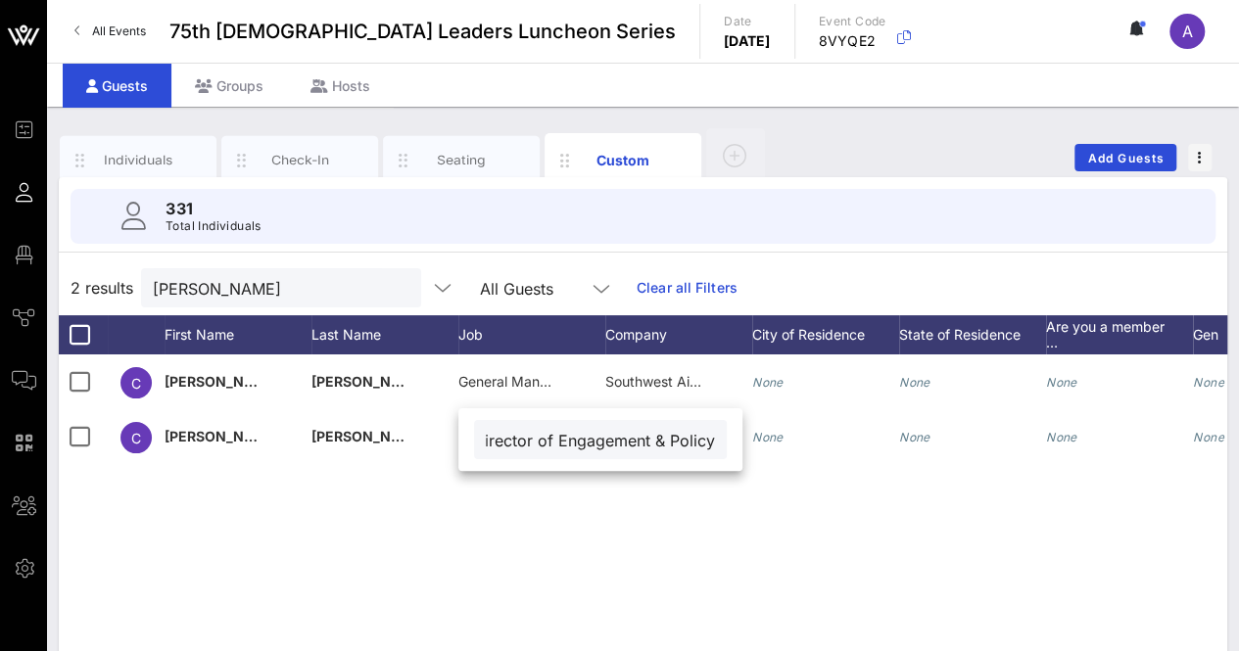
click at [359, 528] on div "C [PERSON_NAME] General Manager Southwest Airlines None None None None None Non…" at bounding box center [643, 647] width 1168 height 587
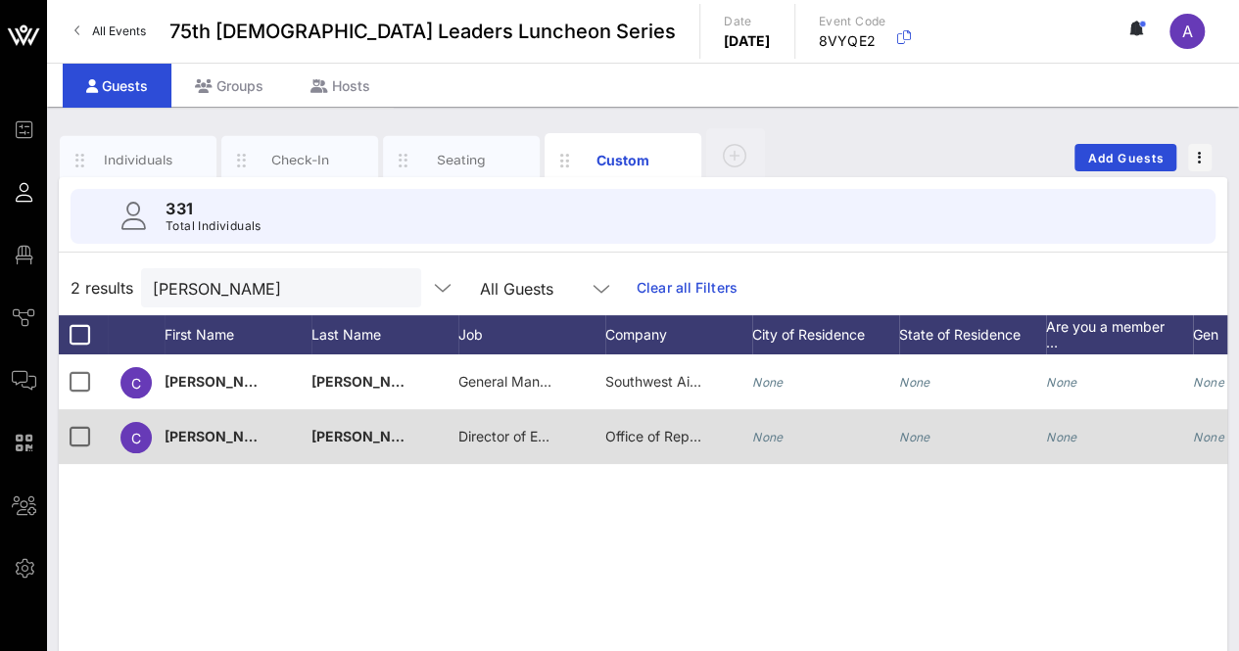
click at [631, 445] on div "Office of Rep. [PERSON_NAME]" at bounding box center [654, 436] width 98 height 55
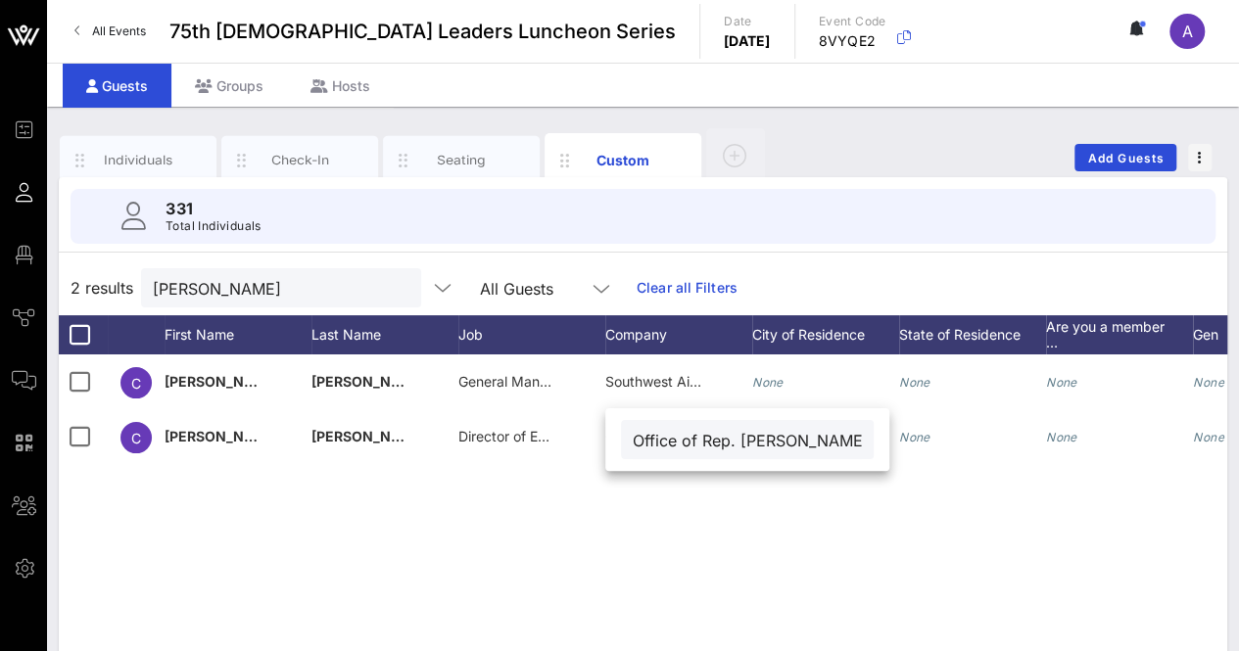
click at [564, 521] on div "C [PERSON_NAME] General Manager Southwest Airlines None None None None None Non…" at bounding box center [643, 647] width 1168 height 587
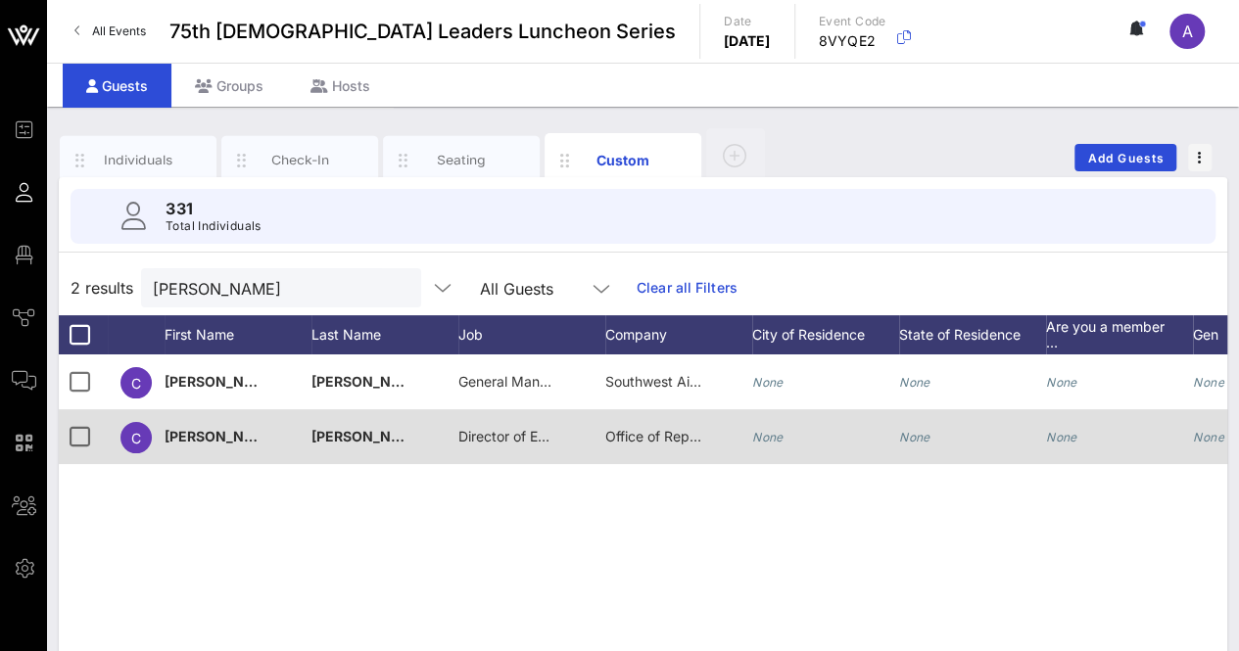
click at [523, 434] on span "Director of Engagement & Policy" at bounding box center [562, 436] width 208 height 17
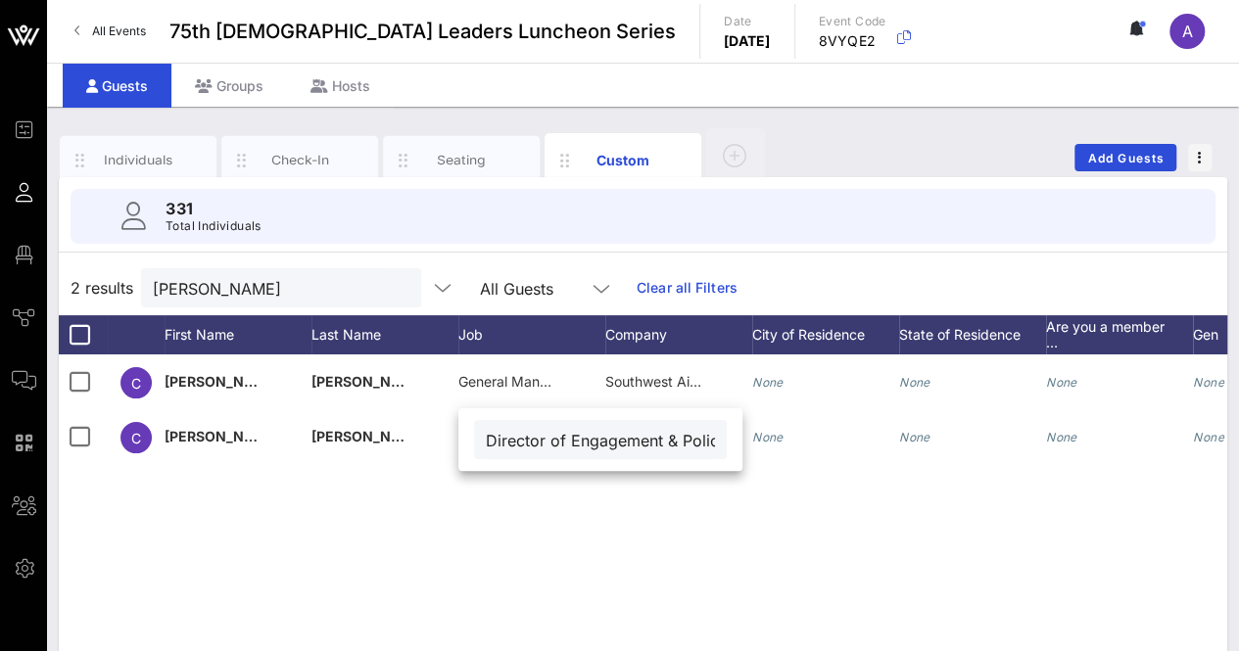
click at [564, 504] on div "C [PERSON_NAME] General Manager Southwest Airlines None None None None None Non…" at bounding box center [643, 647] width 1168 height 587
drag, startPoint x: 241, startPoint y: 283, endPoint x: 119, endPoint y: 284, distance: 121.4
click at [119, 284] on div "2 results [PERSON_NAME] All Guests Clear all Filters" at bounding box center [643, 287] width 1168 height 55
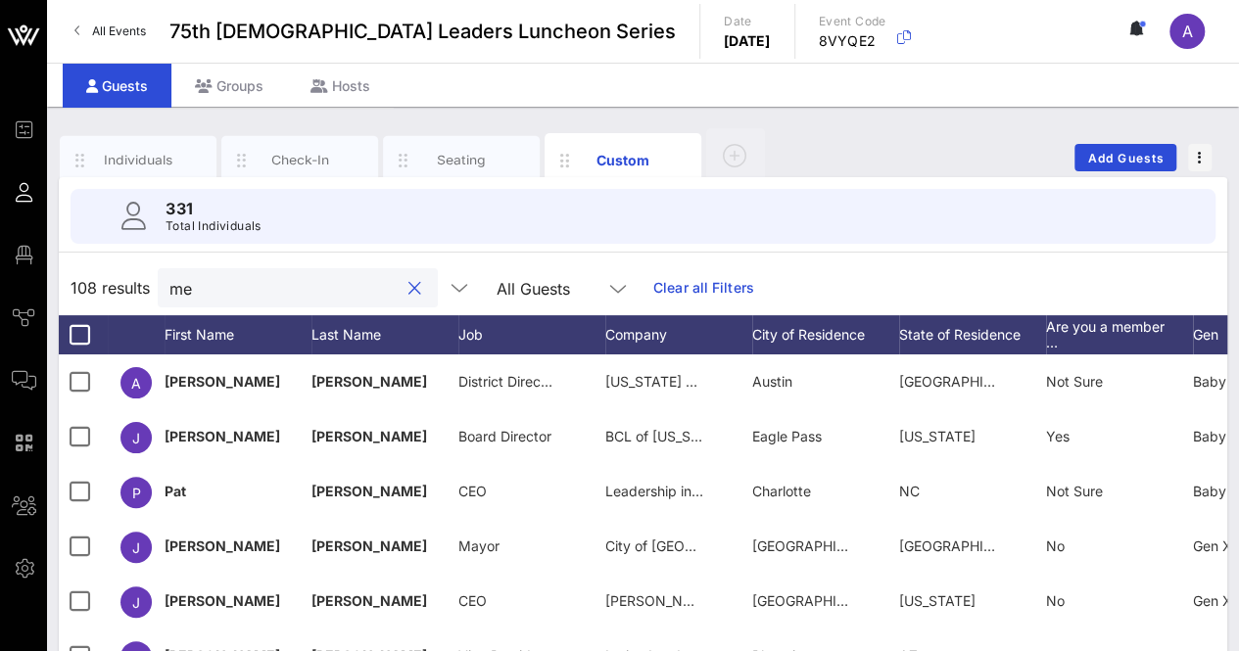
type input "m"
